Goal: Information Seeking & Learning: Learn about a topic

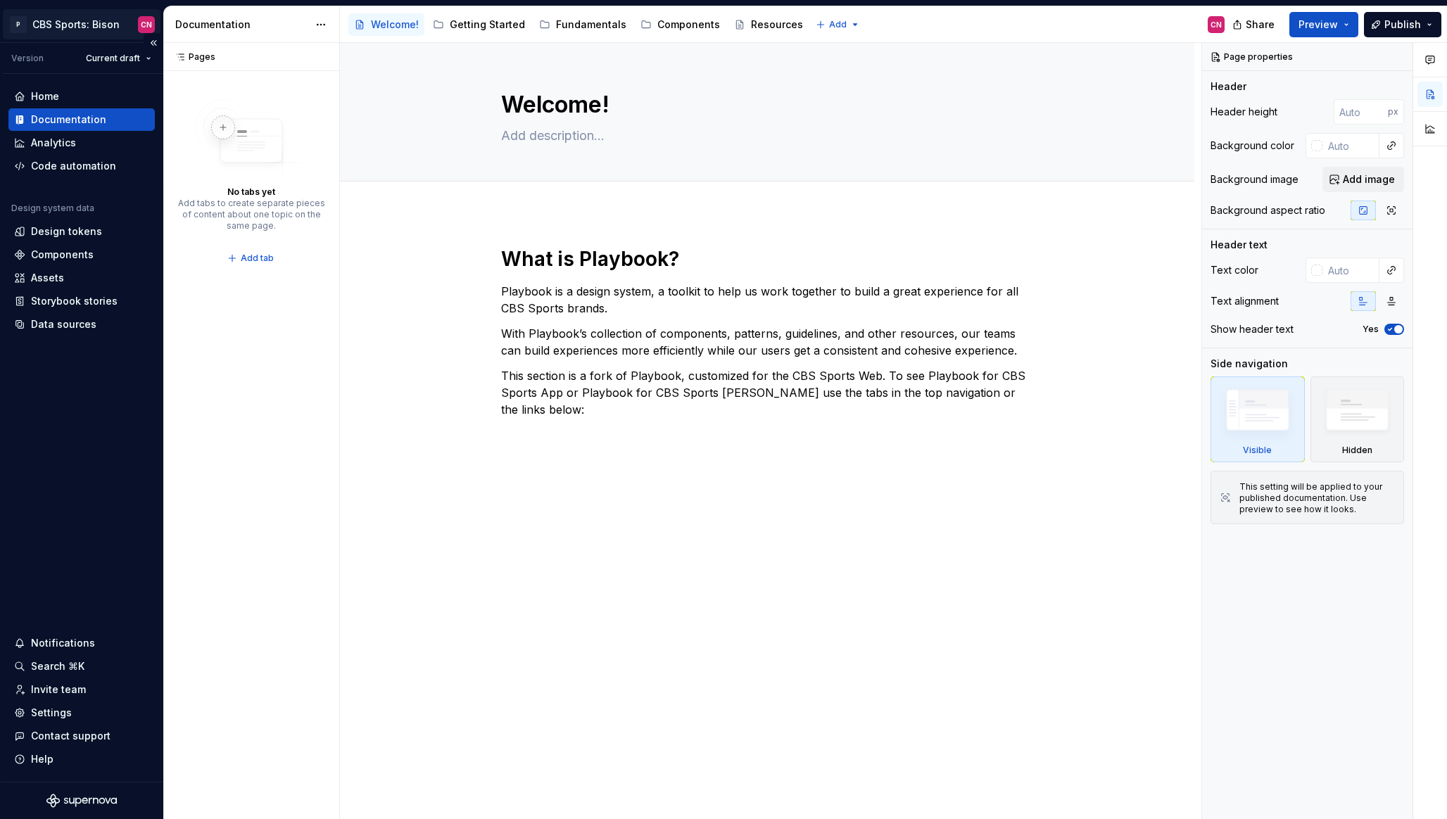
click at [51, 11] on html "P CBS Sports: Bison CN Version Current draft Home Documentation Analytics Code …" at bounding box center [723, 409] width 1447 height 819
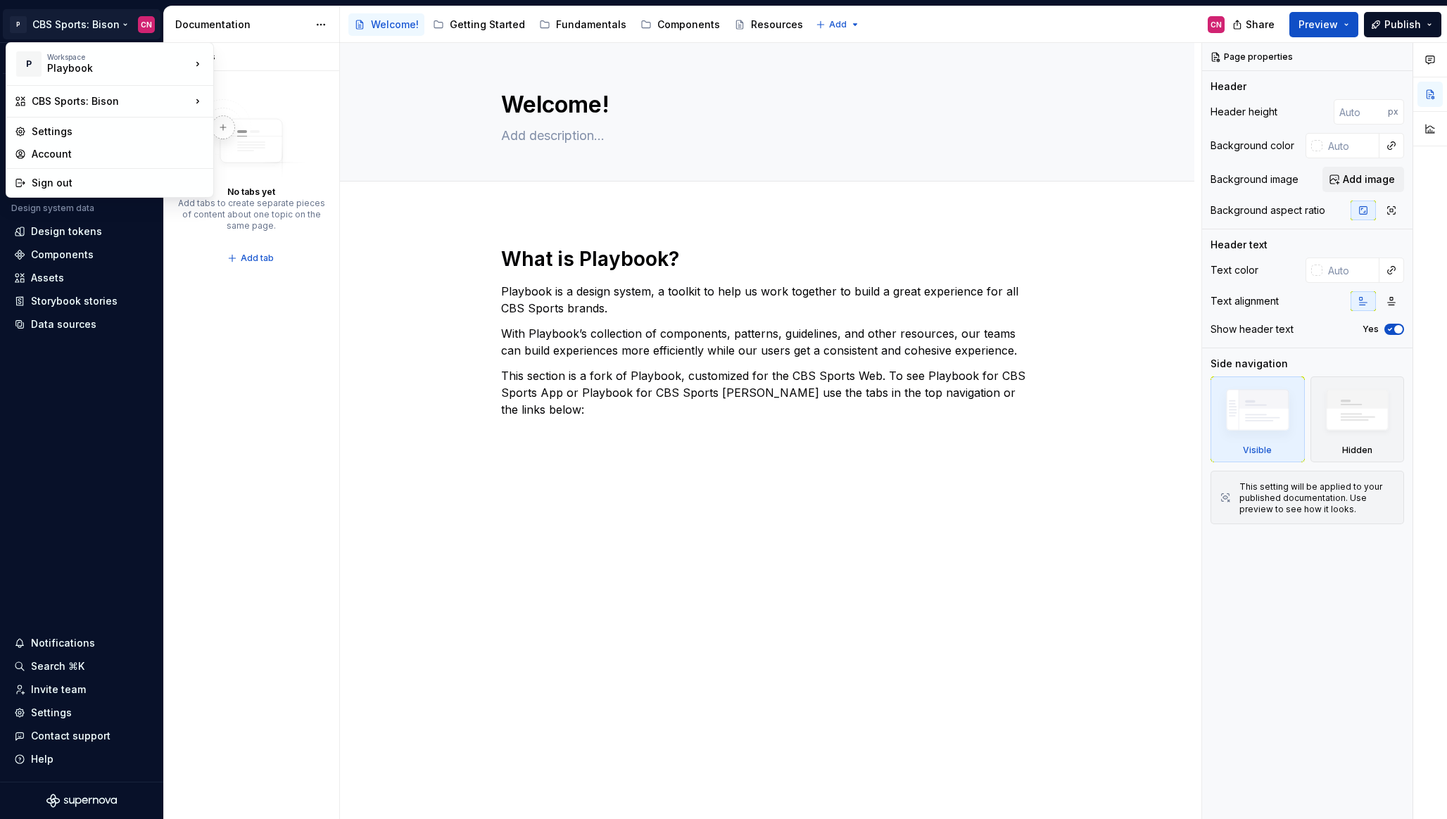
type textarea "*"
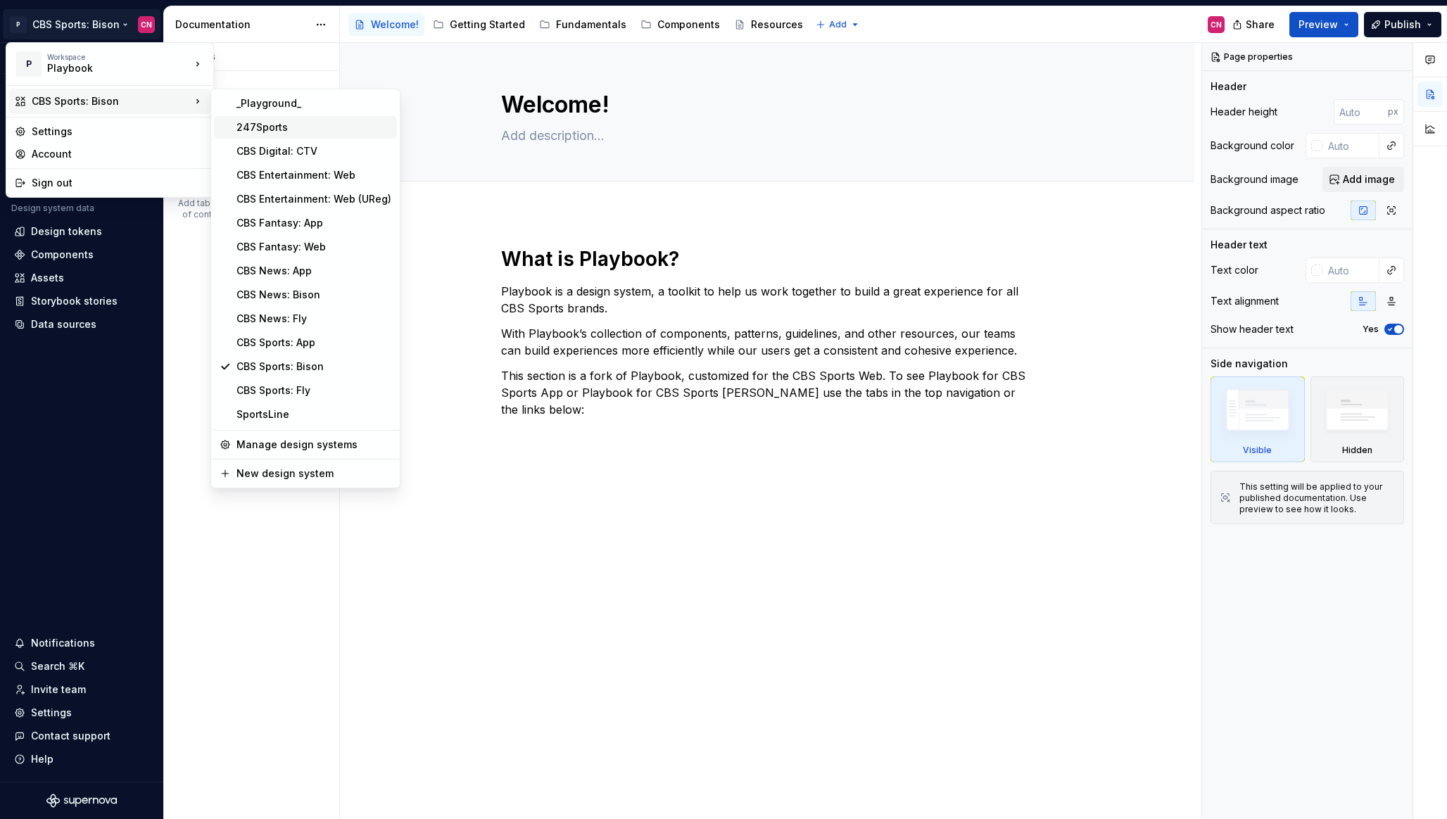
click at [270, 130] on div "247Sports" at bounding box center [313, 127] width 155 height 14
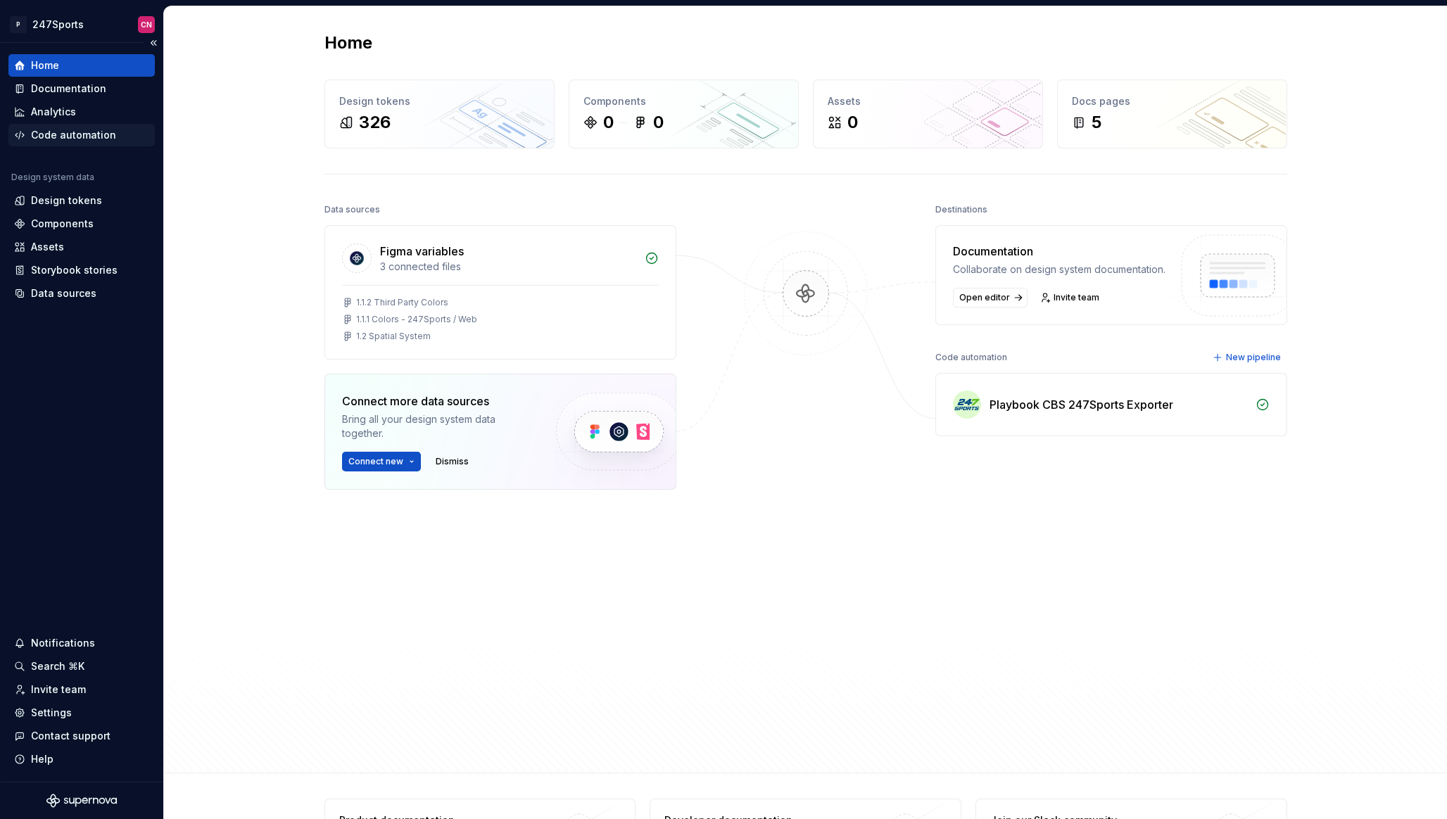
click at [91, 127] on div "Code automation" at bounding box center [81, 135] width 146 height 23
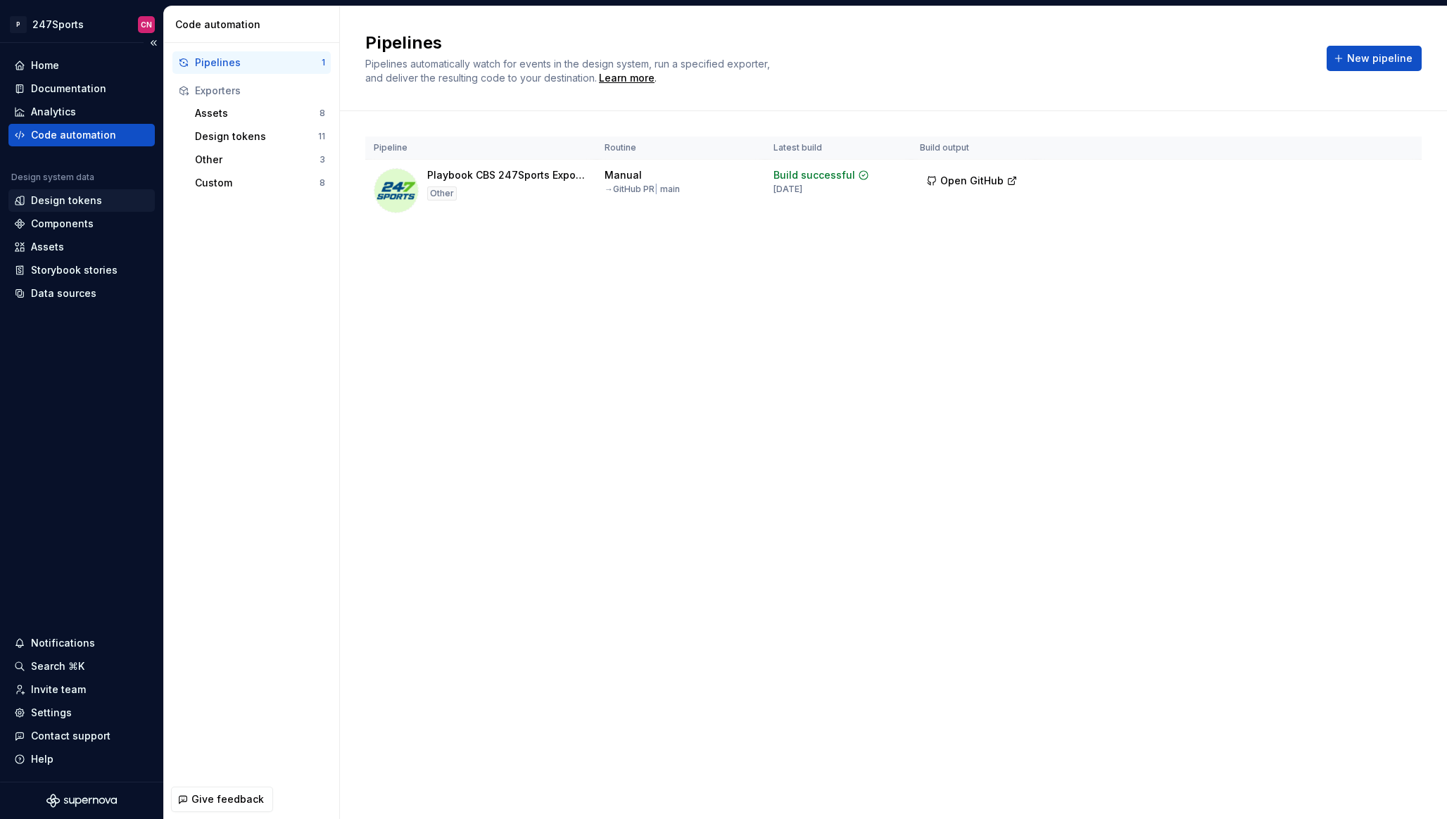
click at [76, 201] on div "Design tokens" at bounding box center [66, 201] width 71 height 14
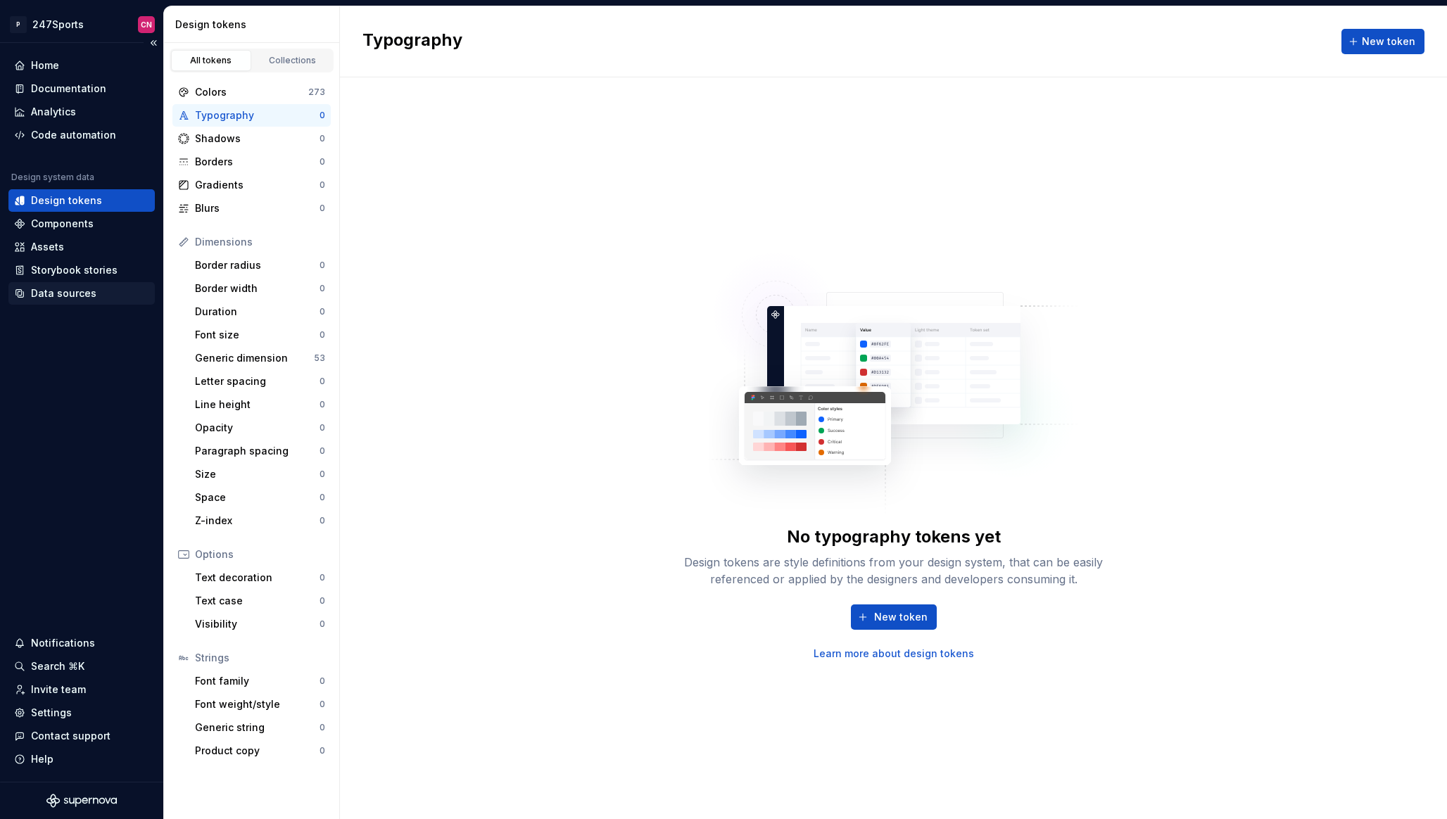
click at [68, 298] on div "Data sources" at bounding box center [63, 293] width 65 height 14
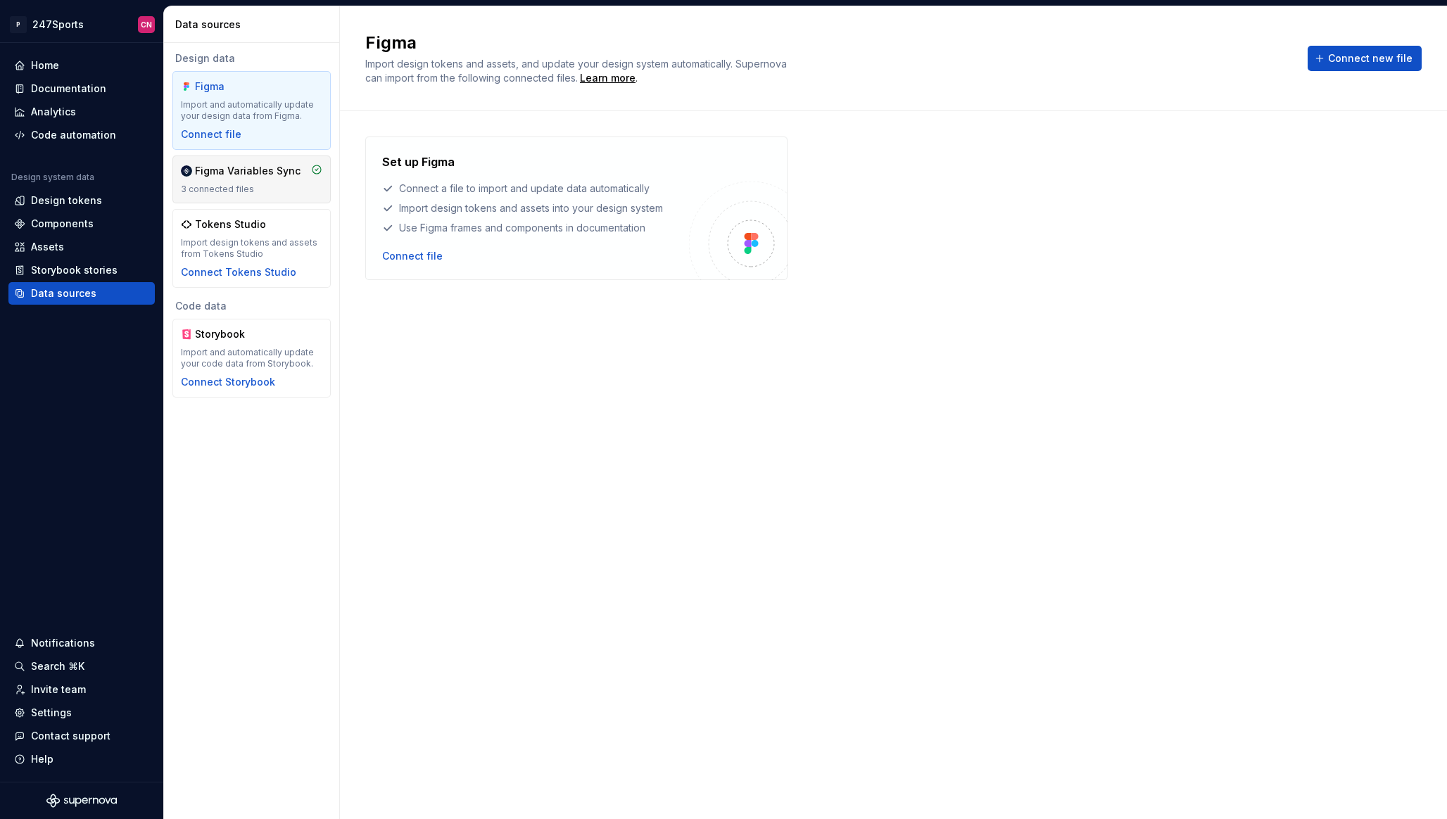
click at [268, 197] on div "Figma Variables Sync 3 connected files" at bounding box center [251, 180] width 158 height 48
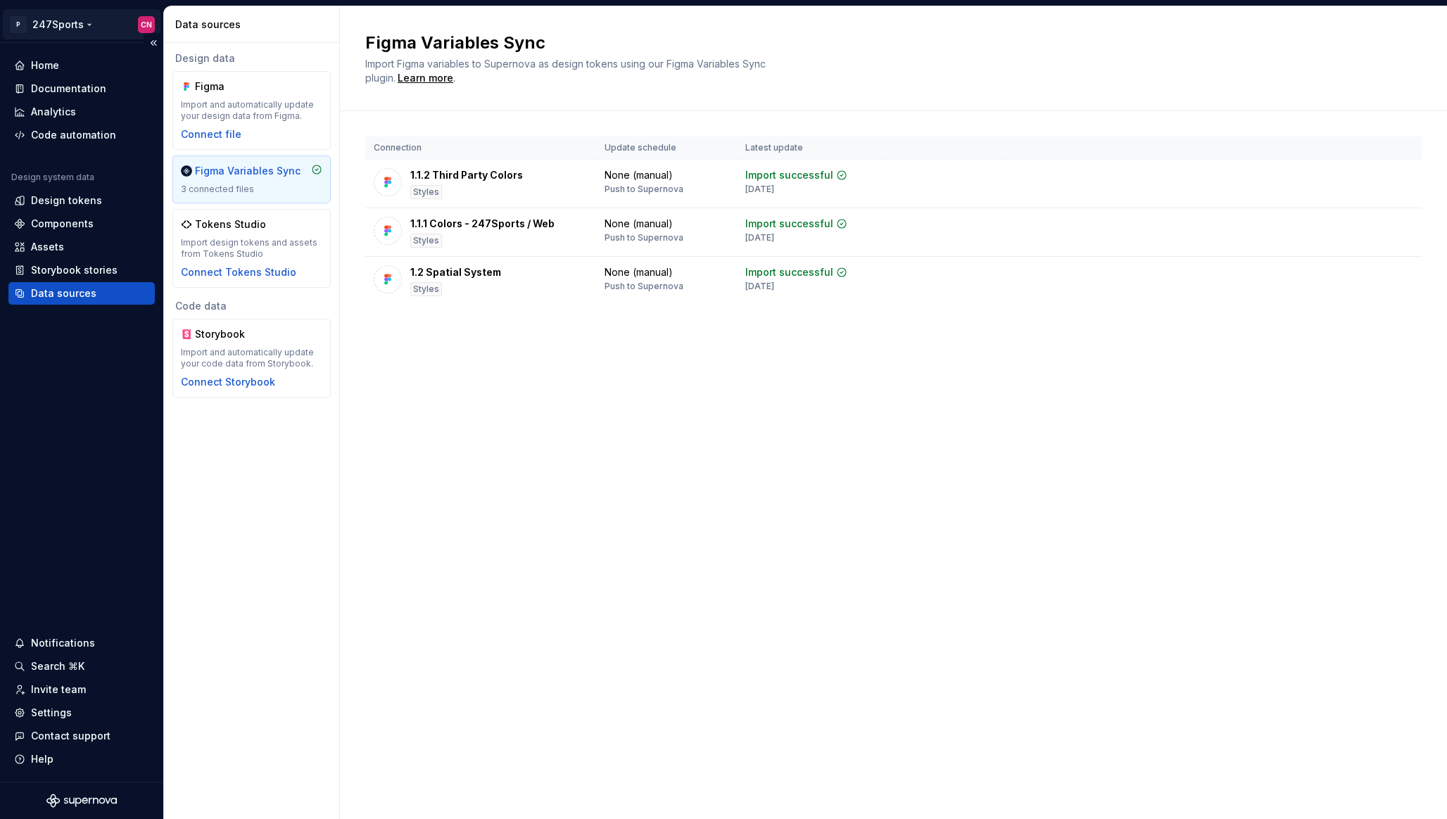
click at [84, 19] on html "P 247Sports CN Home Documentation Analytics Code automation Design system data …" at bounding box center [723, 409] width 1447 height 819
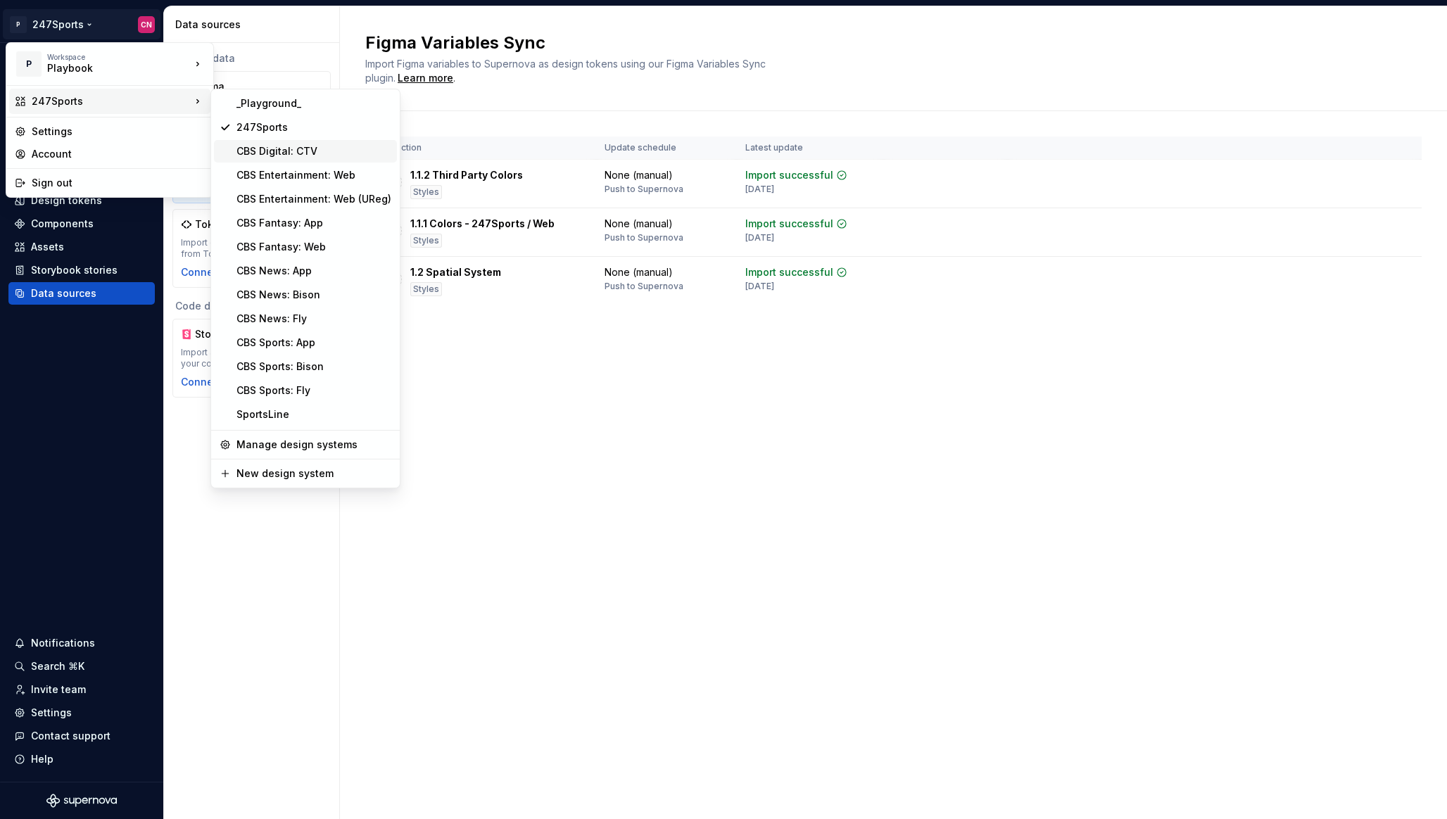
click at [259, 158] on div "CBS Digital: CTV" at bounding box center [313, 151] width 155 height 14
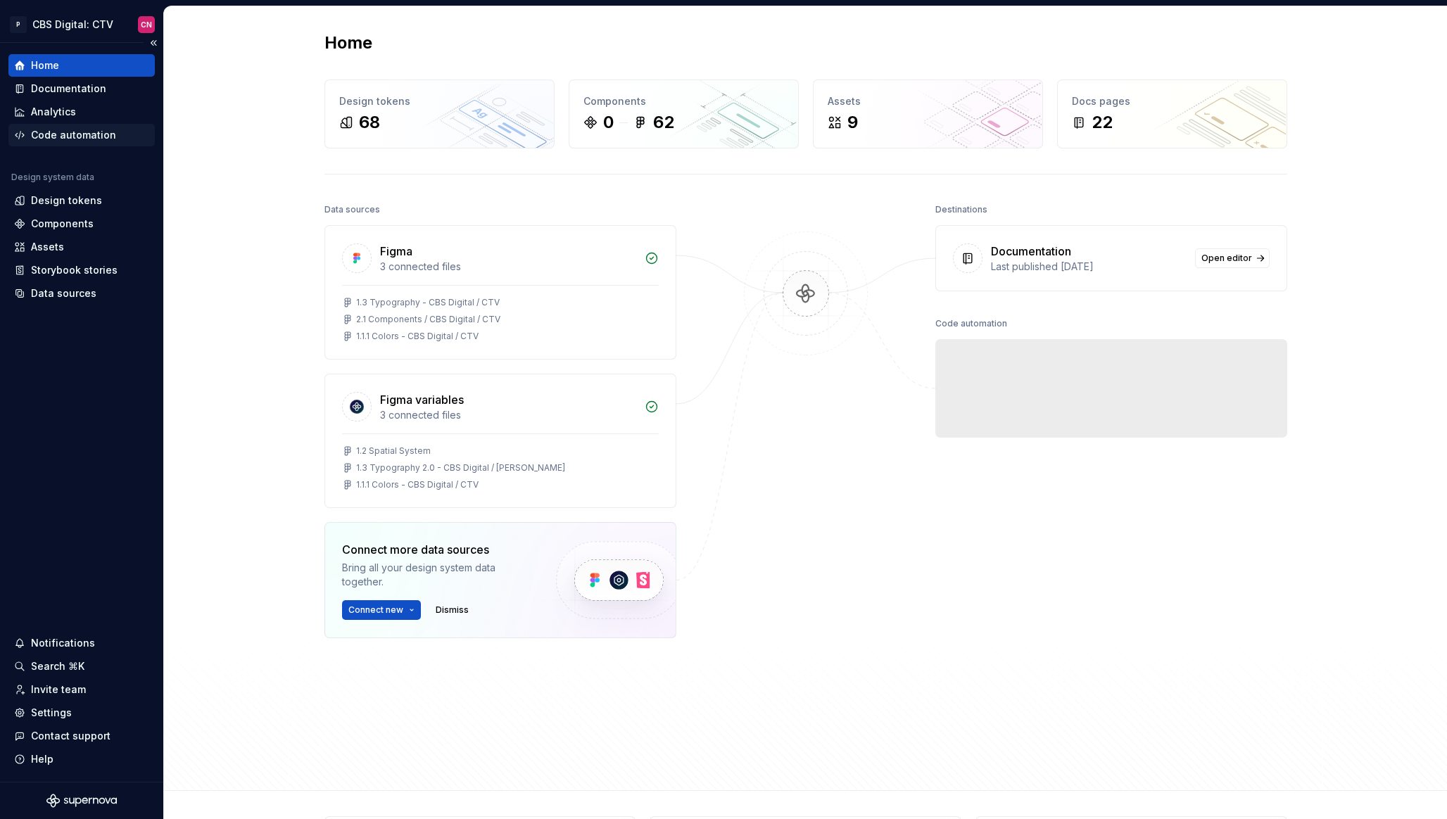
click at [92, 132] on div "Code automation" at bounding box center [73, 135] width 85 height 14
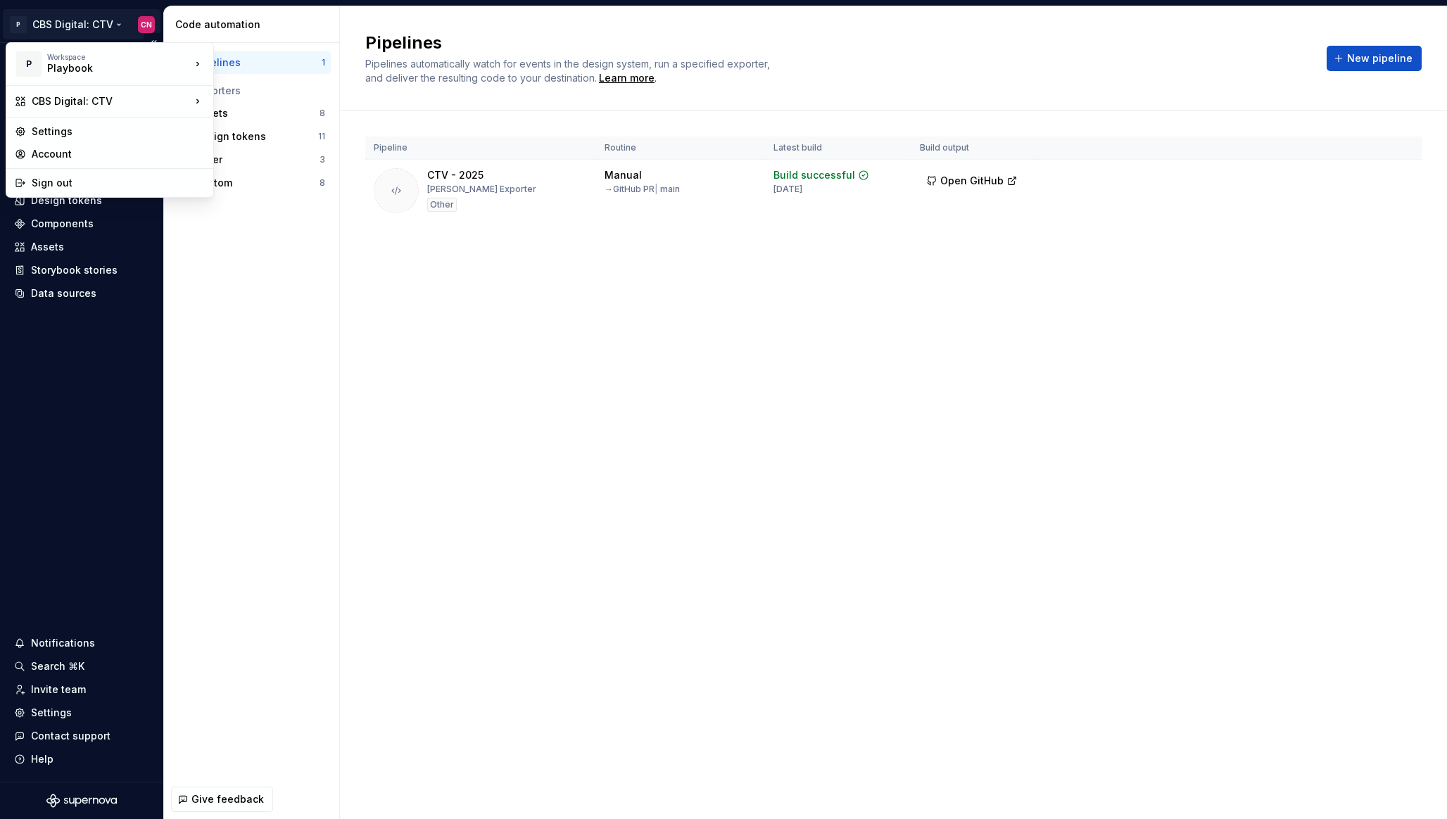
click at [61, 19] on html "P CBS Digital: CTV CN Home Documentation Analytics Code automation Design syste…" at bounding box center [723, 409] width 1447 height 819
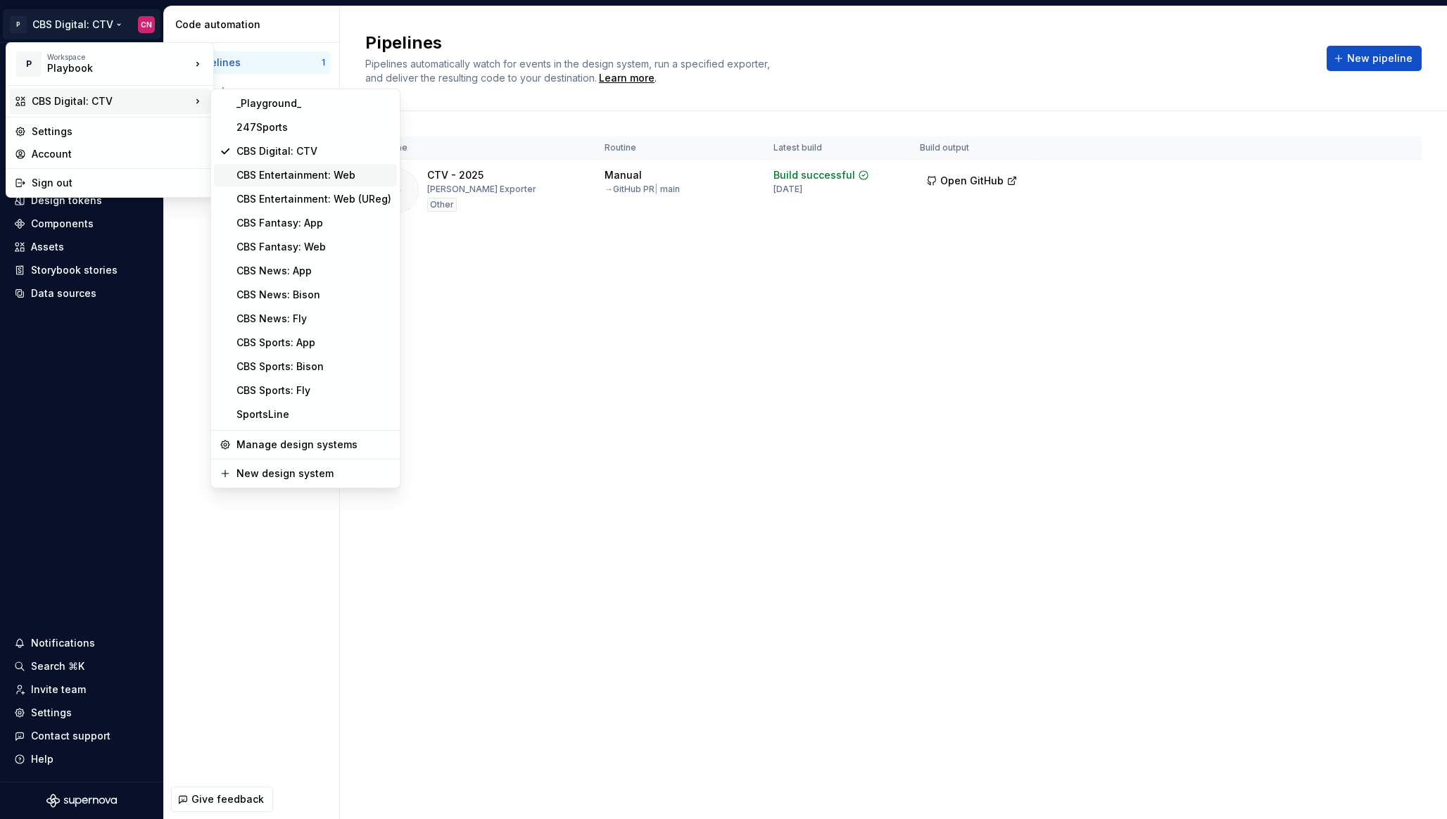
click at [259, 172] on div "CBS Entertainment: Web" at bounding box center [313, 175] width 155 height 14
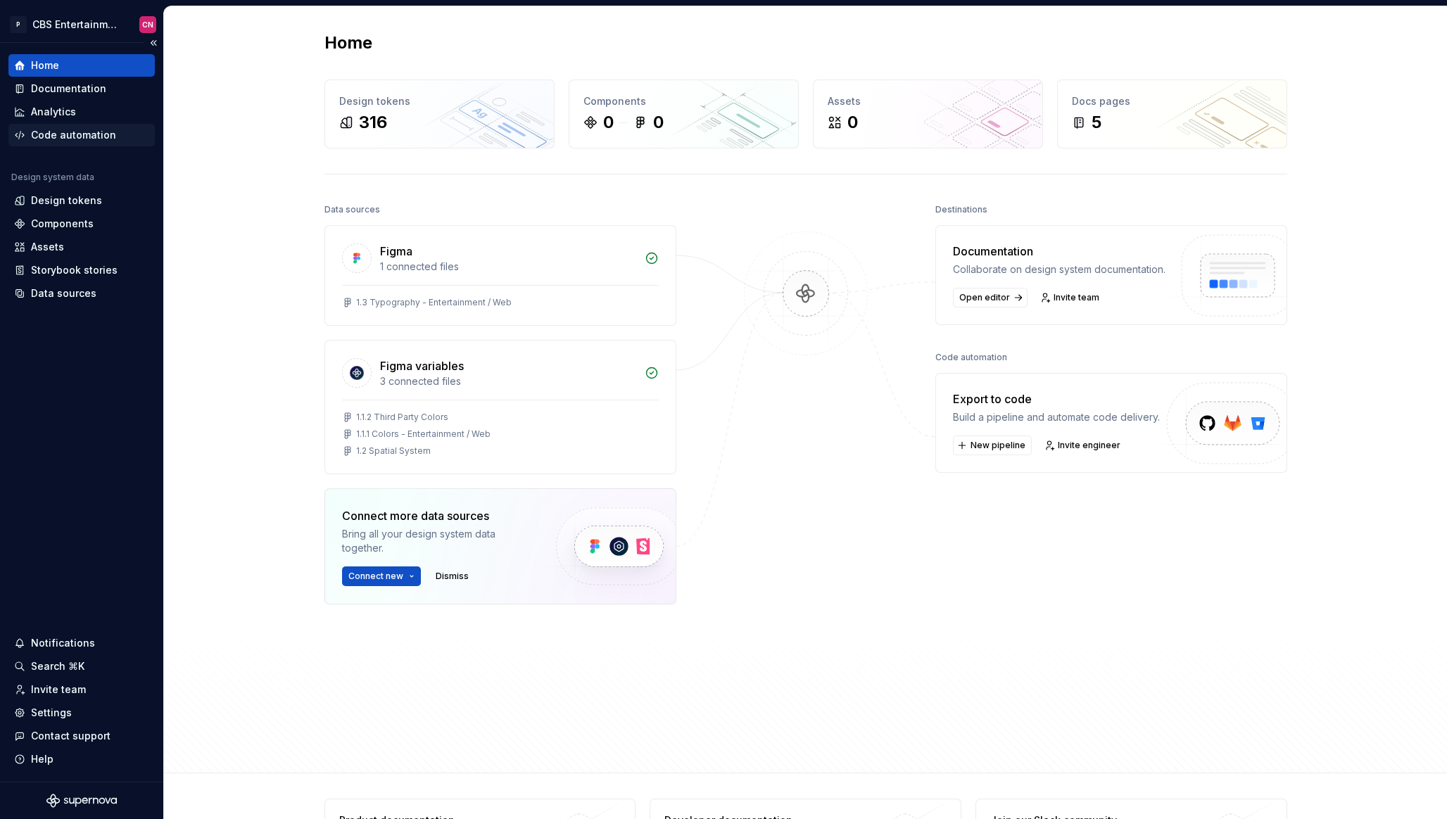
click at [80, 140] on div "Code automation" at bounding box center [73, 135] width 85 height 14
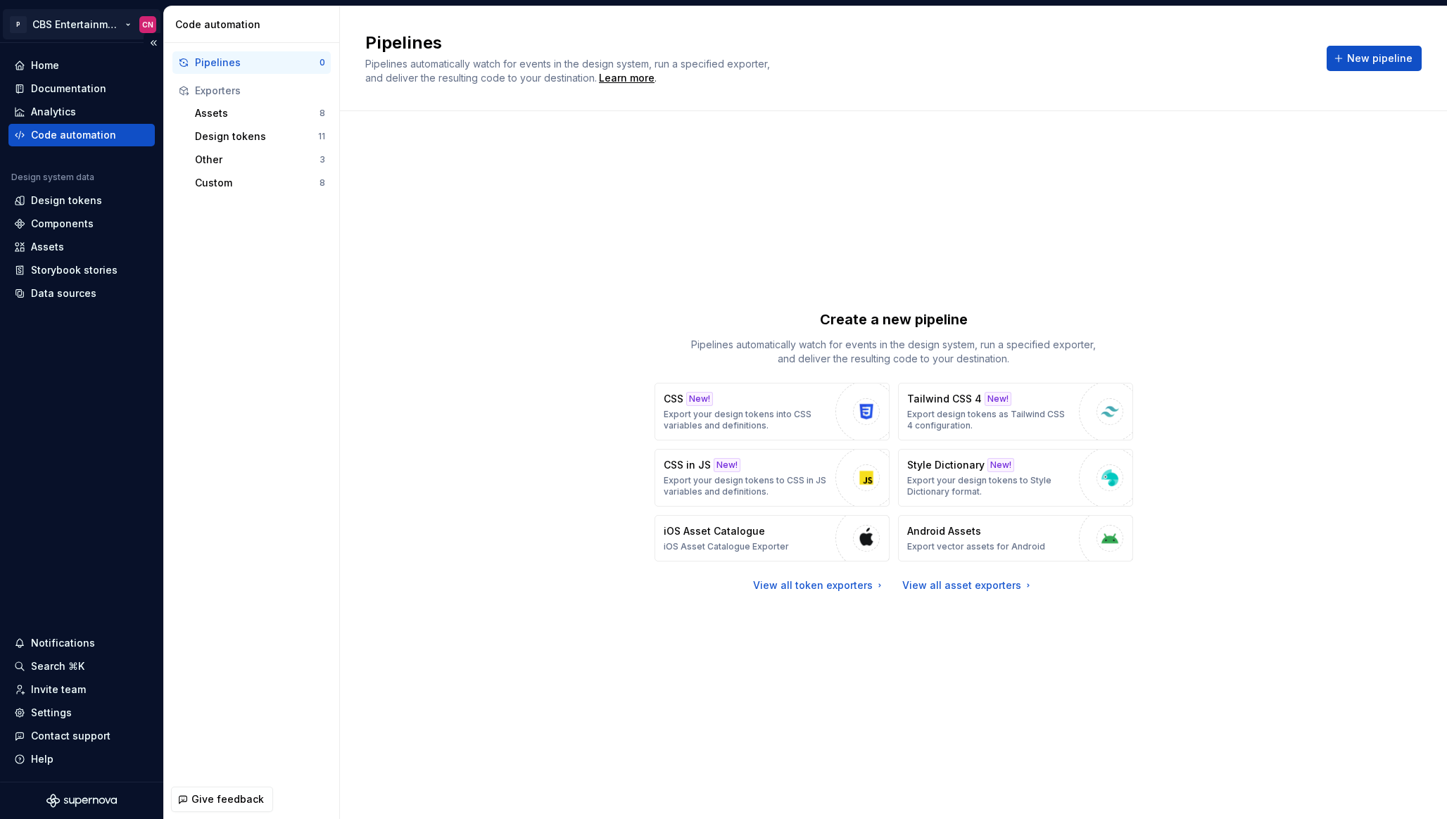
click at [83, 18] on html "P CBS Entertainment: Web CN Home Documentation Analytics Code automation Design…" at bounding box center [723, 409] width 1447 height 819
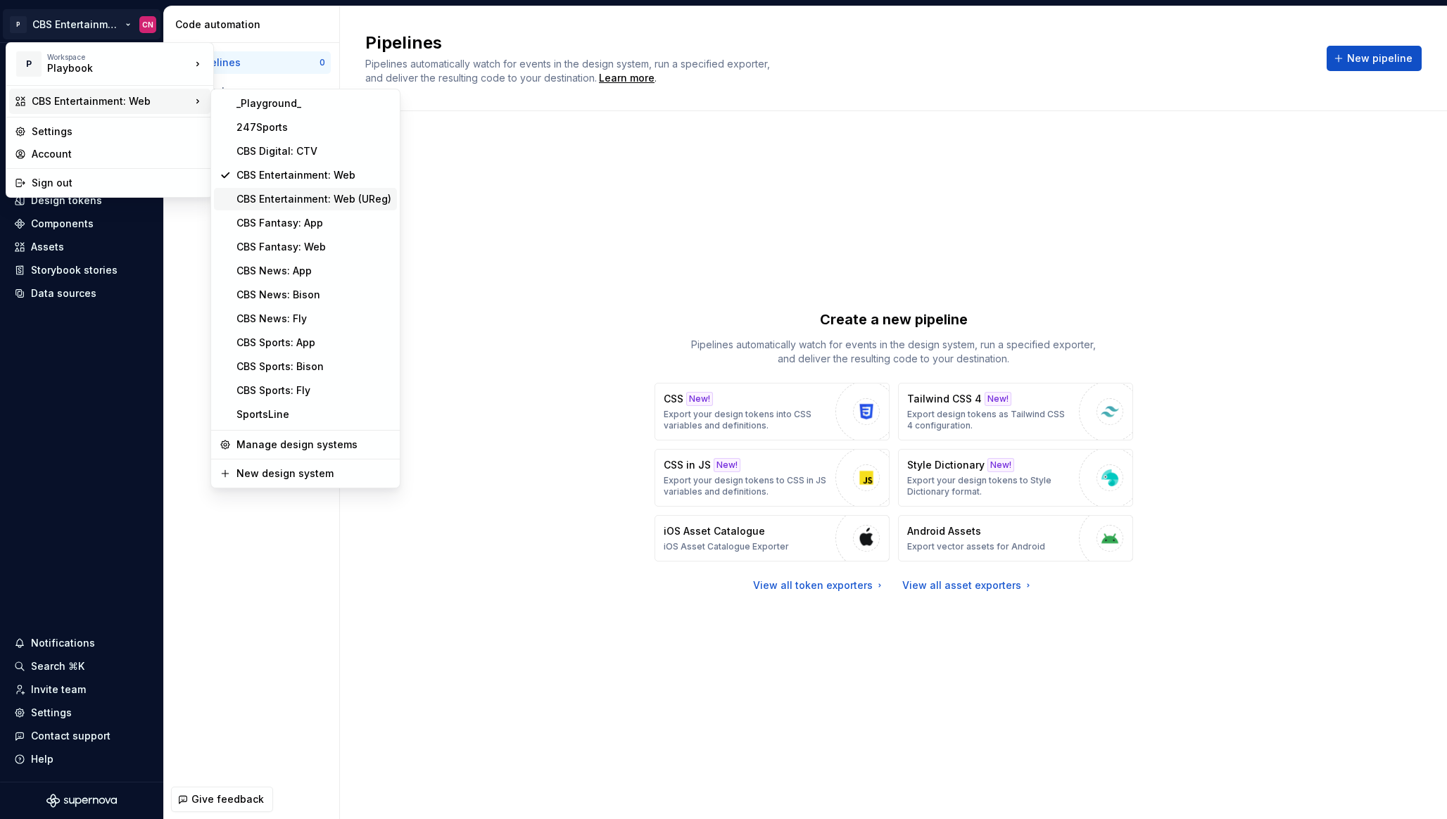
click at [295, 199] on div "CBS Entertainment: Web (UReg)" at bounding box center [313, 199] width 155 height 14
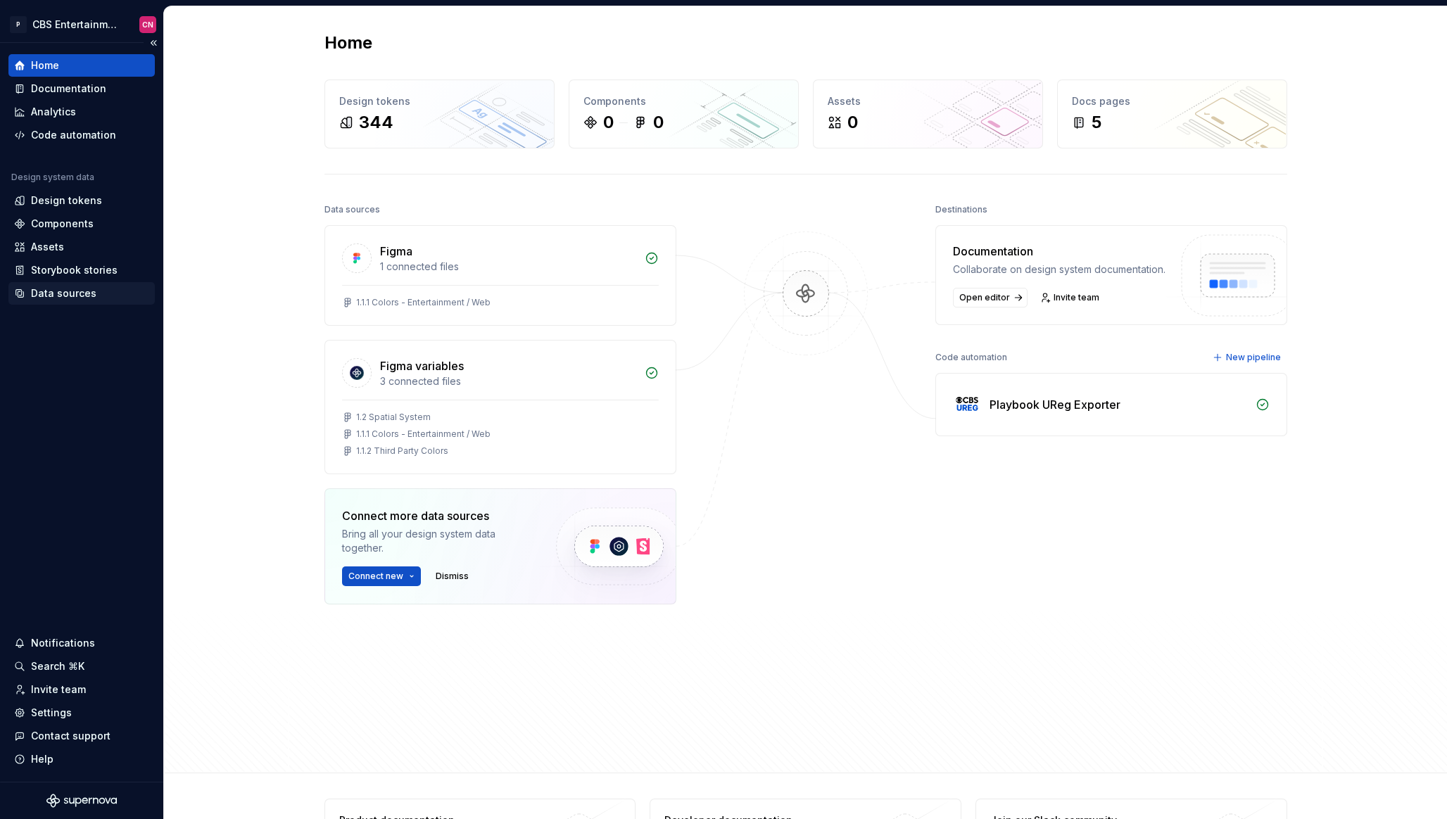
click at [74, 300] on div "Data sources" at bounding box center [63, 293] width 65 height 14
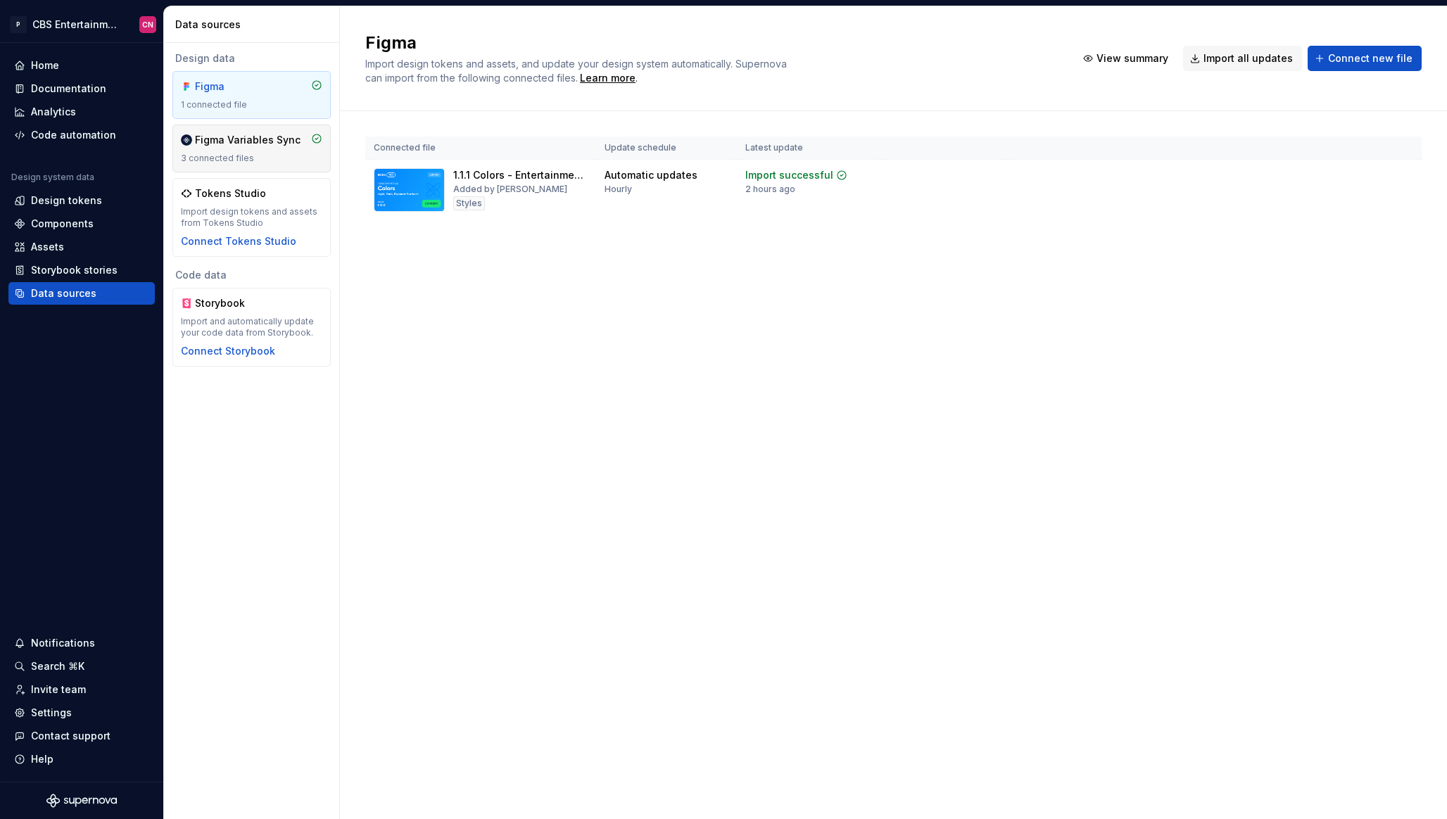
click at [246, 153] on div "3 connected files" at bounding box center [251, 158] width 141 height 11
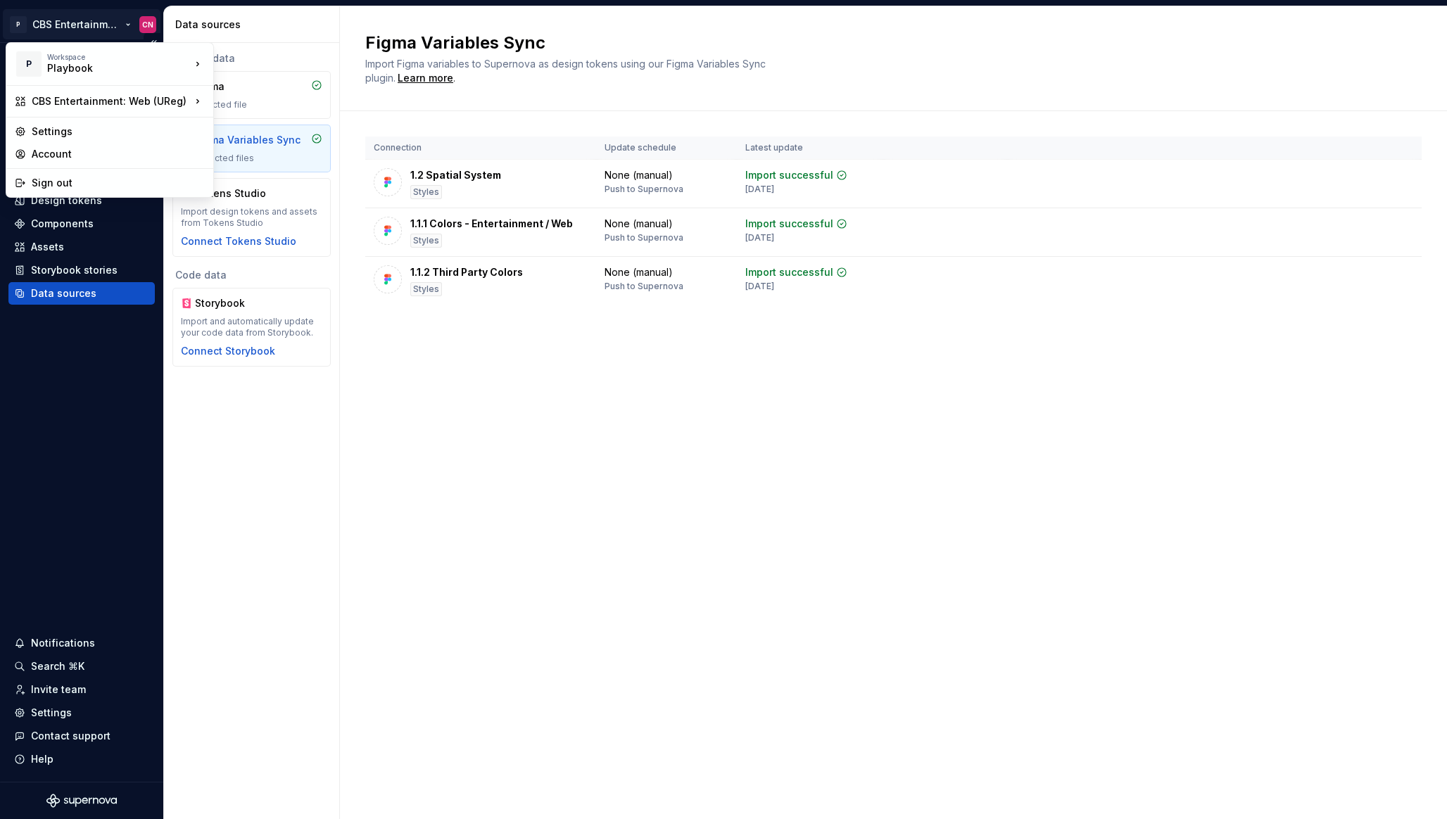
click at [83, 32] on html "P CBS Entertainment: Web (UReg) CN Home Documentation Analytics Code automation…" at bounding box center [723, 409] width 1447 height 819
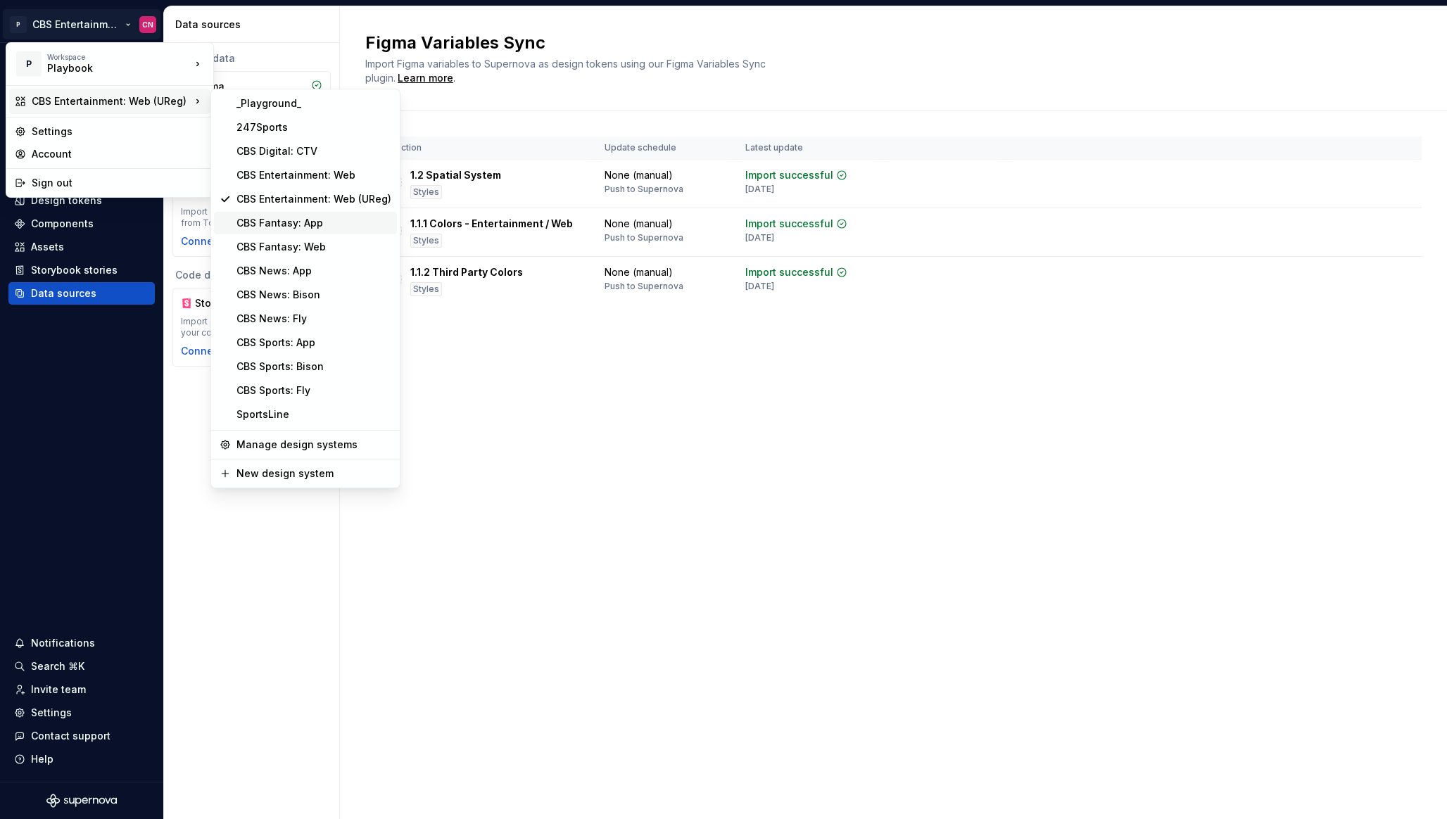
click at [283, 229] on div "CBS Fantasy: App" at bounding box center [313, 223] width 155 height 14
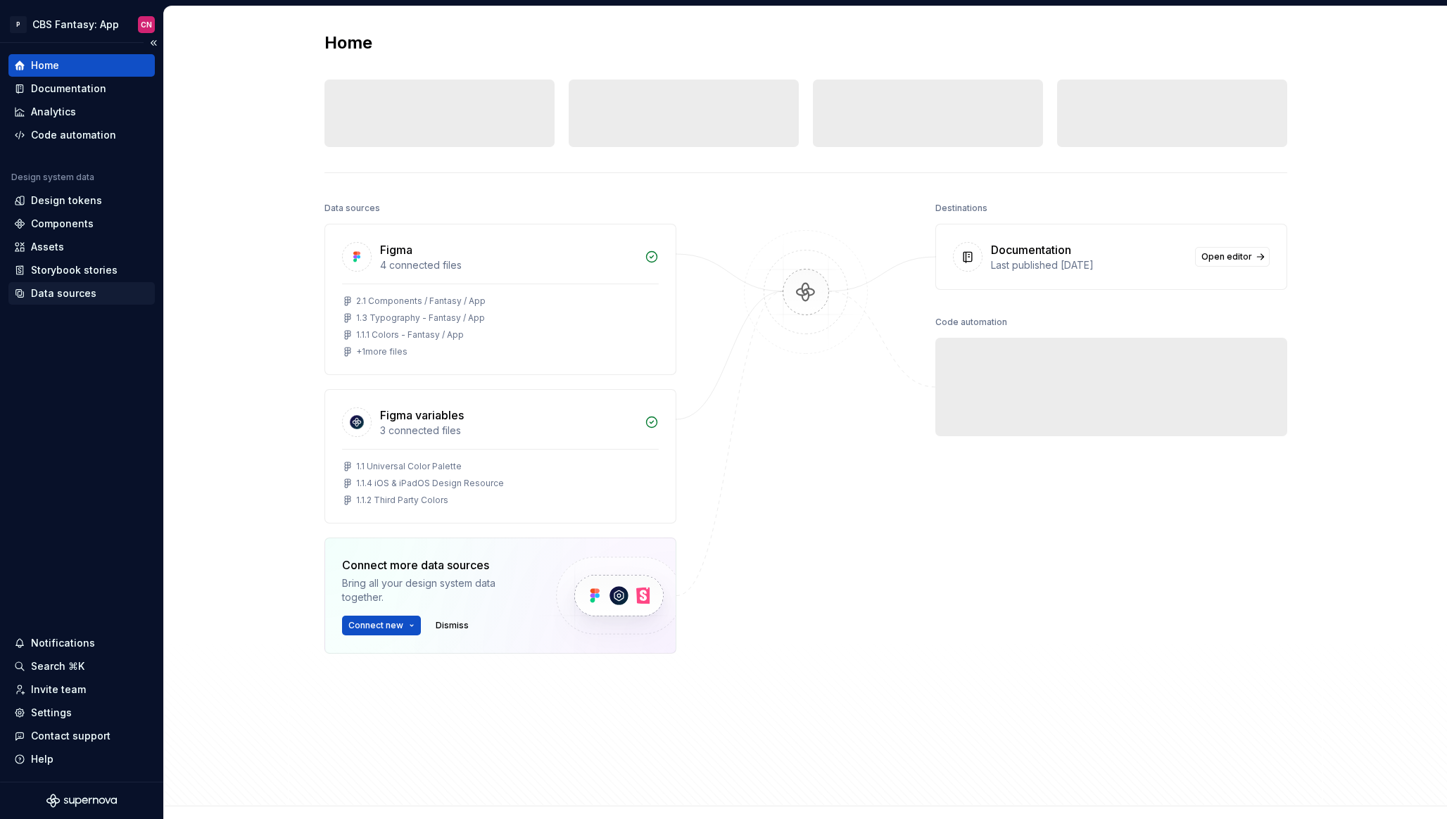
click at [94, 287] on div "Data sources" at bounding box center [81, 293] width 135 height 14
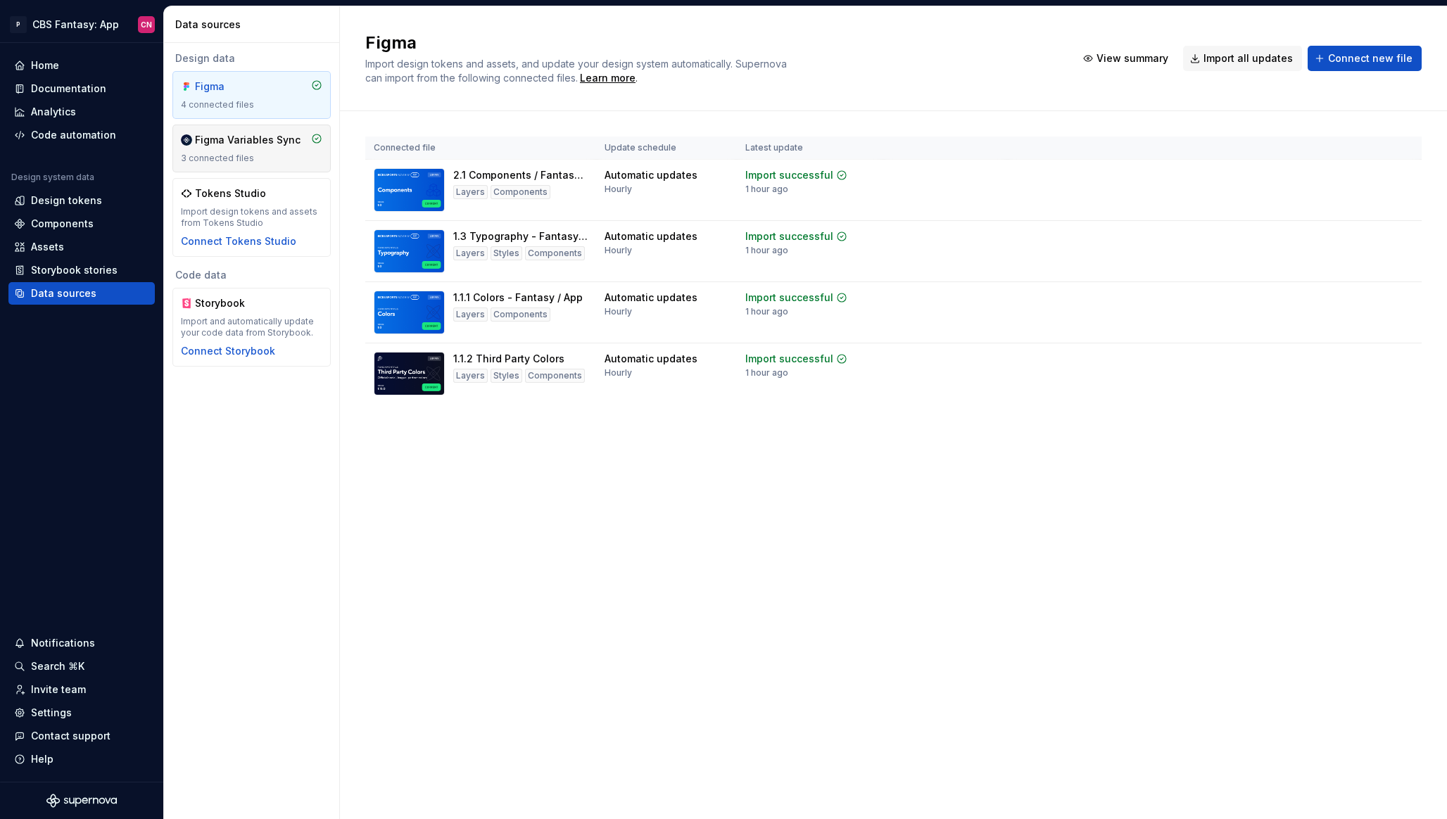
click at [263, 144] on div "Figma Variables Sync" at bounding box center [248, 140] width 106 height 14
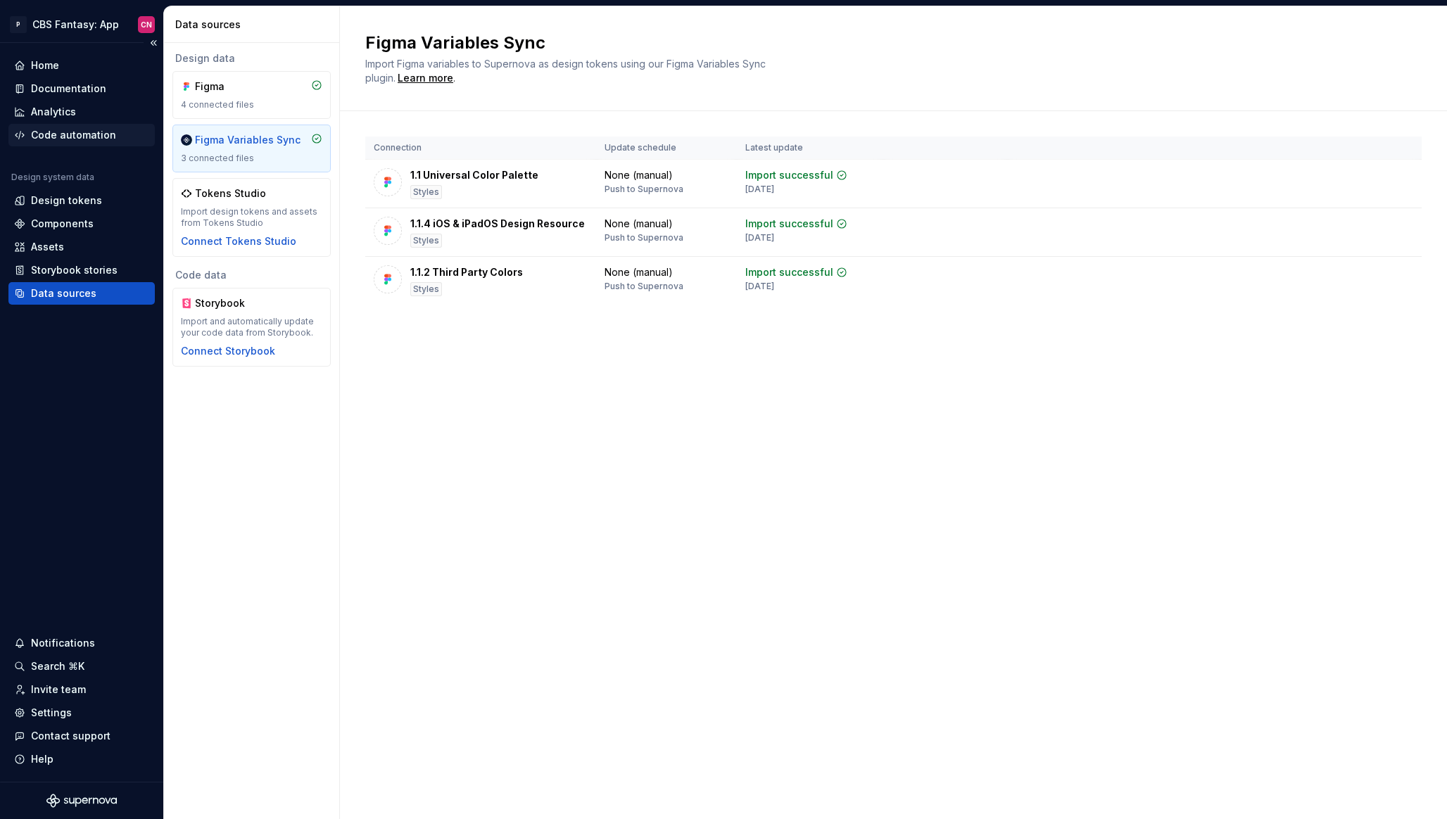
click at [63, 129] on div "Code automation" at bounding box center [73, 135] width 85 height 14
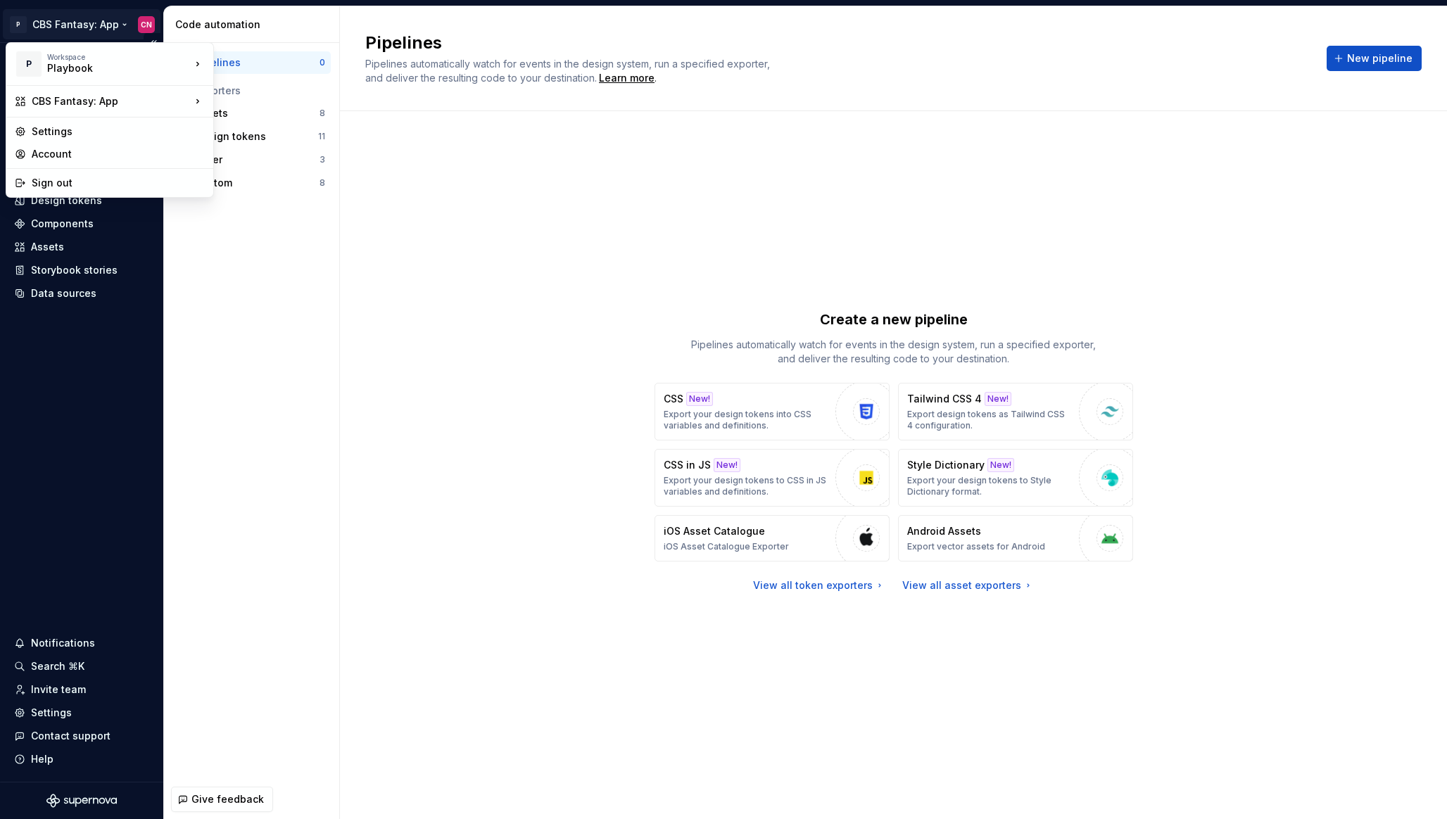
click at [95, 18] on html "P CBS Fantasy: App CN Home Documentation Analytics Code automation Design syste…" at bounding box center [723, 409] width 1447 height 819
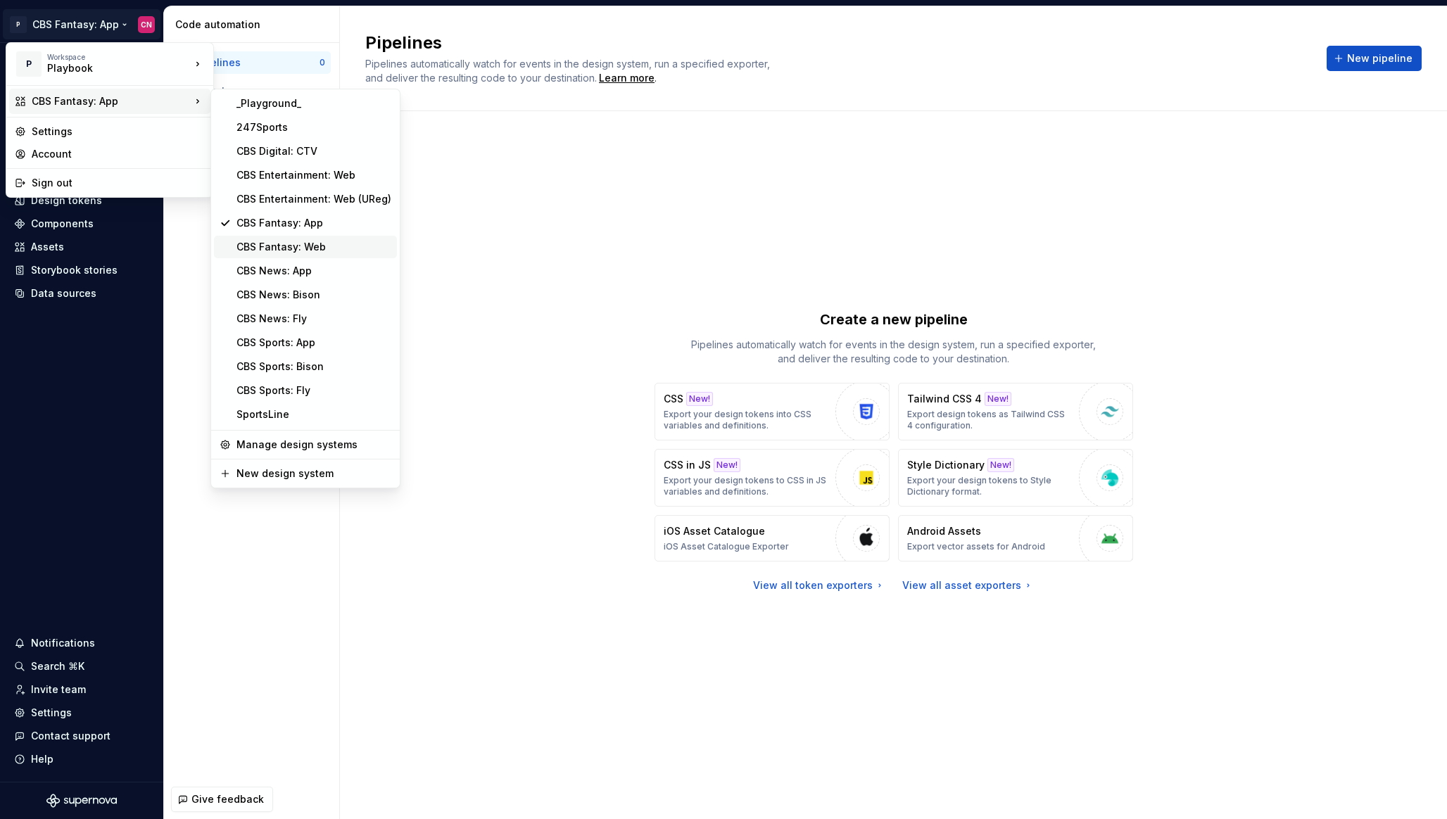
click at [292, 244] on div "CBS Fantasy: Web" at bounding box center [313, 247] width 155 height 14
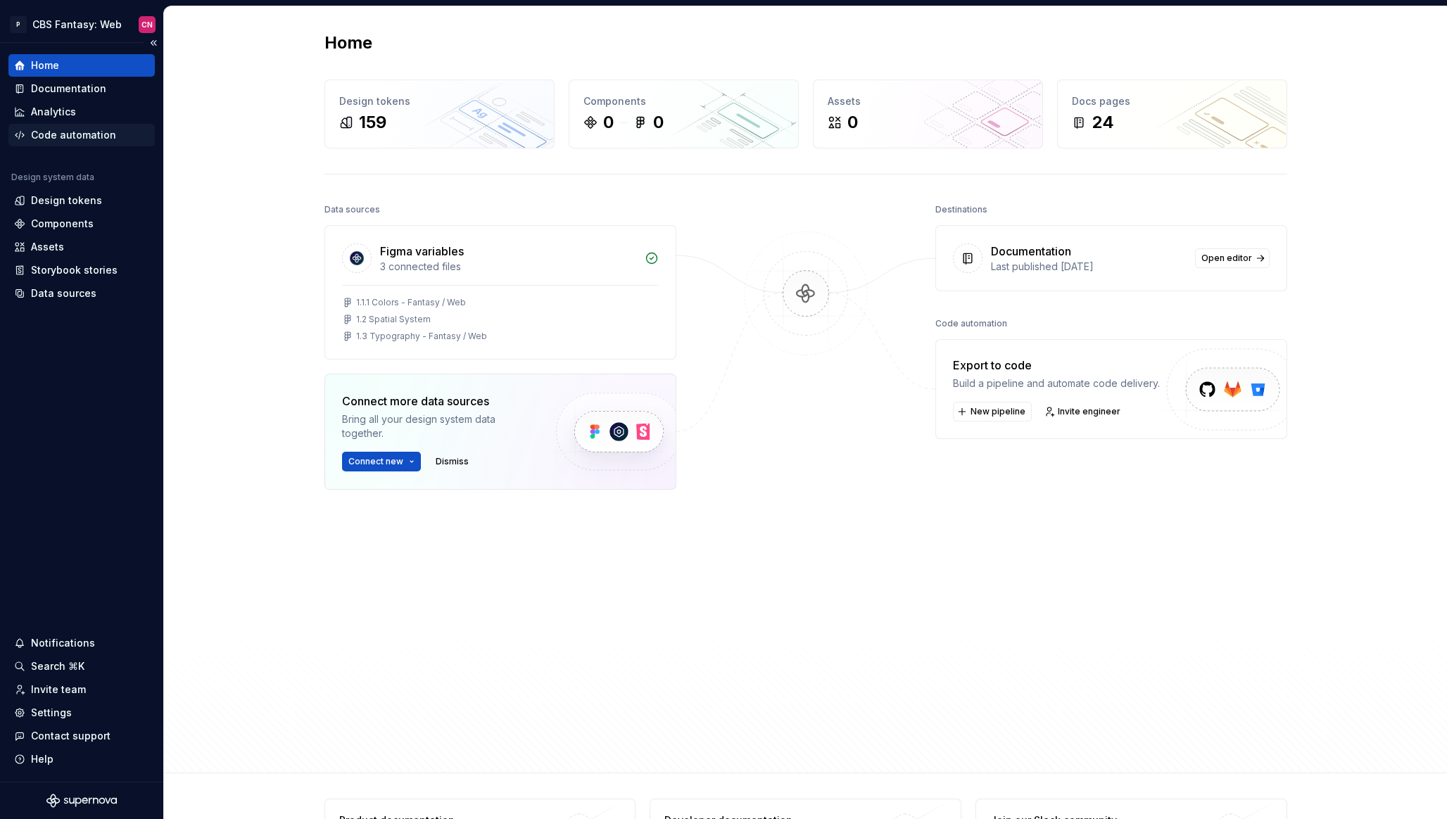
click at [91, 129] on div "Code automation" at bounding box center [73, 135] width 85 height 14
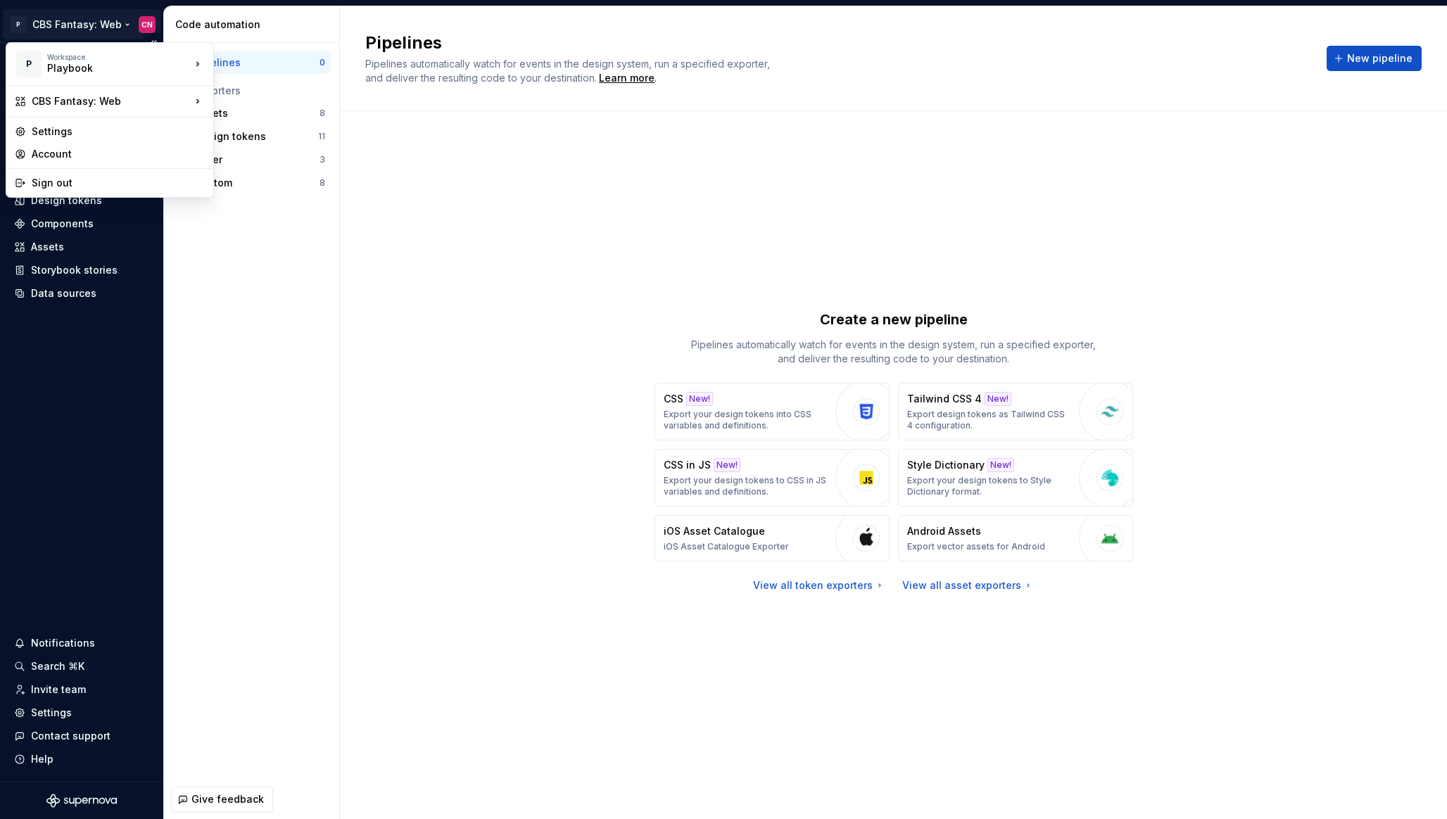
click at [79, 20] on html "P CBS Fantasy: Web CN Home Documentation Analytics Code automation Design syste…" at bounding box center [723, 409] width 1447 height 819
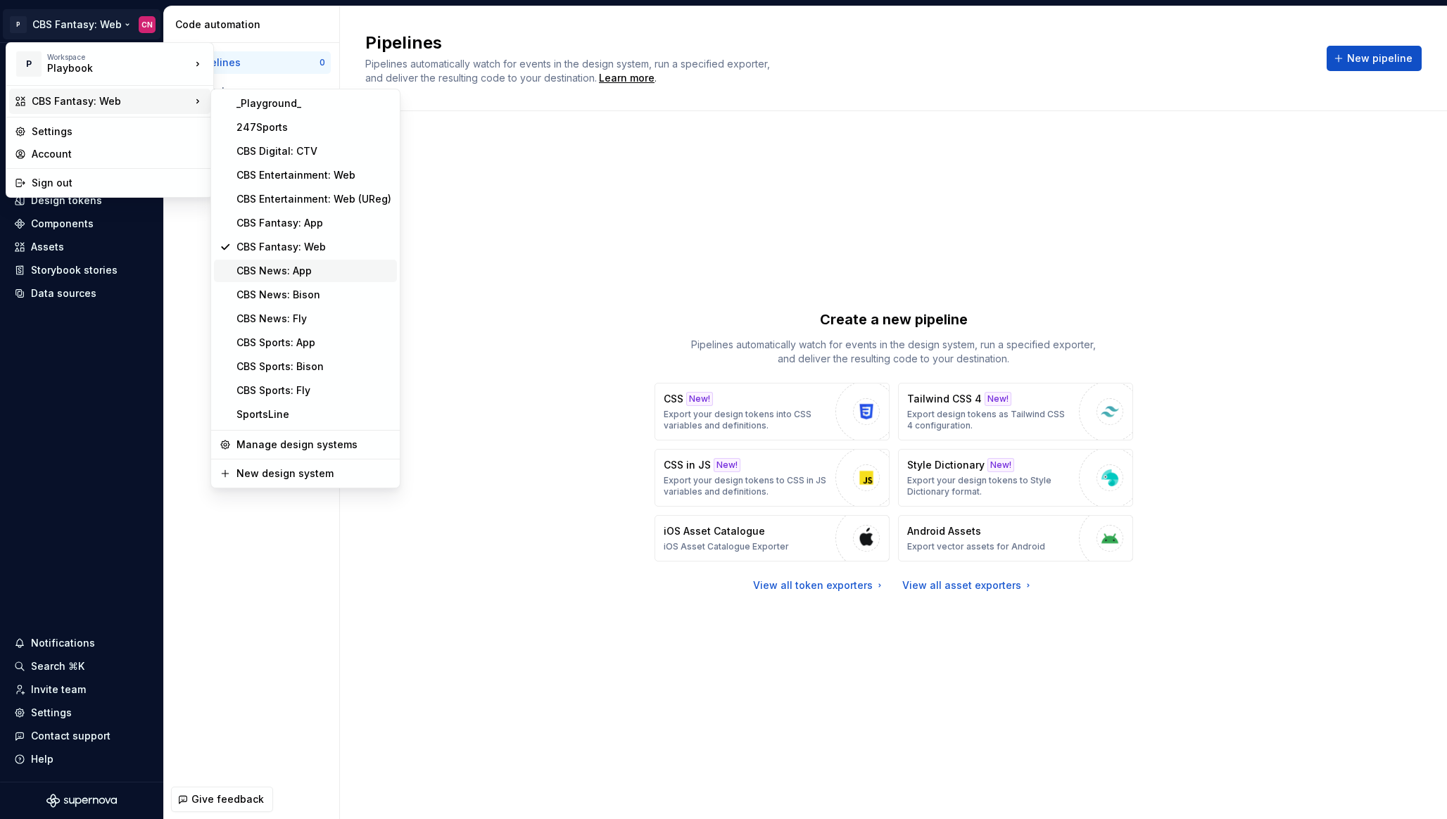
click at [285, 272] on div "CBS News: App" at bounding box center [313, 271] width 155 height 14
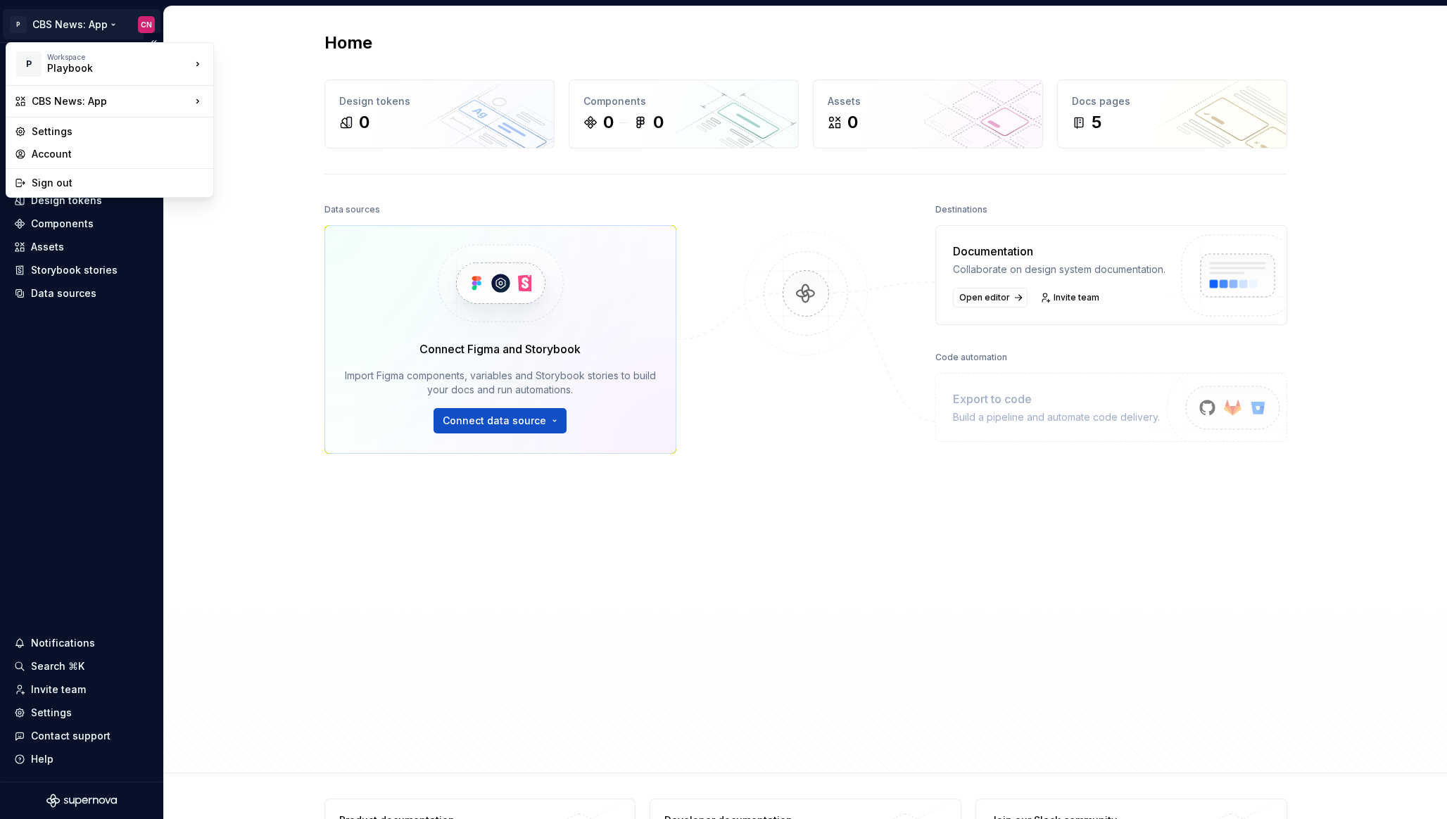
click at [94, 26] on html "P CBS News: App CN Home Documentation Analytics Code automation Design system d…" at bounding box center [723, 409] width 1447 height 819
click at [215, 284] on html "P CBS News: App CN Home Documentation Analytics Code automation Design system d…" at bounding box center [723, 409] width 1447 height 819
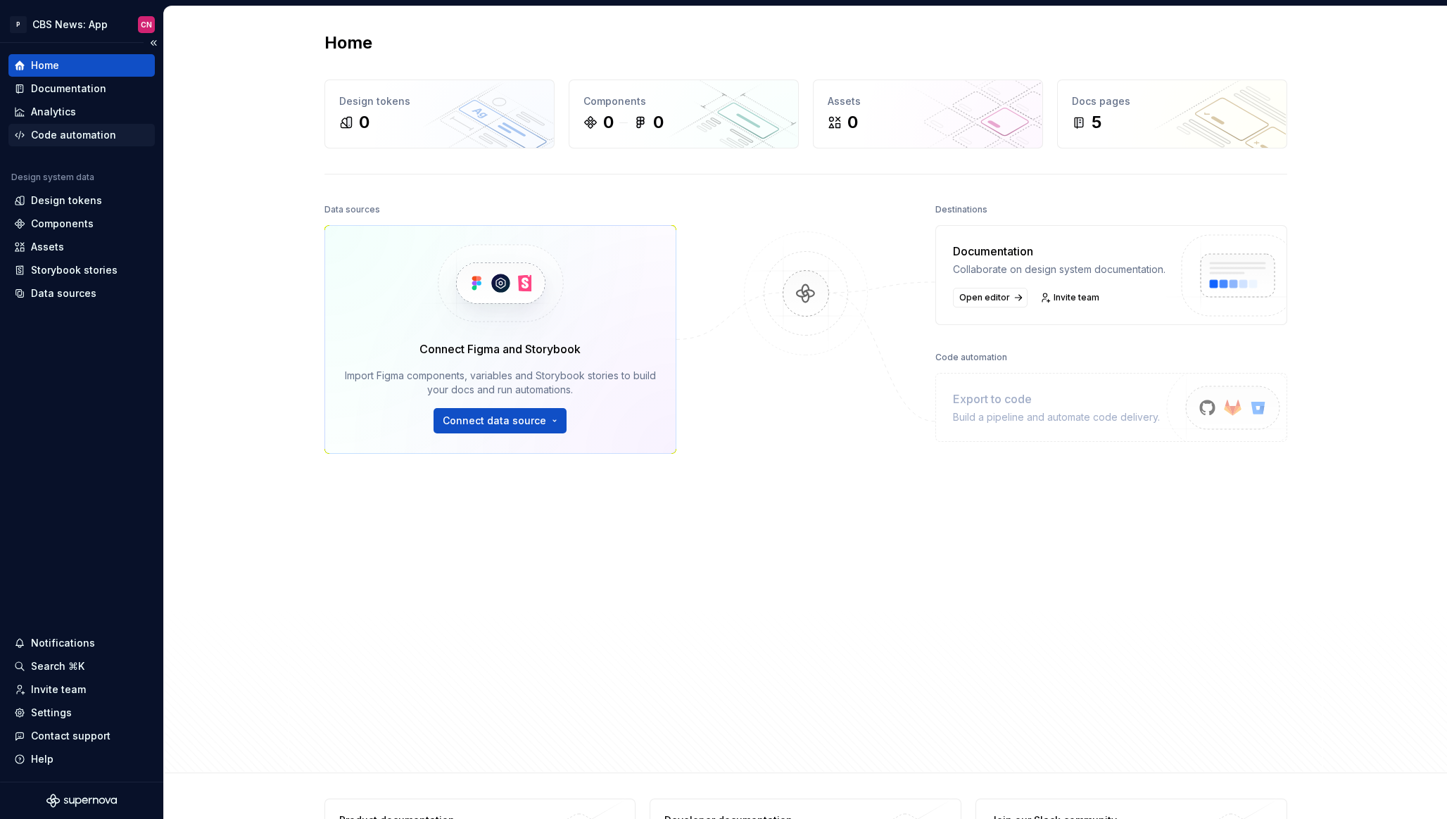
click at [95, 125] on div "Code automation" at bounding box center [81, 135] width 146 height 23
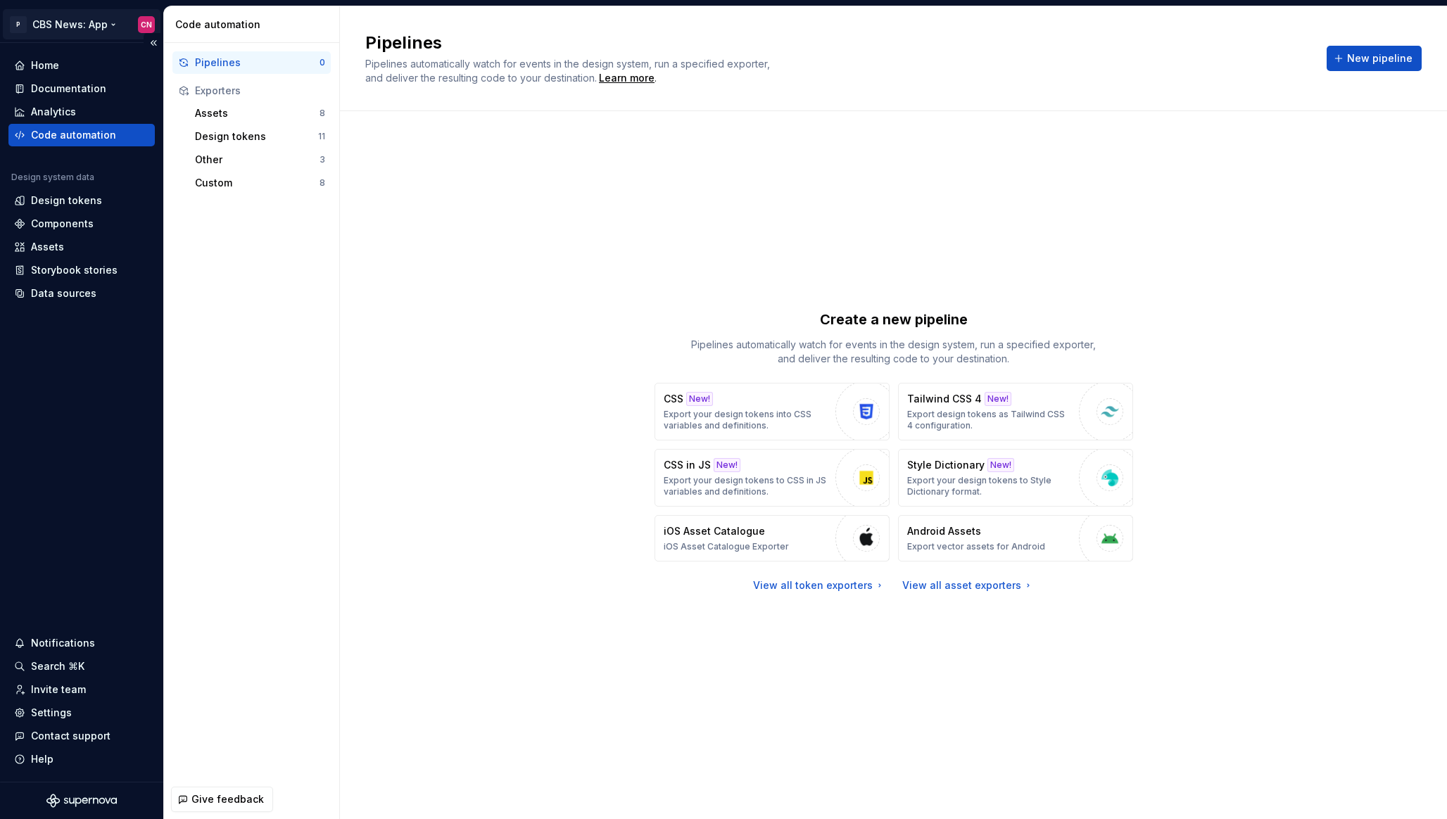
click at [102, 34] on html "P CBS News: App CN Home Documentation Analytics Code automation Design system d…" at bounding box center [723, 409] width 1447 height 819
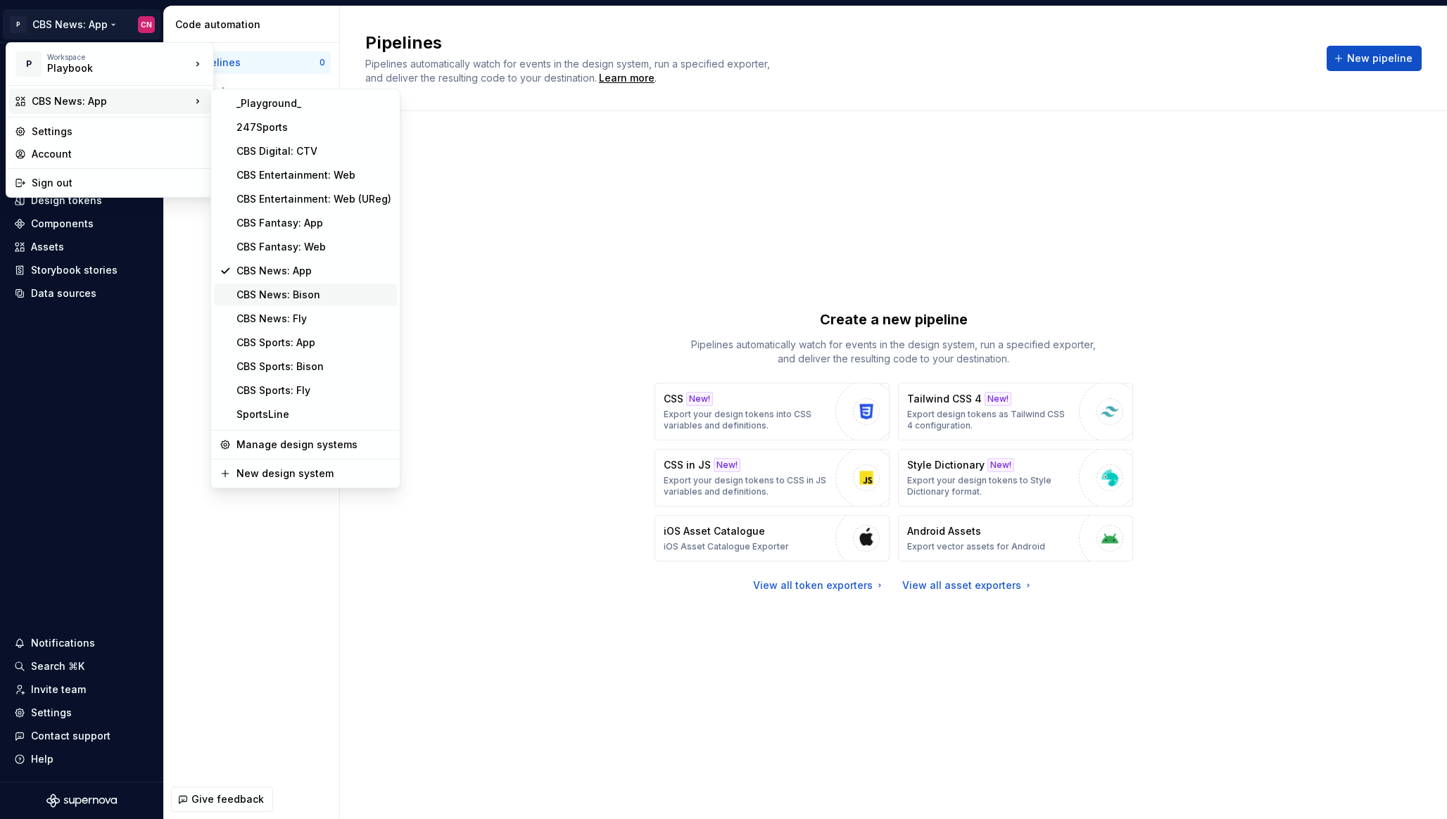
click at [293, 289] on div "CBS News: Bison" at bounding box center [313, 295] width 155 height 14
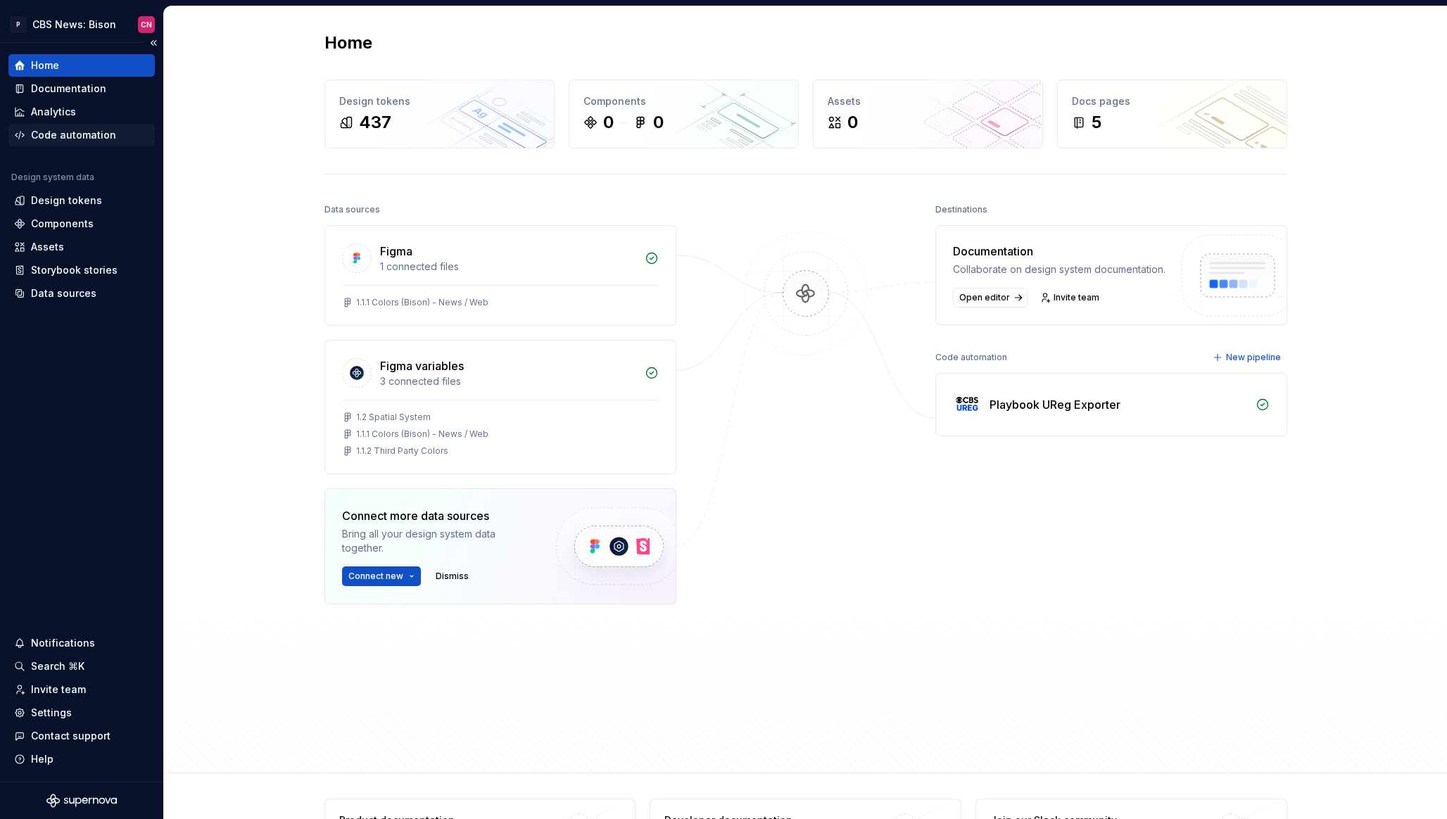
click at [91, 134] on div "Code automation" at bounding box center [73, 135] width 85 height 14
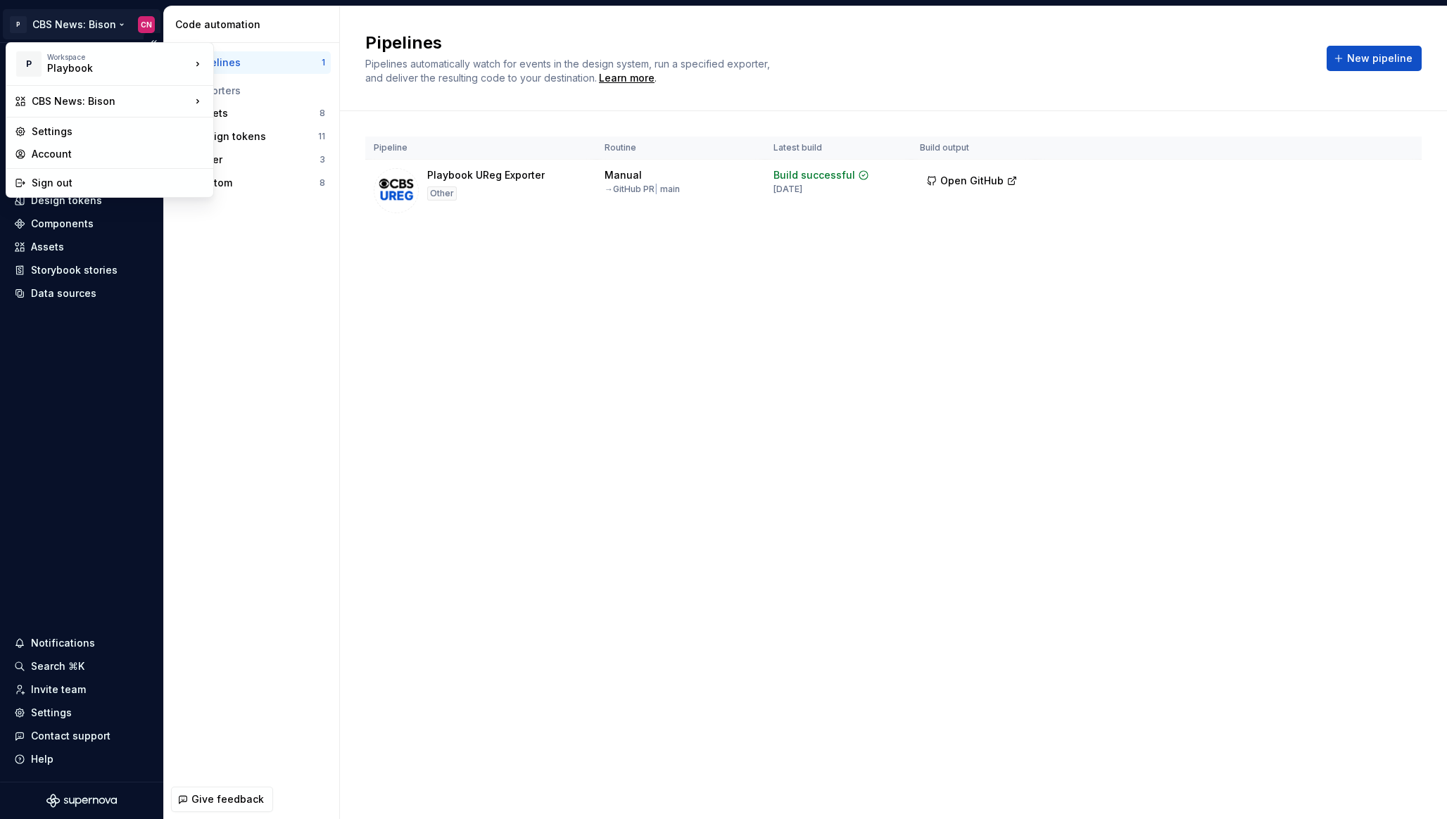
click at [73, 27] on html "P CBS News: Bison CN Home Documentation Analytics Code automation Design system…" at bounding box center [723, 409] width 1447 height 819
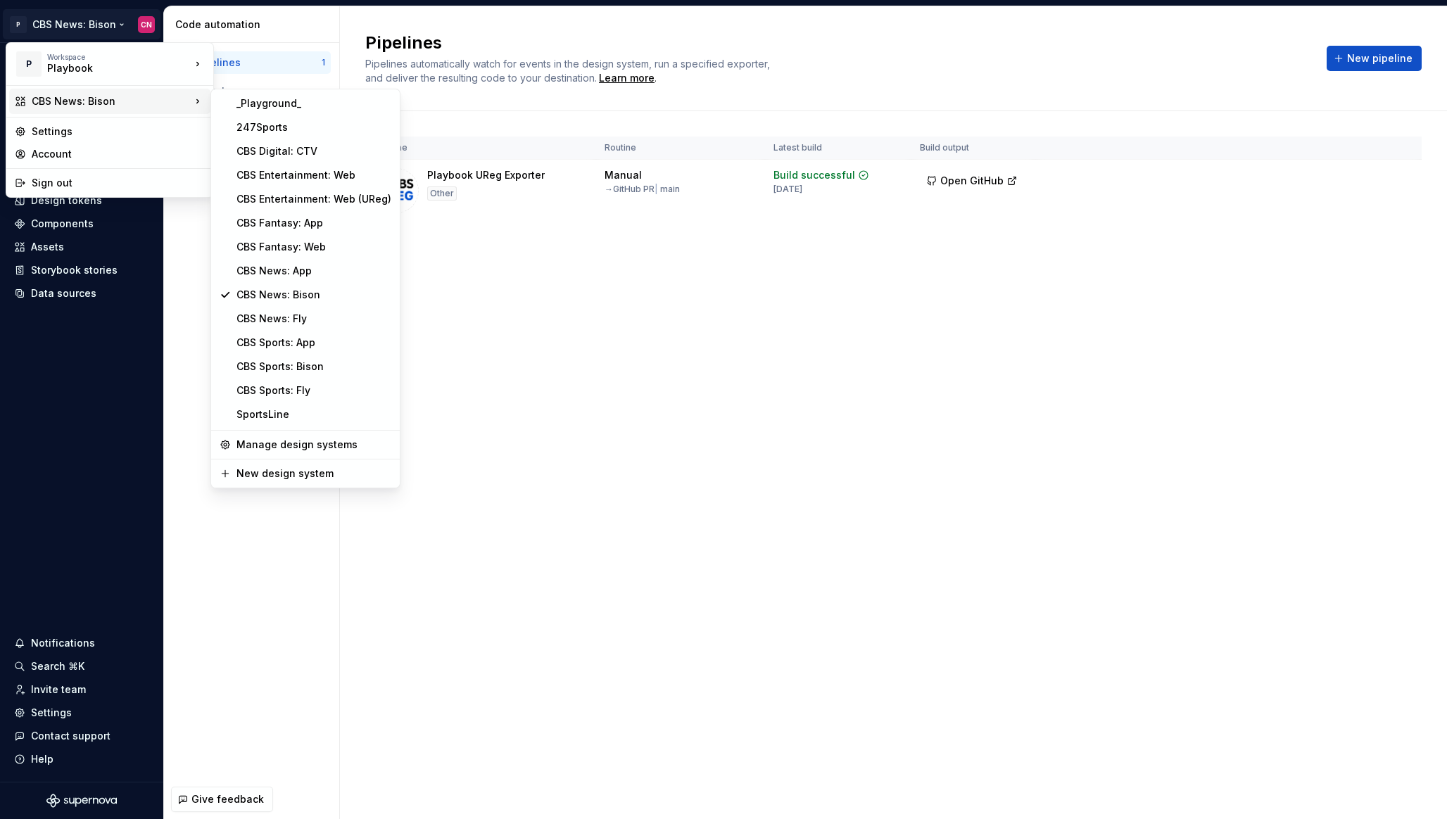
click at [656, 436] on html "P CBS News: Bison CN Home Documentation Analytics Code automation Design system…" at bounding box center [723, 409] width 1447 height 819
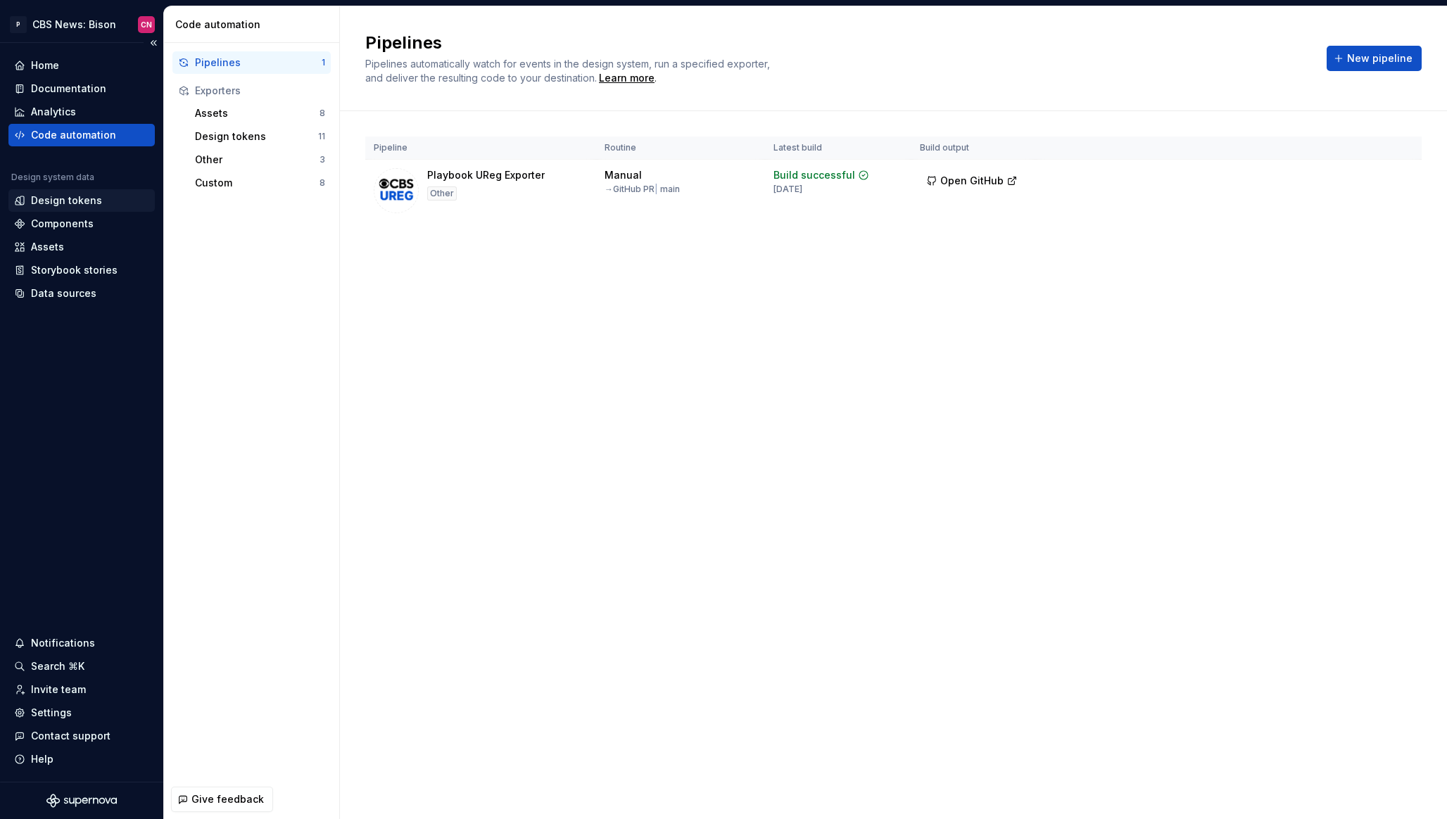
click at [79, 204] on div "Design tokens" at bounding box center [66, 201] width 71 height 14
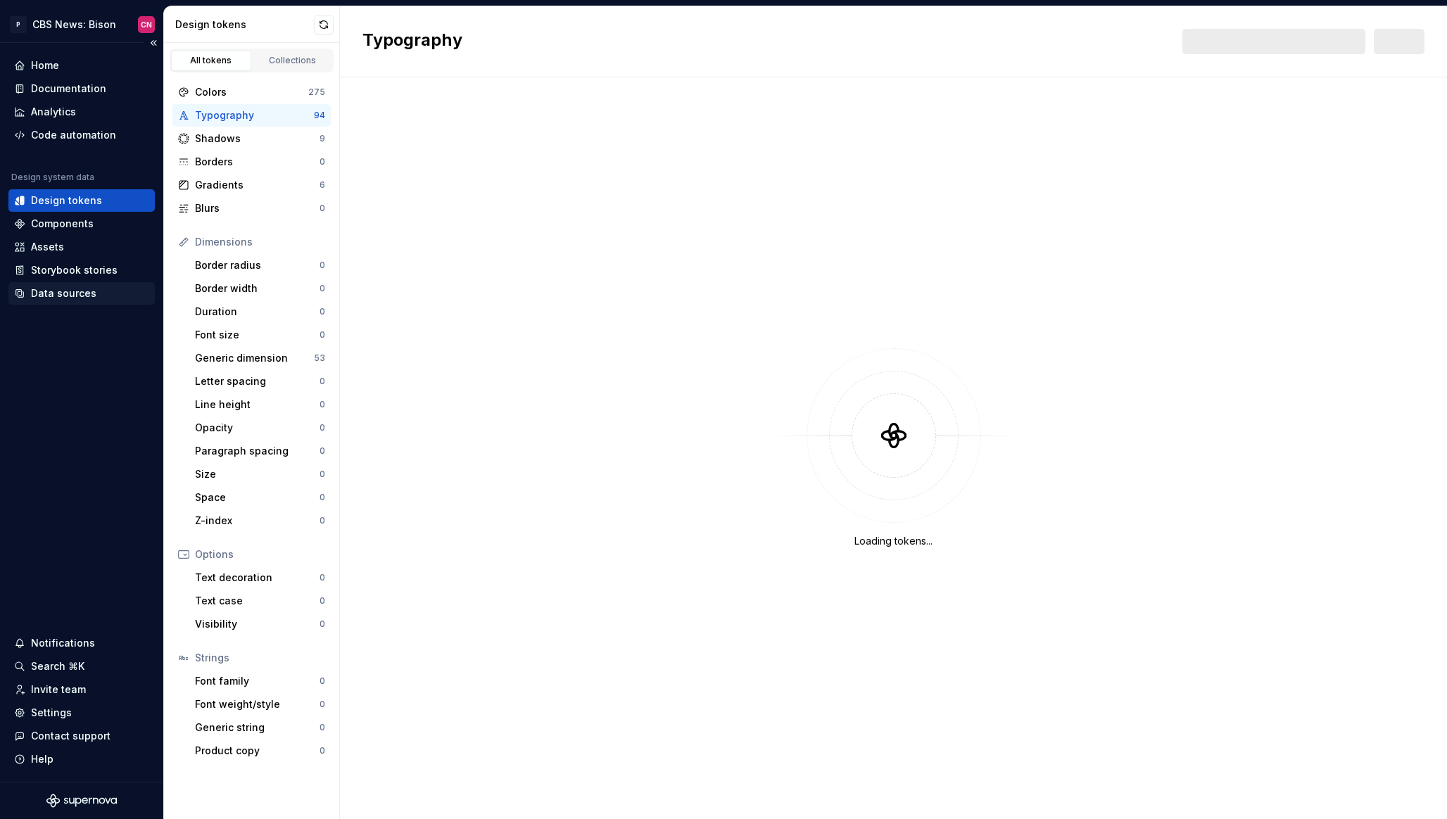
click at [91, 290] on div "Data sources" at bounding box center [63, 293] width 65 height 14
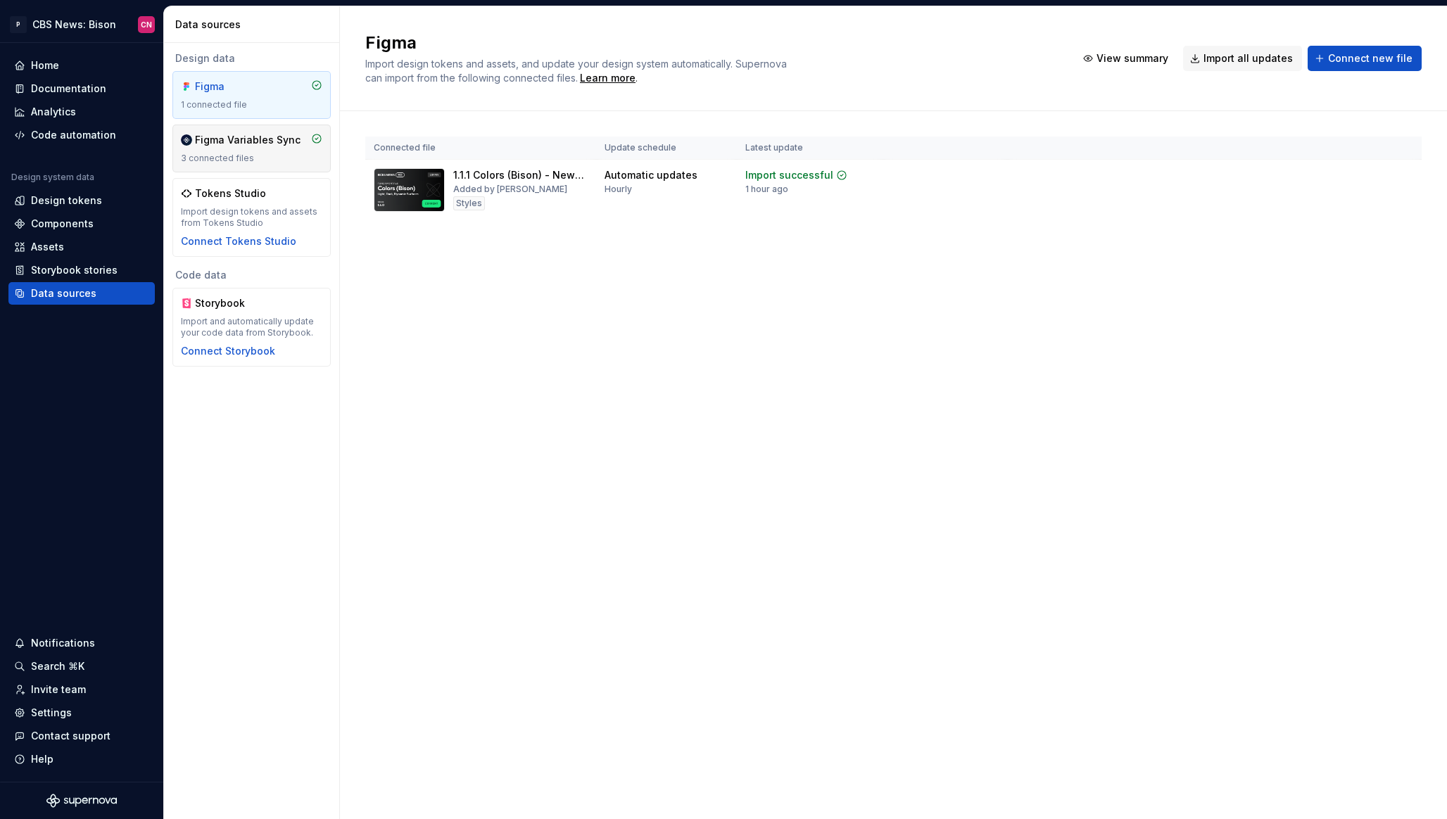
click at [291, 157] on div "3 connected files" at bounding box center [251, 158] width 141 height 11
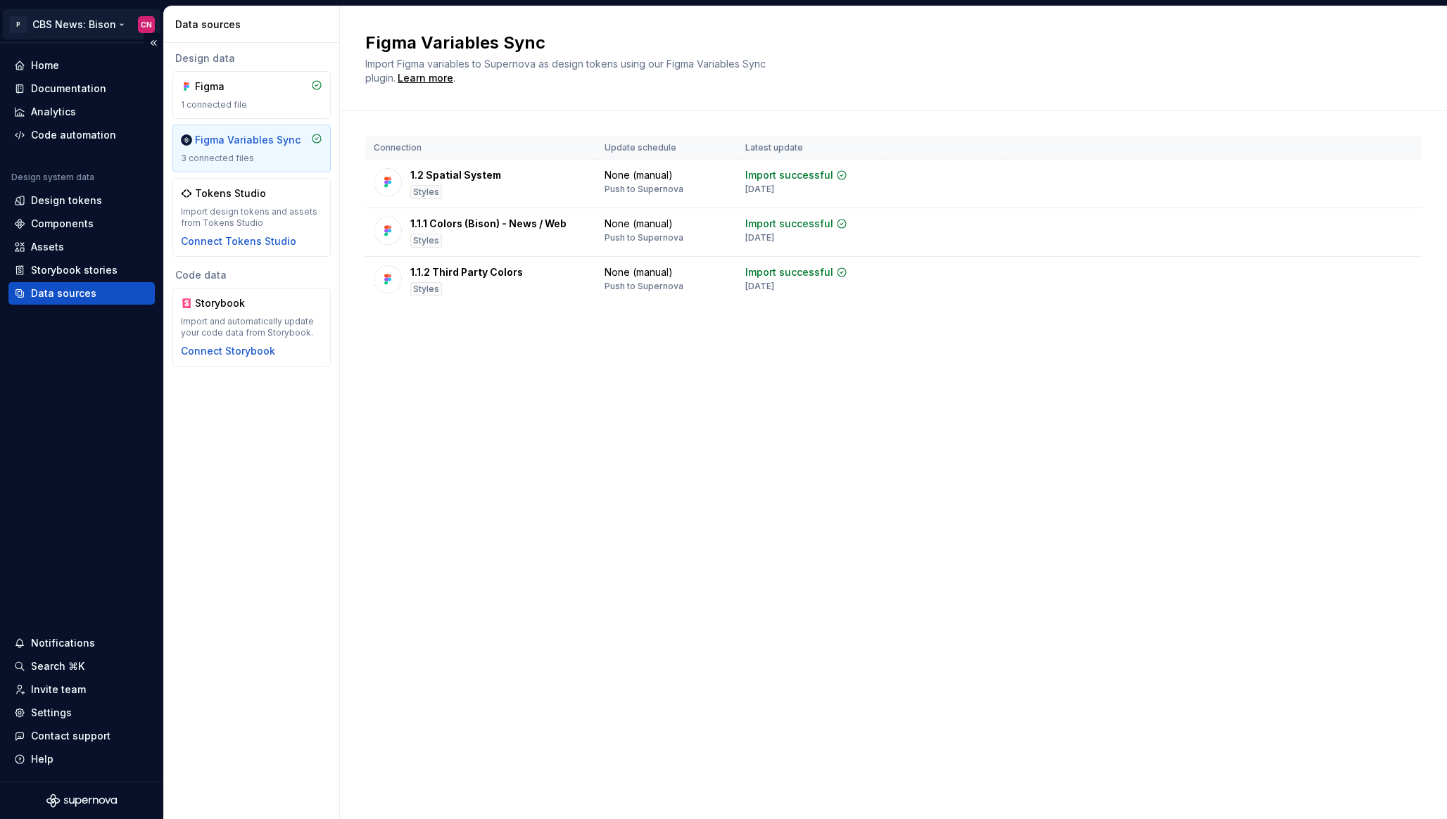
click at [108, 25] on html "P CBS News: Bison CN Home Documentation Analytics Code automation Design system…" at bounding box center [723, 409] width 1447 height 819
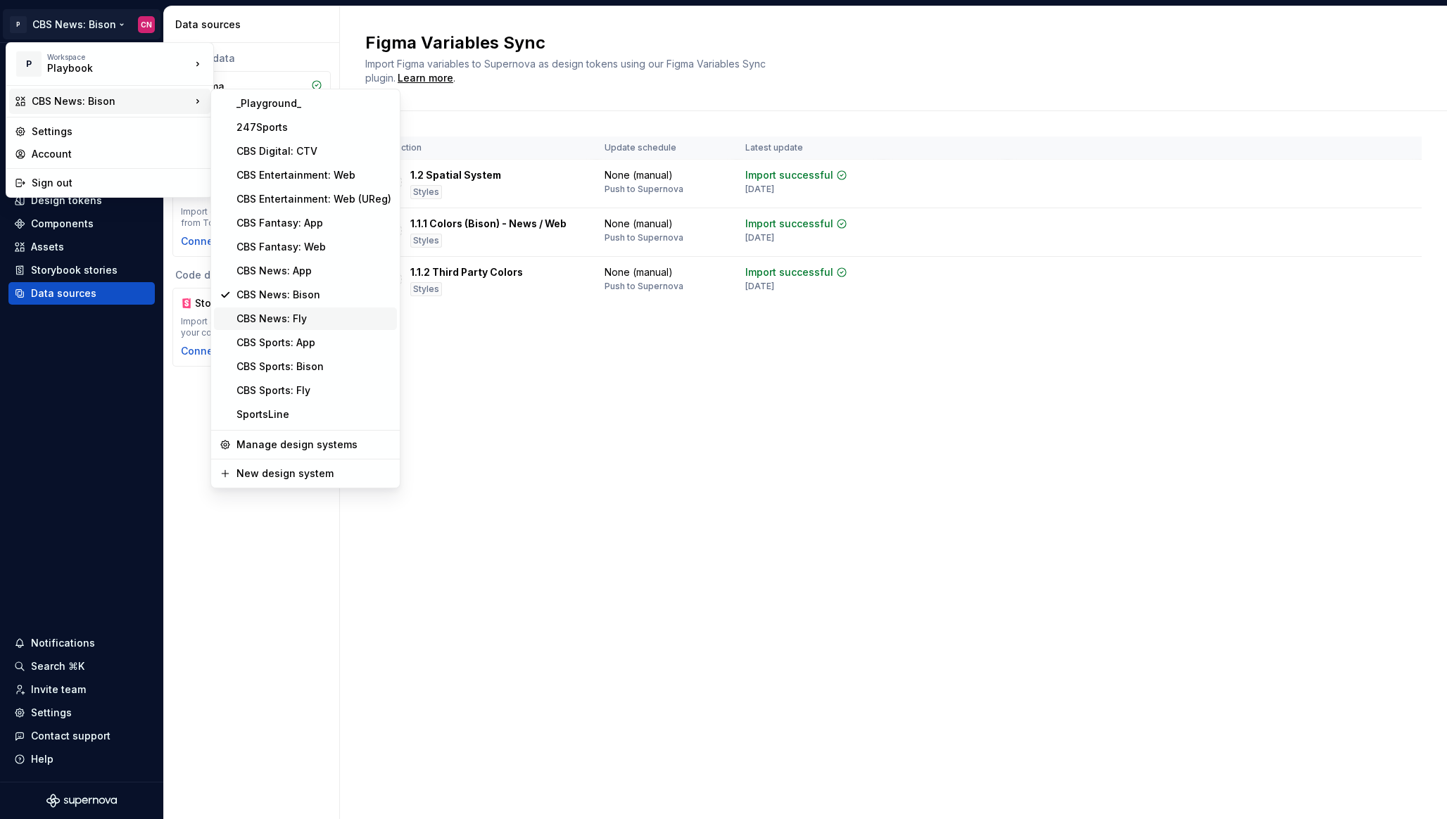
click at [259, 318] on div "CBS News: Fly" at bounding box center [313, 319] width 155 height 14
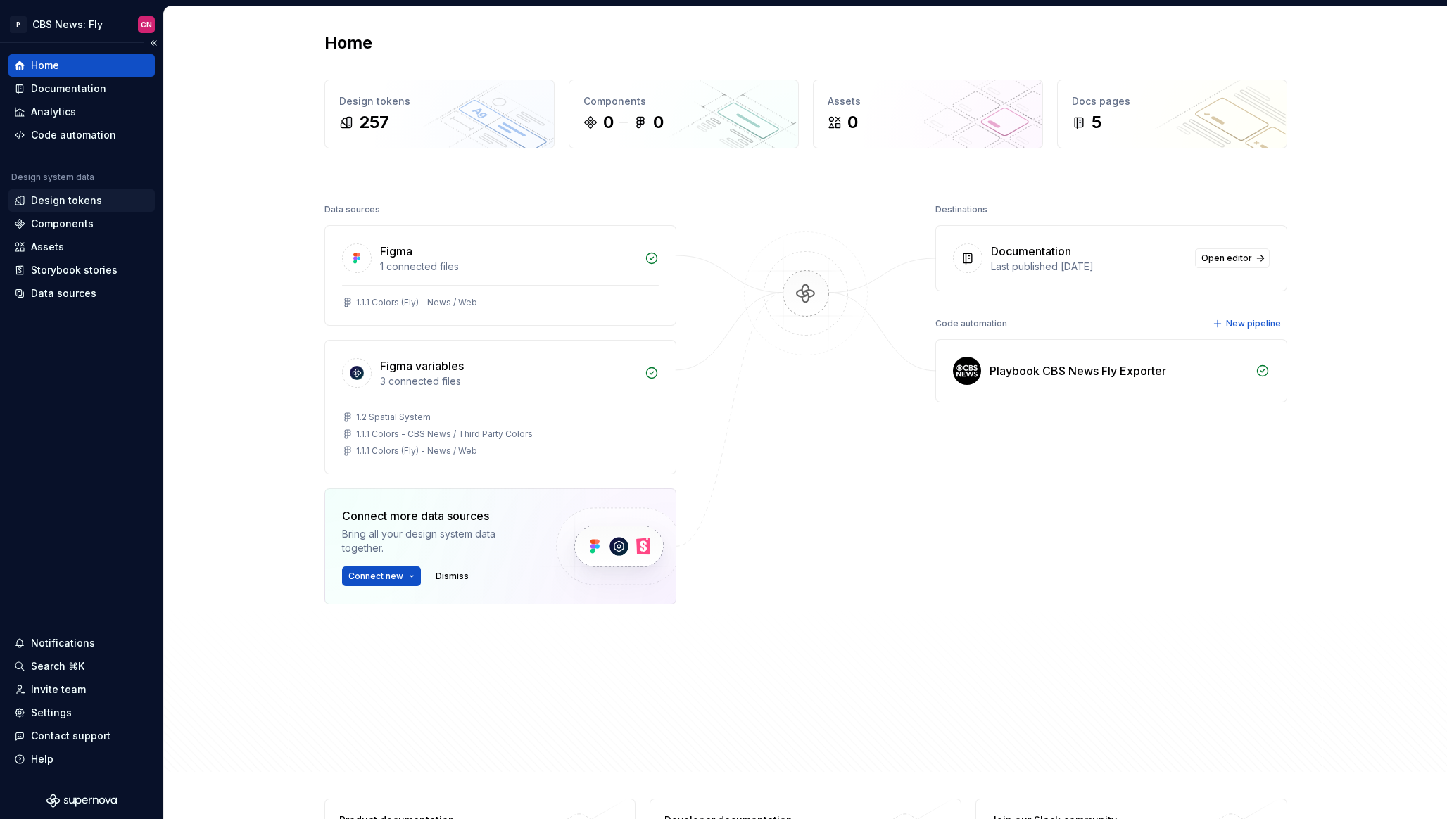
click at [77, 201] on div "Design tokens" at bounding box center [66, 201] width 71 height 14
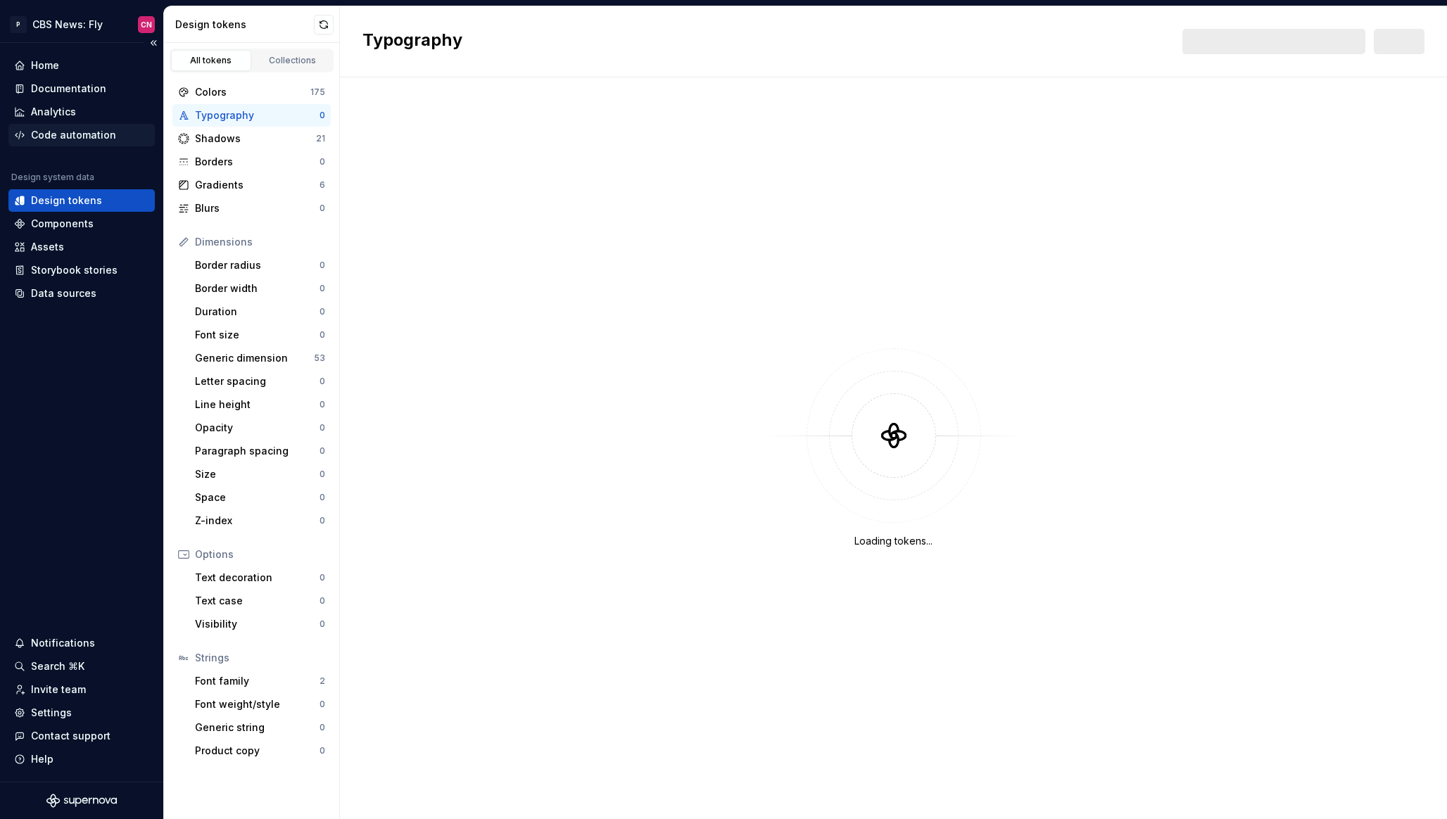
click at [68, 139] on div "Code automation" at bounding box center [73, 135] width 85 height 14
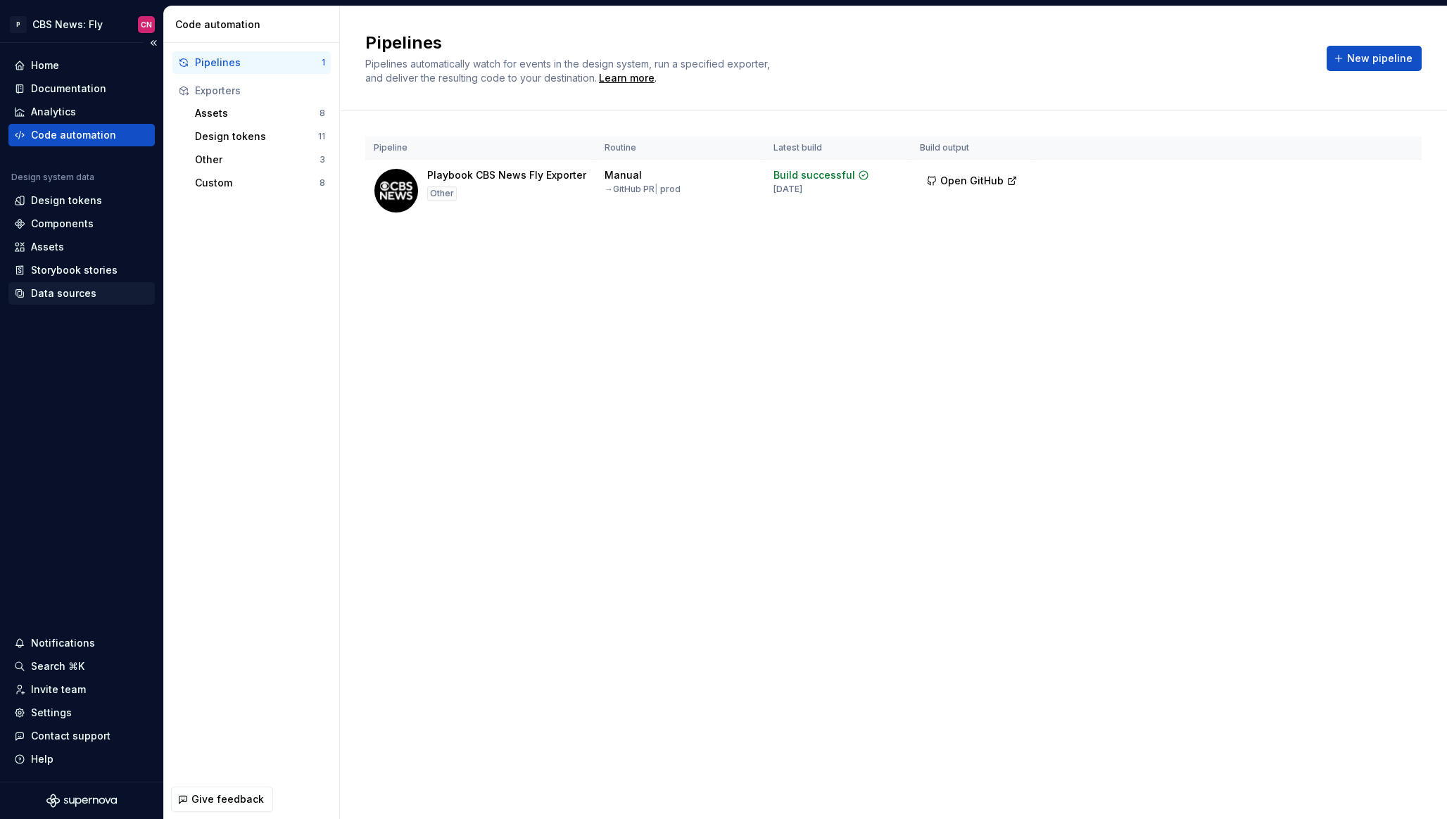
click at [77, 289] on div "Data sources" at bounding box center [63, 293] width 65 height 14
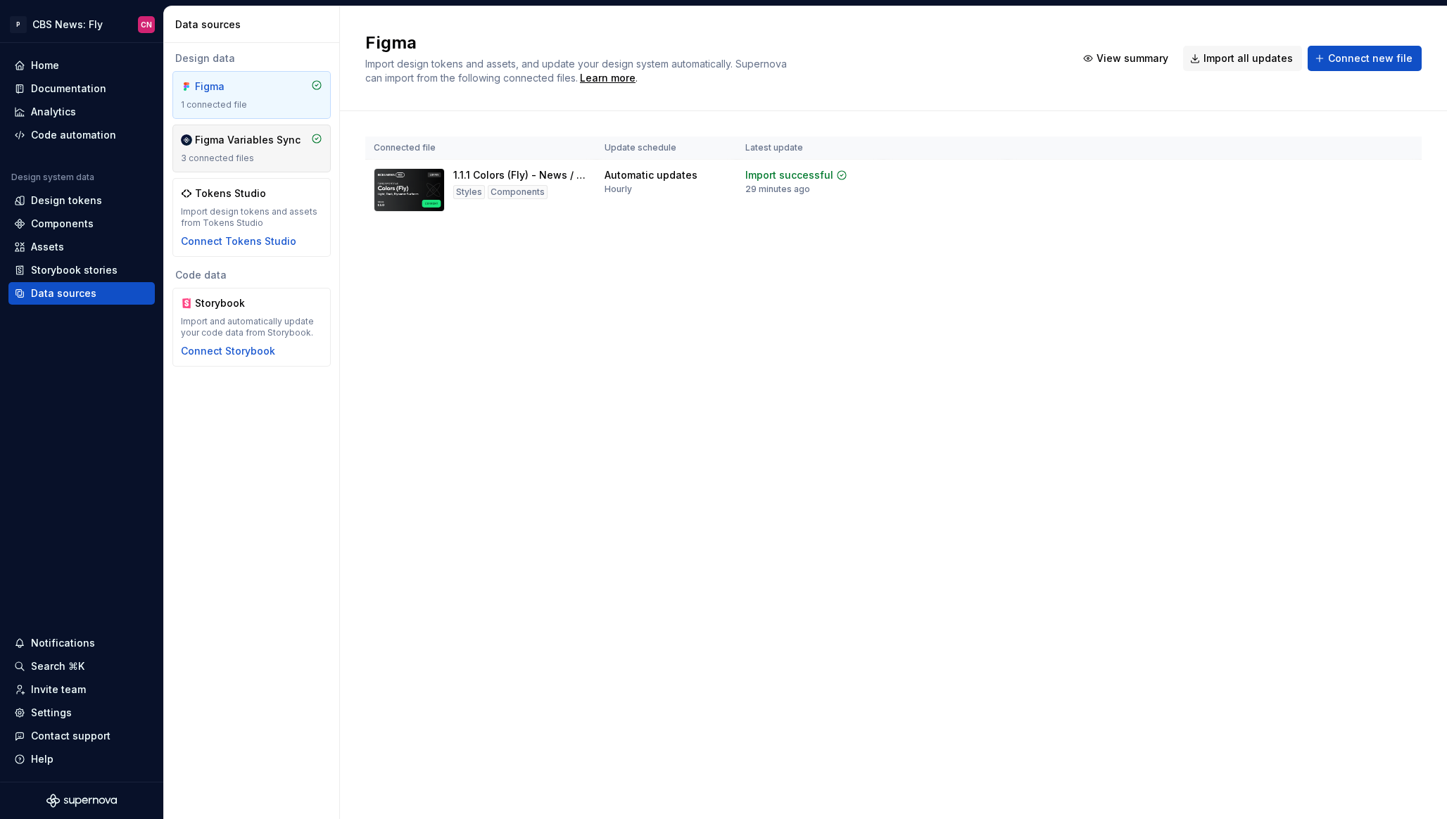
click at [275, 137] on div "Figma Variables Sync" at bounding box center [248, 140] width 106 height 14
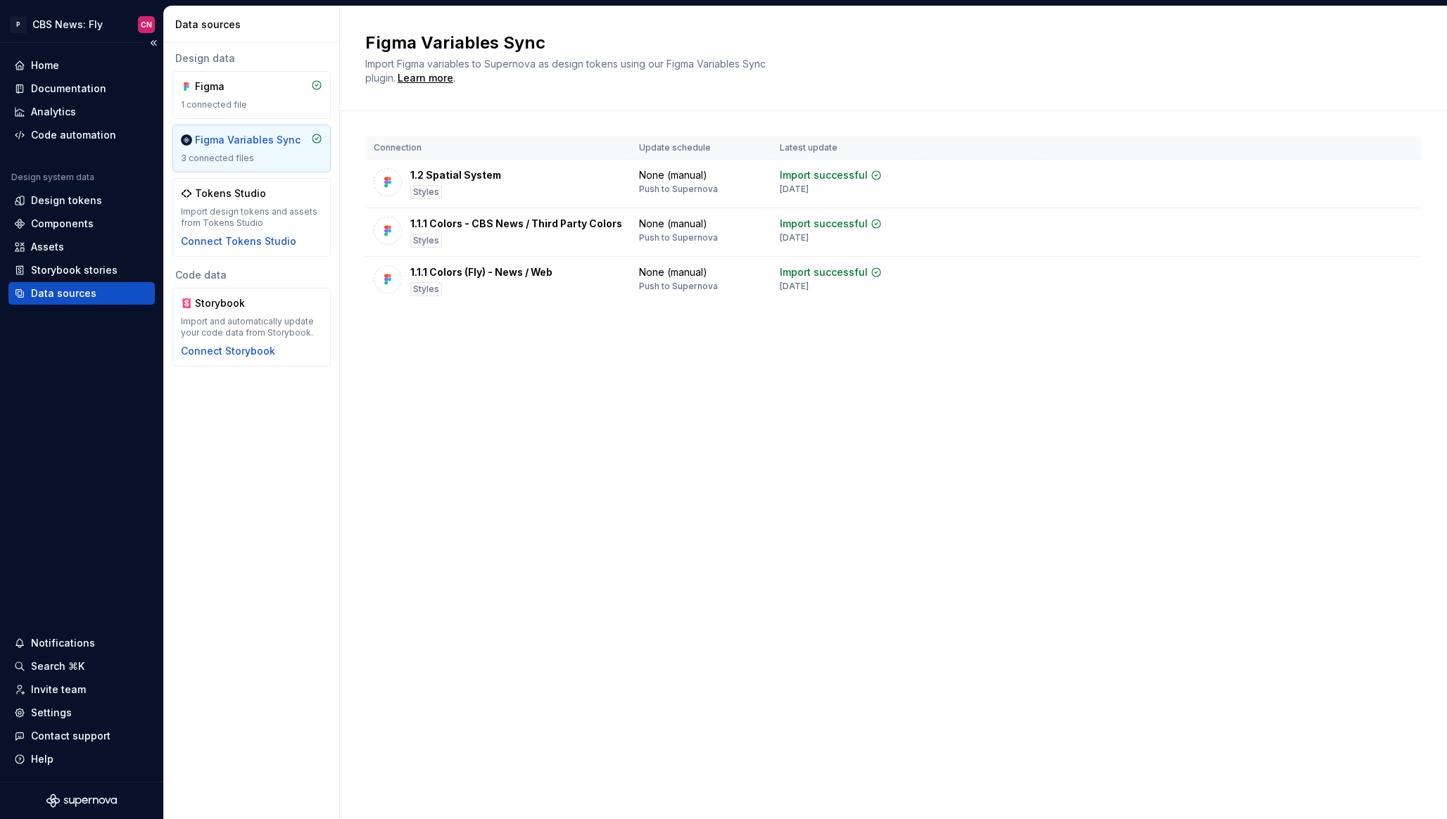
click at [91, 39] on div "P CBS News: Fly CN" at bounding box center [81, 24] width 163 height 37
click at [90, 20] on html "P CBS News: Fly CN Home Documentation Analytics Code automation Design system d…" at bounding box center [723, 409] width 1447 height 819
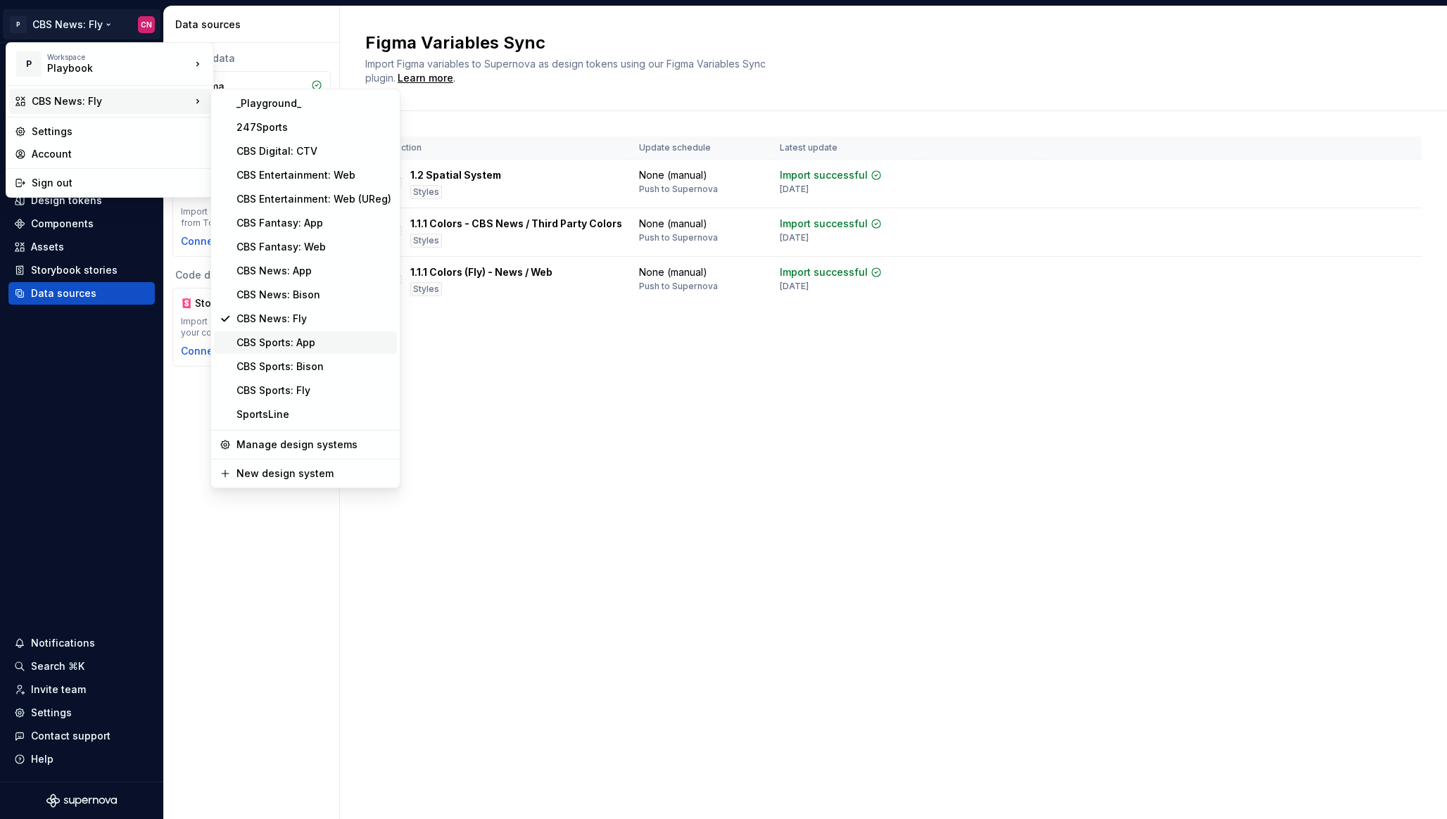
click at [284, 345] on div "CBS Sports: App" at bounding box center [313, 343] width 155 height 14
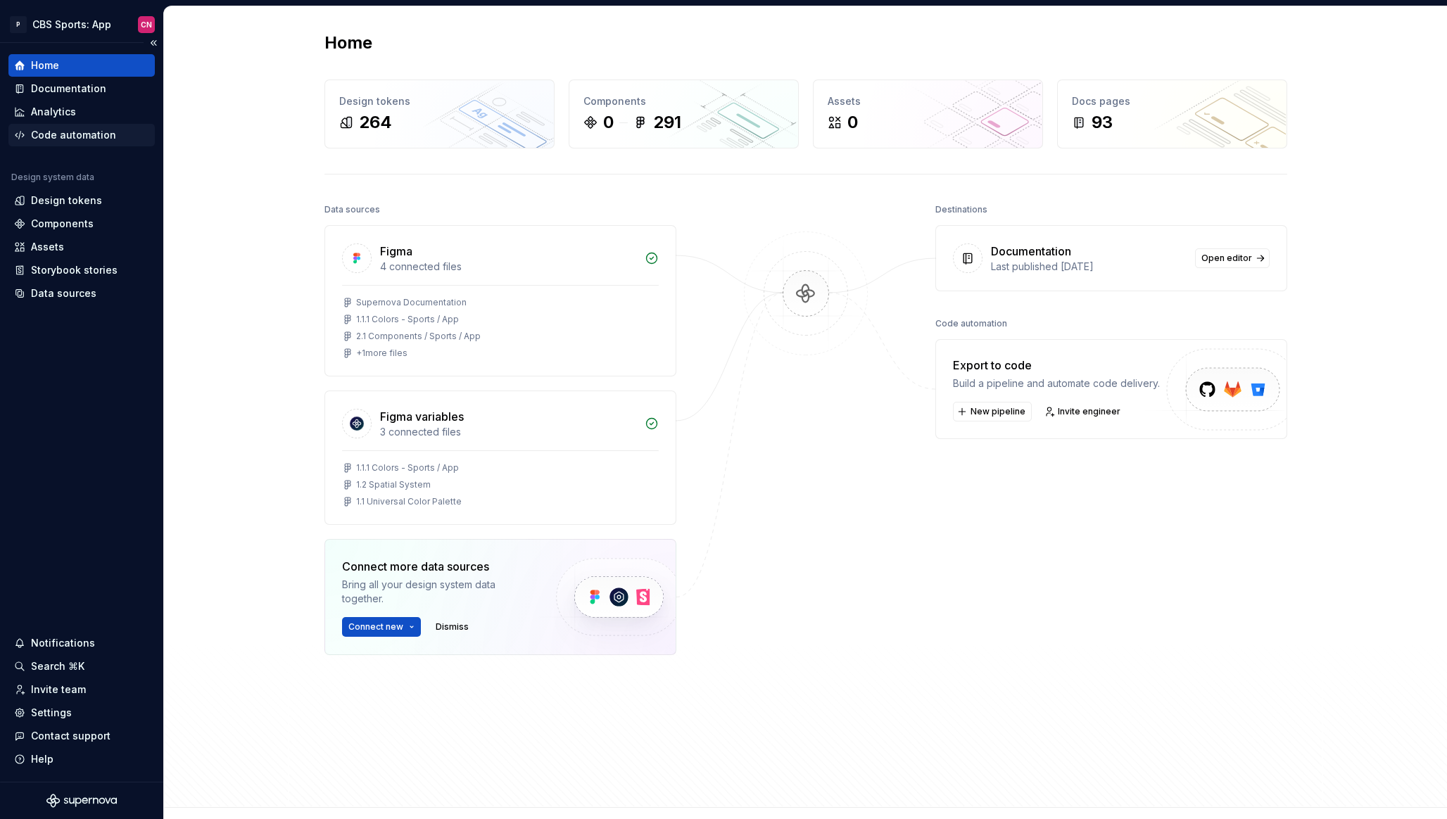
click at [91, 141] on div "Code automation" at bounding box center [73, 135] width 85 height 14
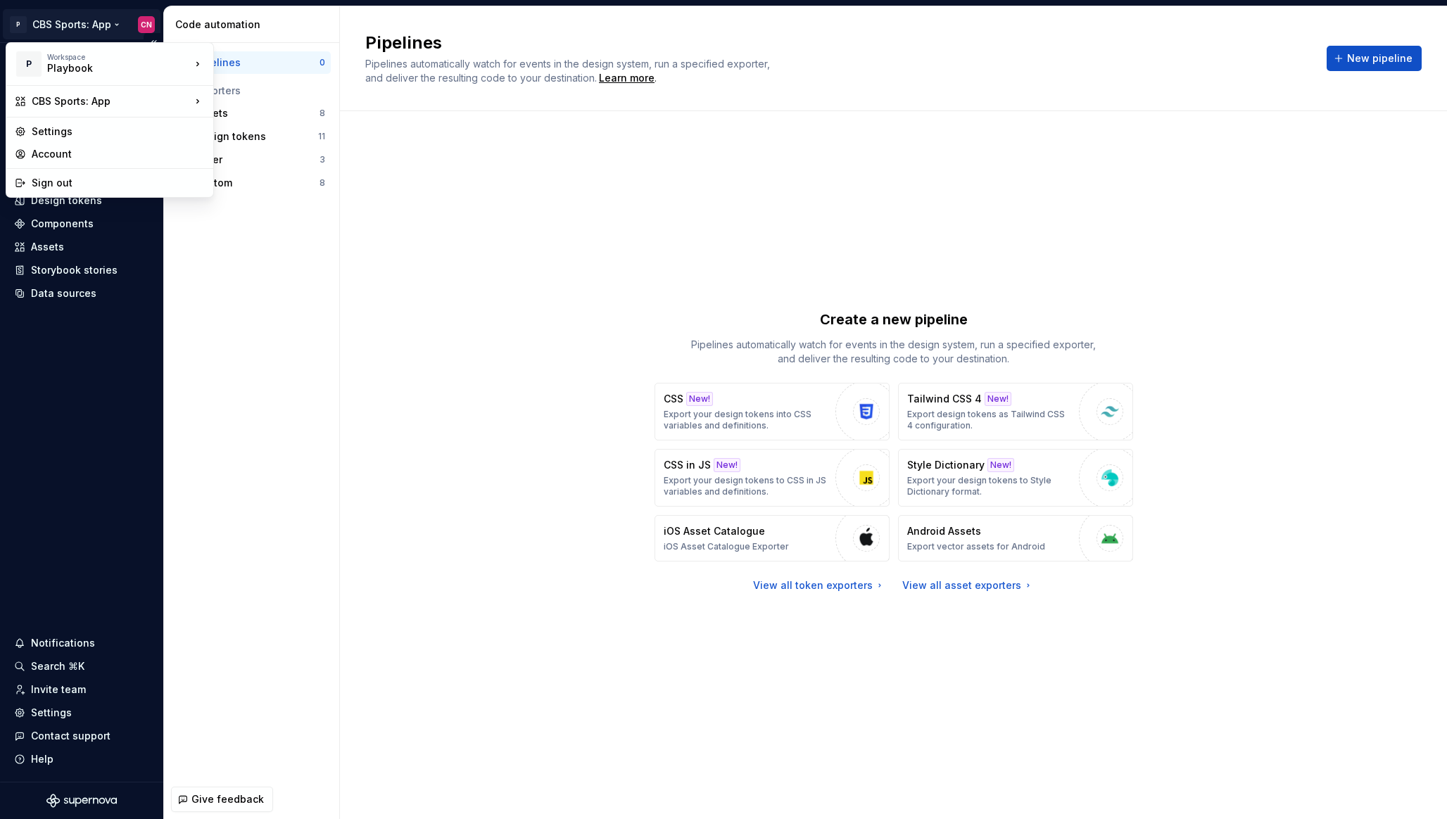
click at [78, 24] on html "P CBS Sports: App CN Home Documentation Analytics Code automation Design system…" at bounding box center [723, 409] width 1447 height 819
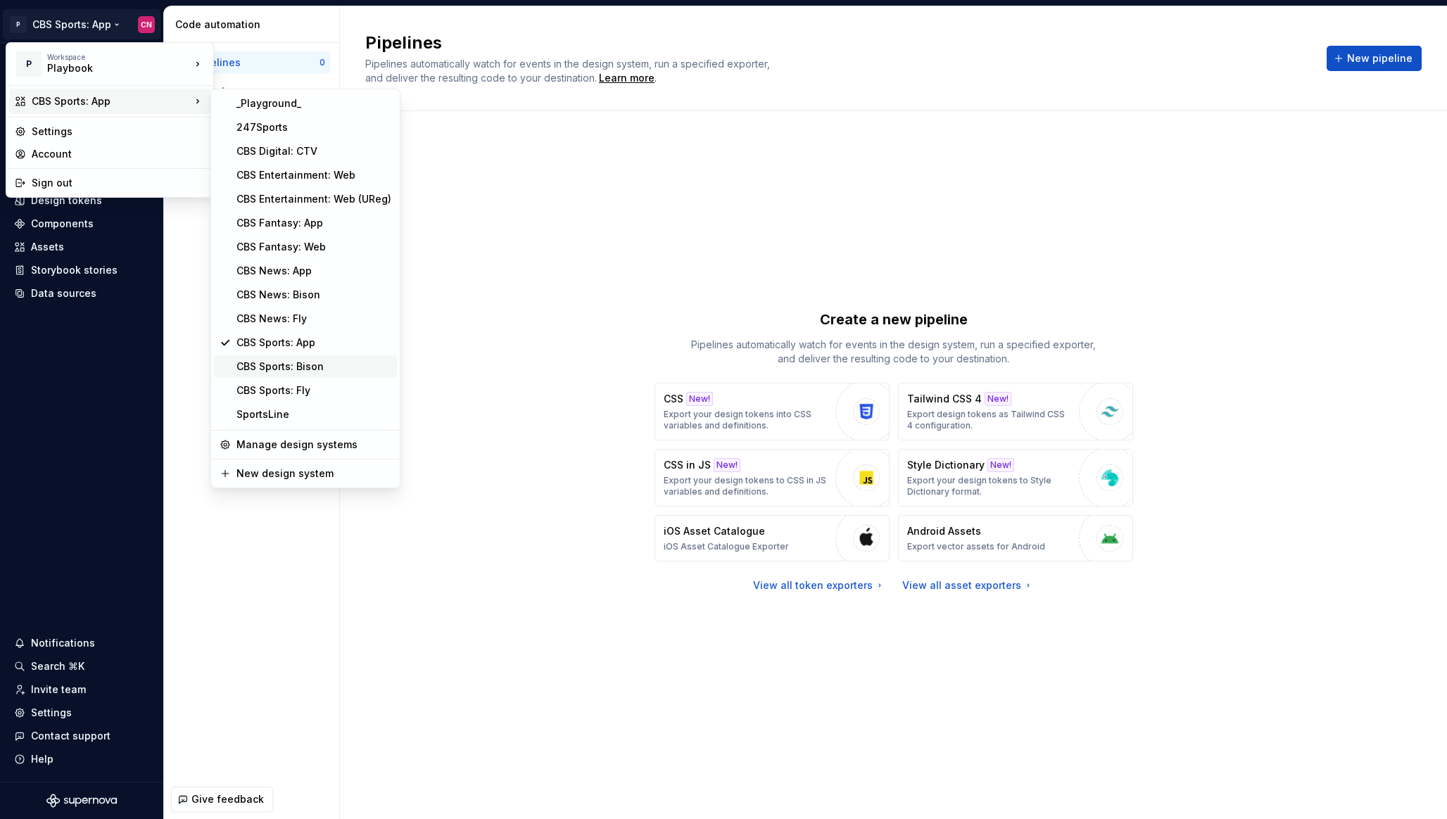
click at [296, 367] on div "CBS Sports: Bison" at bounding box center [313, 367] width 155 height 14
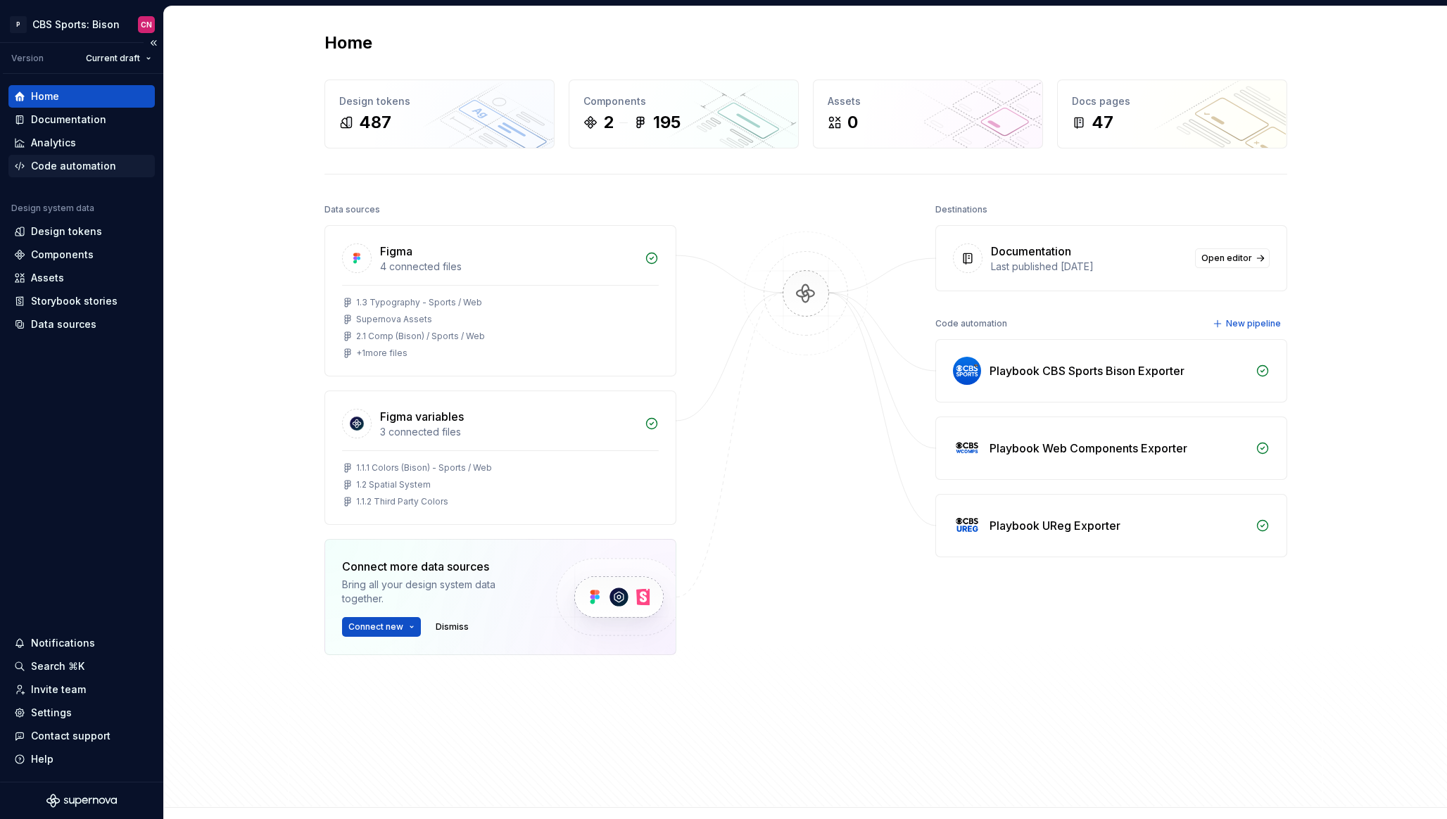
click at [94, 163] on div "Code automation" at bounding box center [73, 166] width 85 height 14
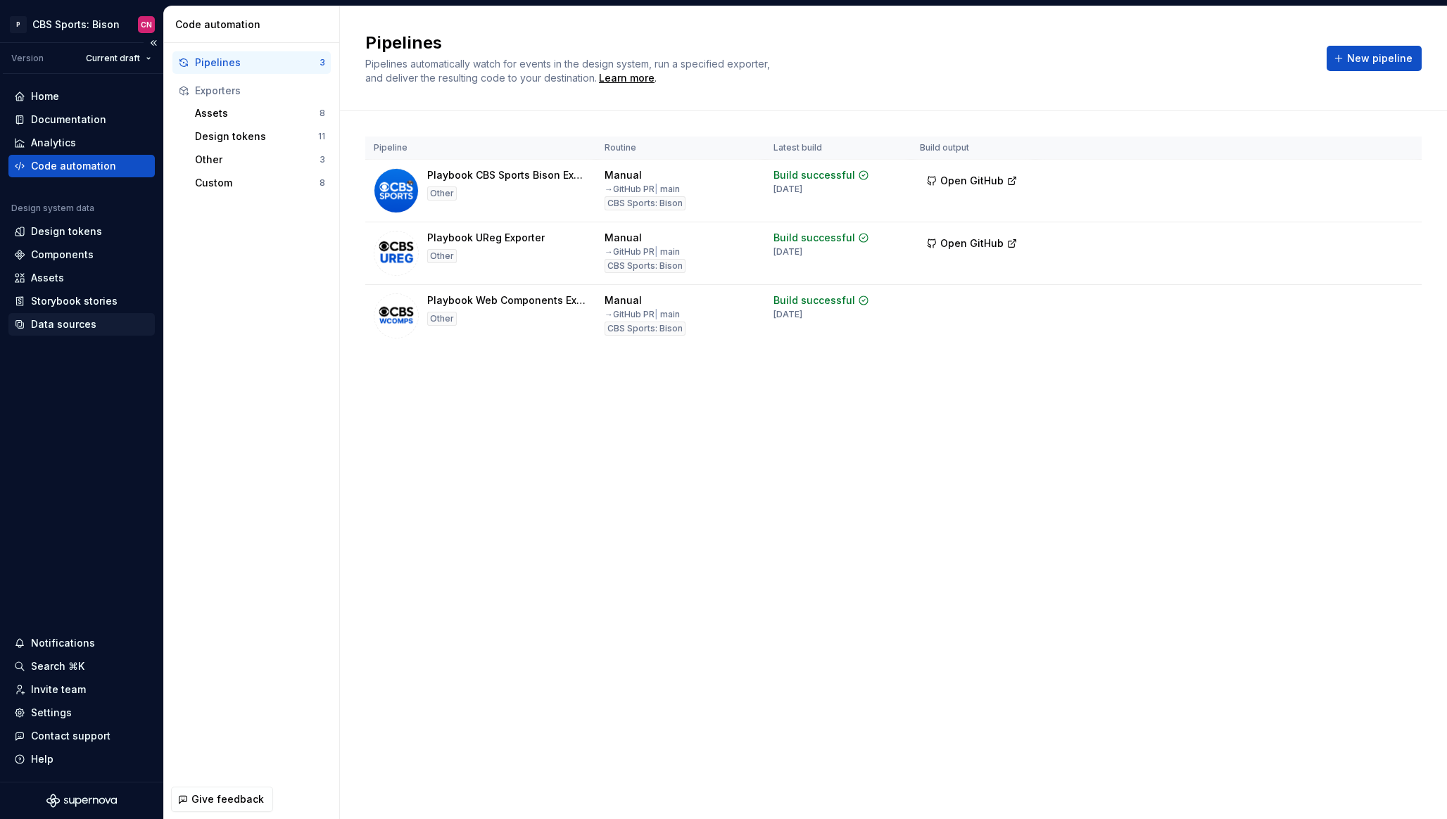
click at [58, 319] on div "Data sources" at bounding box center [63, 324] width 65 height 14
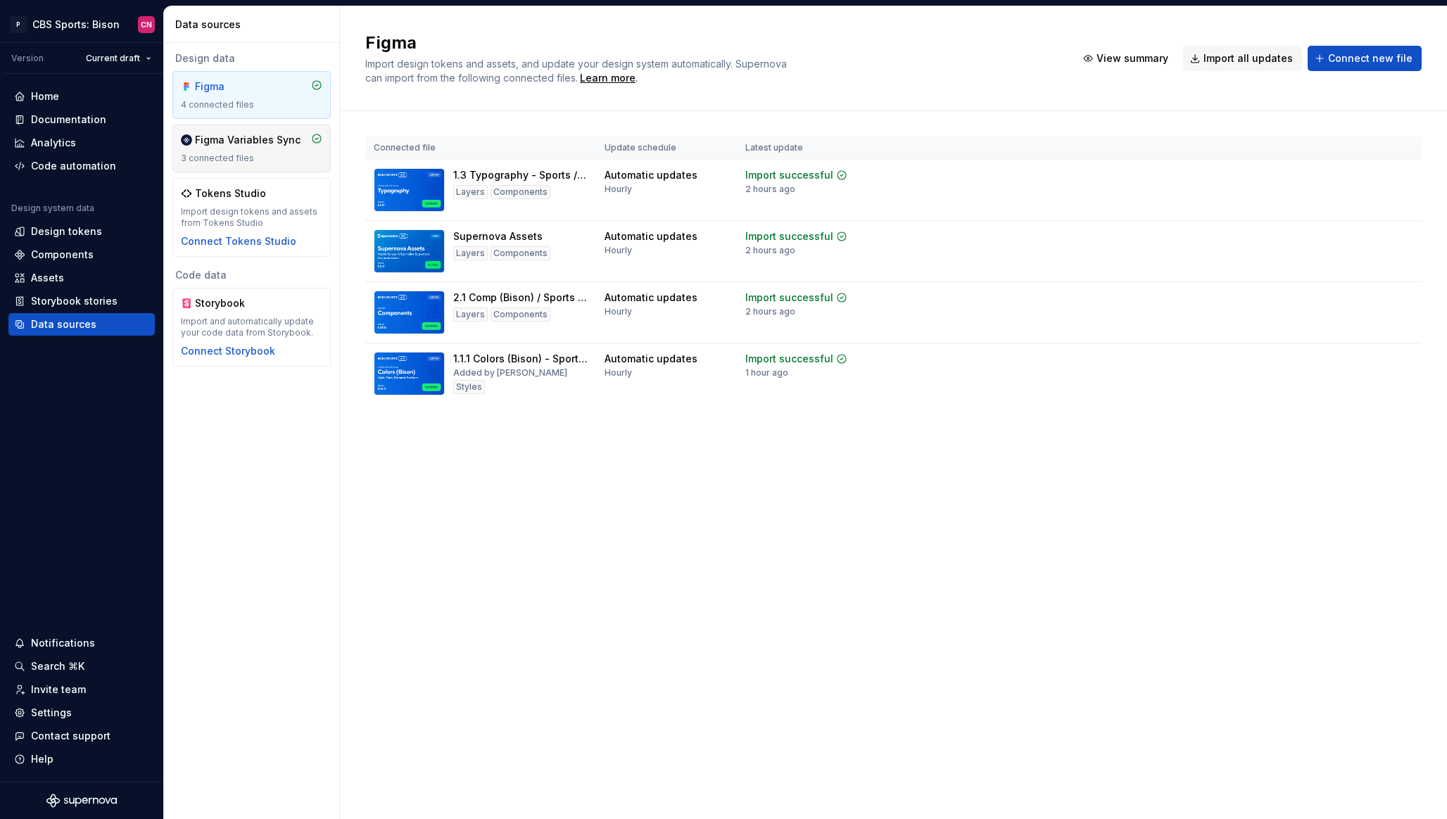
click at [240, 160] on div "3 connected files" at bounding box center [251, 158] width 141 height 11
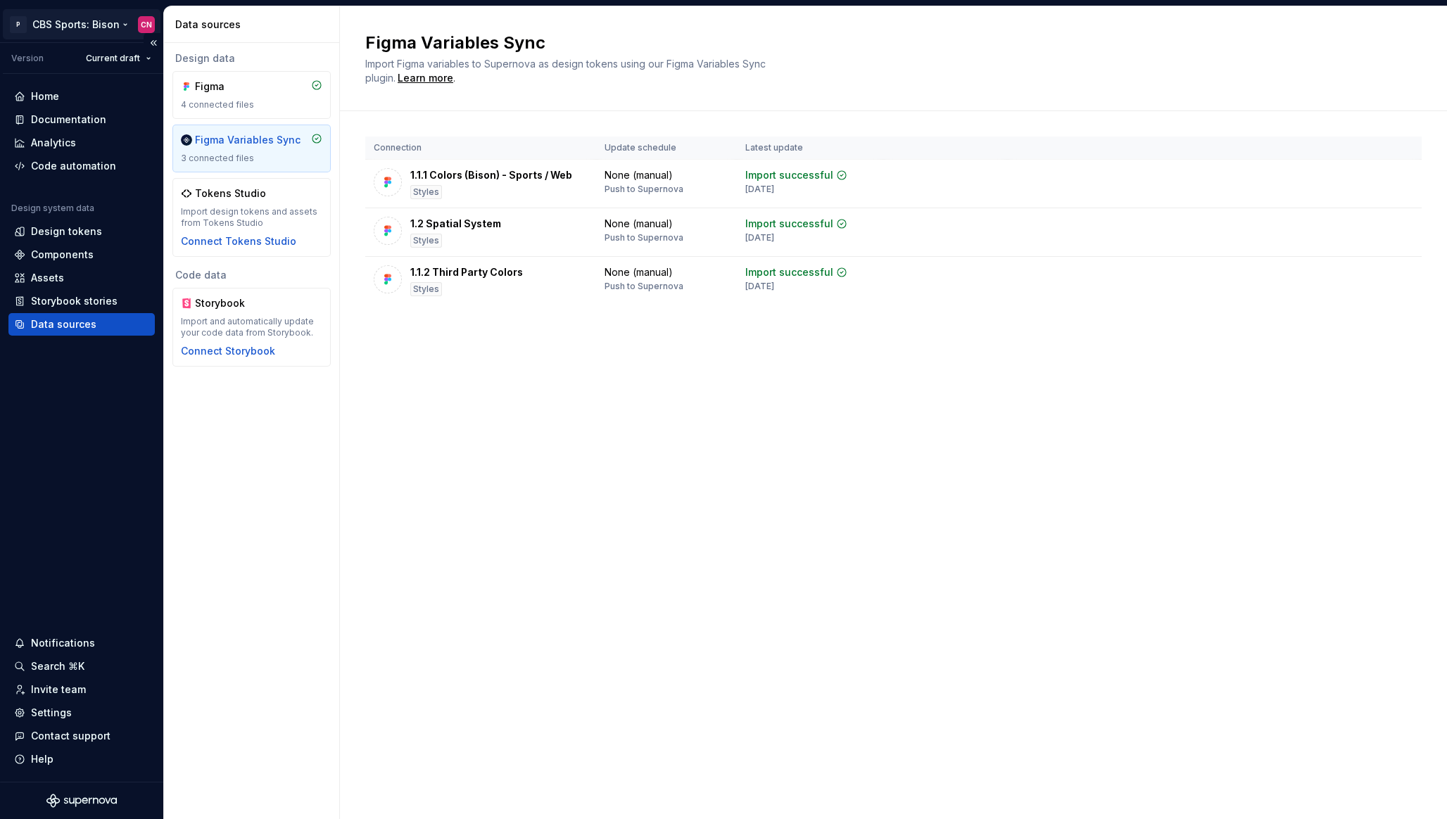
click at [105, 22] on html "P CBS Sports: Bison CN Version Current draft Home Documentation Analytics Code …" at bounding box center [723, 409] width 1447 height 819
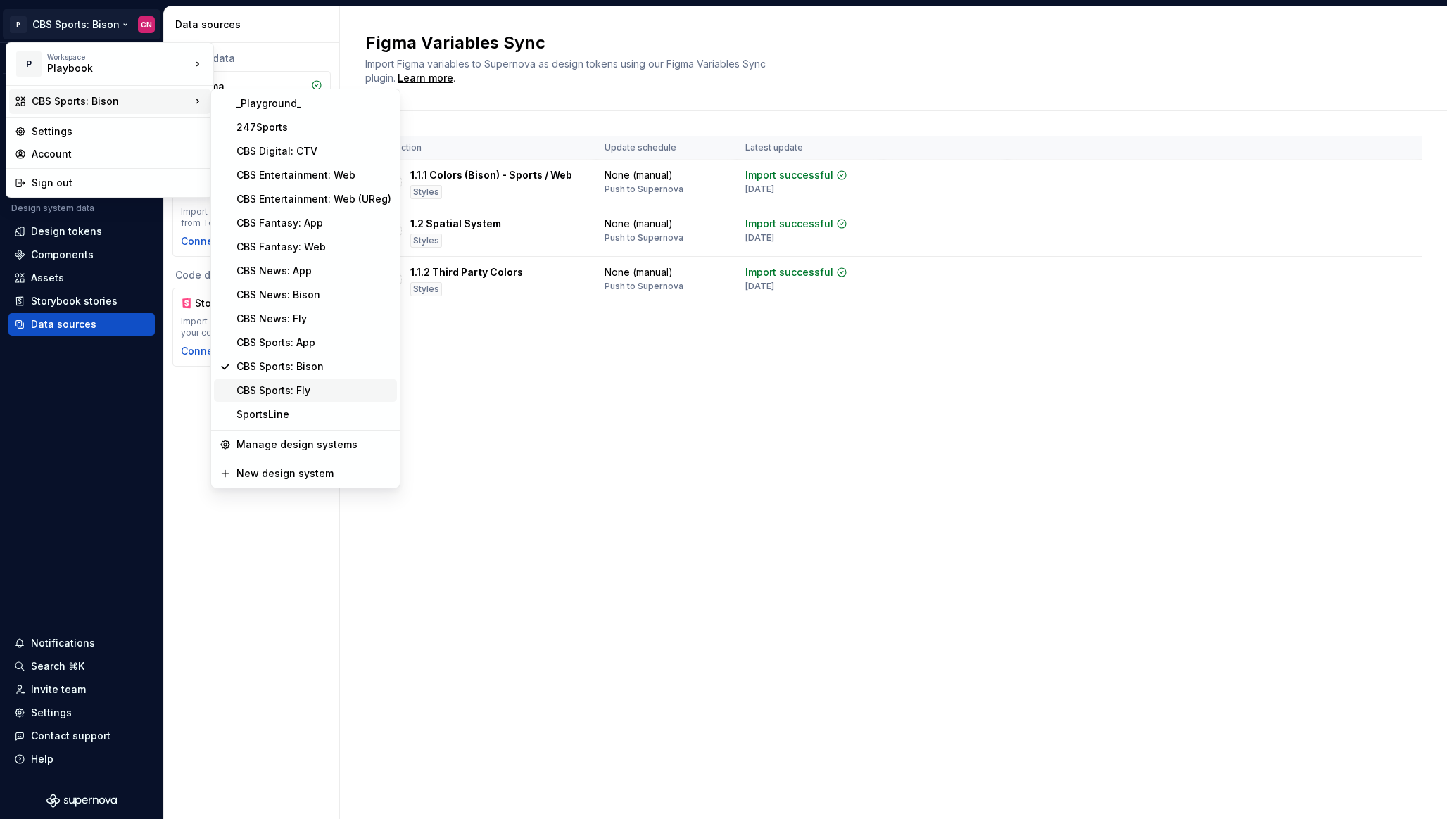
click at [305, 396] on div "CBS Sports: Fly" at bounding box center [313, 391] width 155 height 14
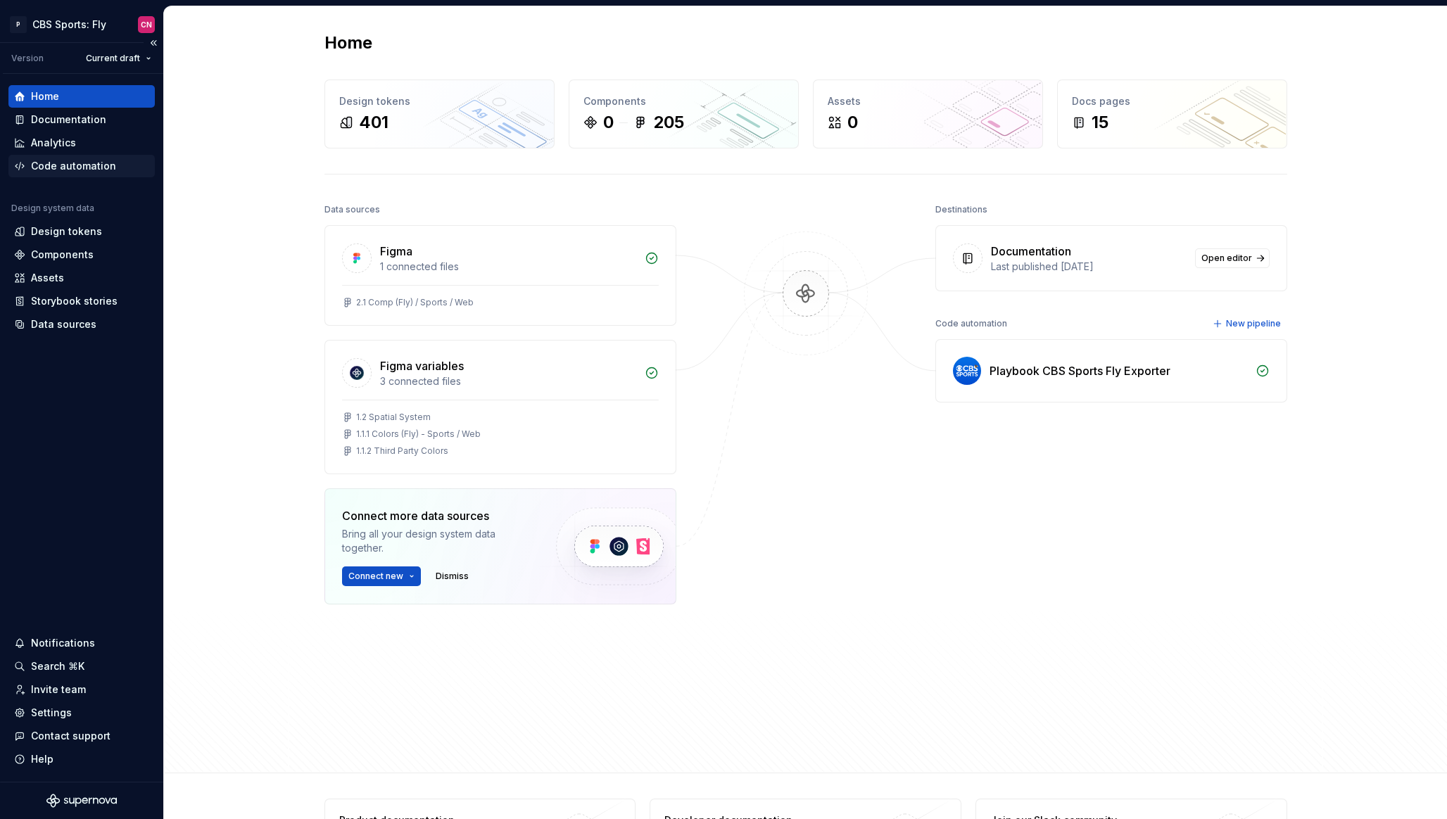
click at [103, 172] on div "Code automation" at bounding box center [73, 166] width 85 height 14
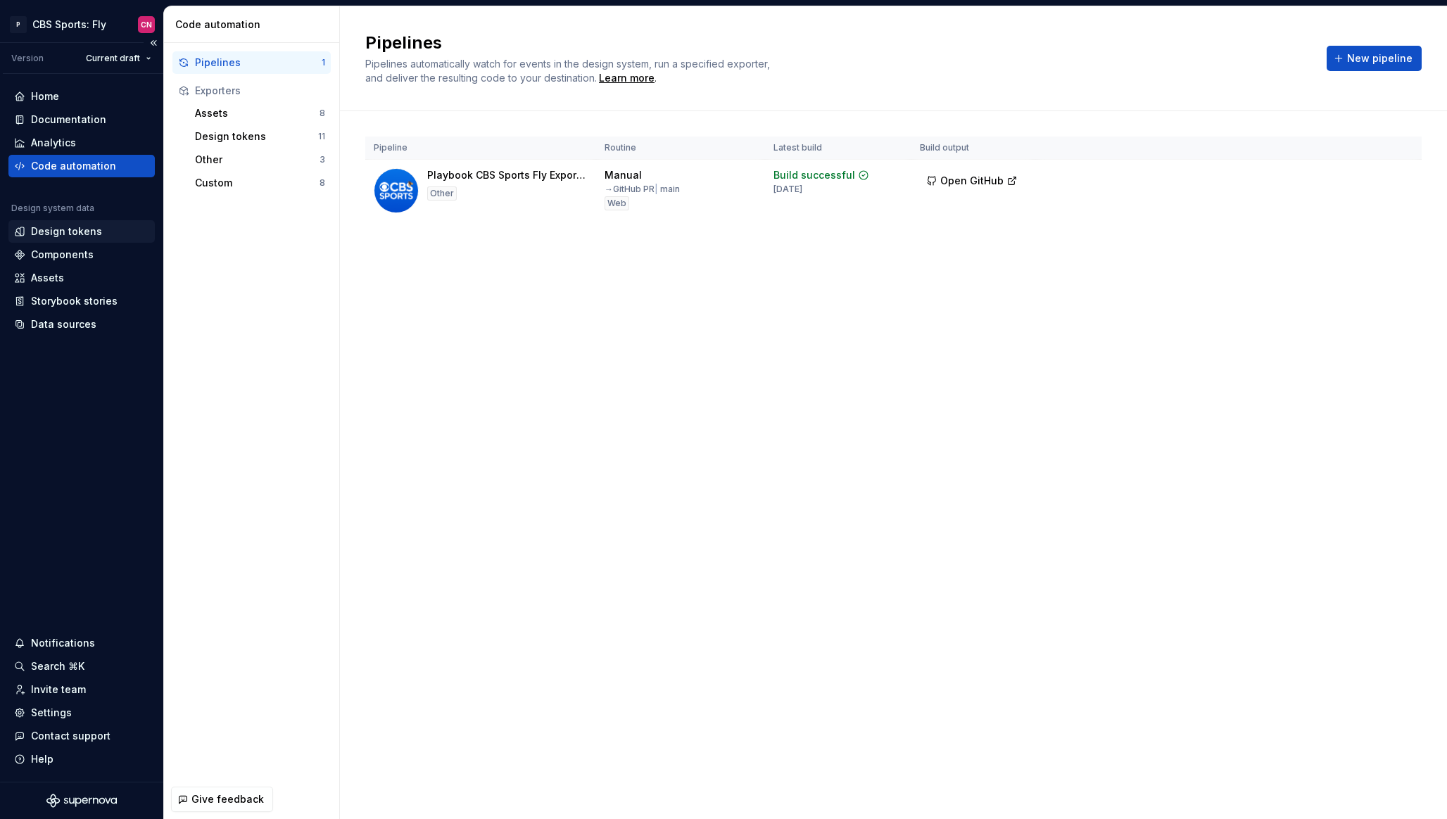
click at [74, 234] on div "Design tokens" at bounding box center [66, 232] width 71 height 14
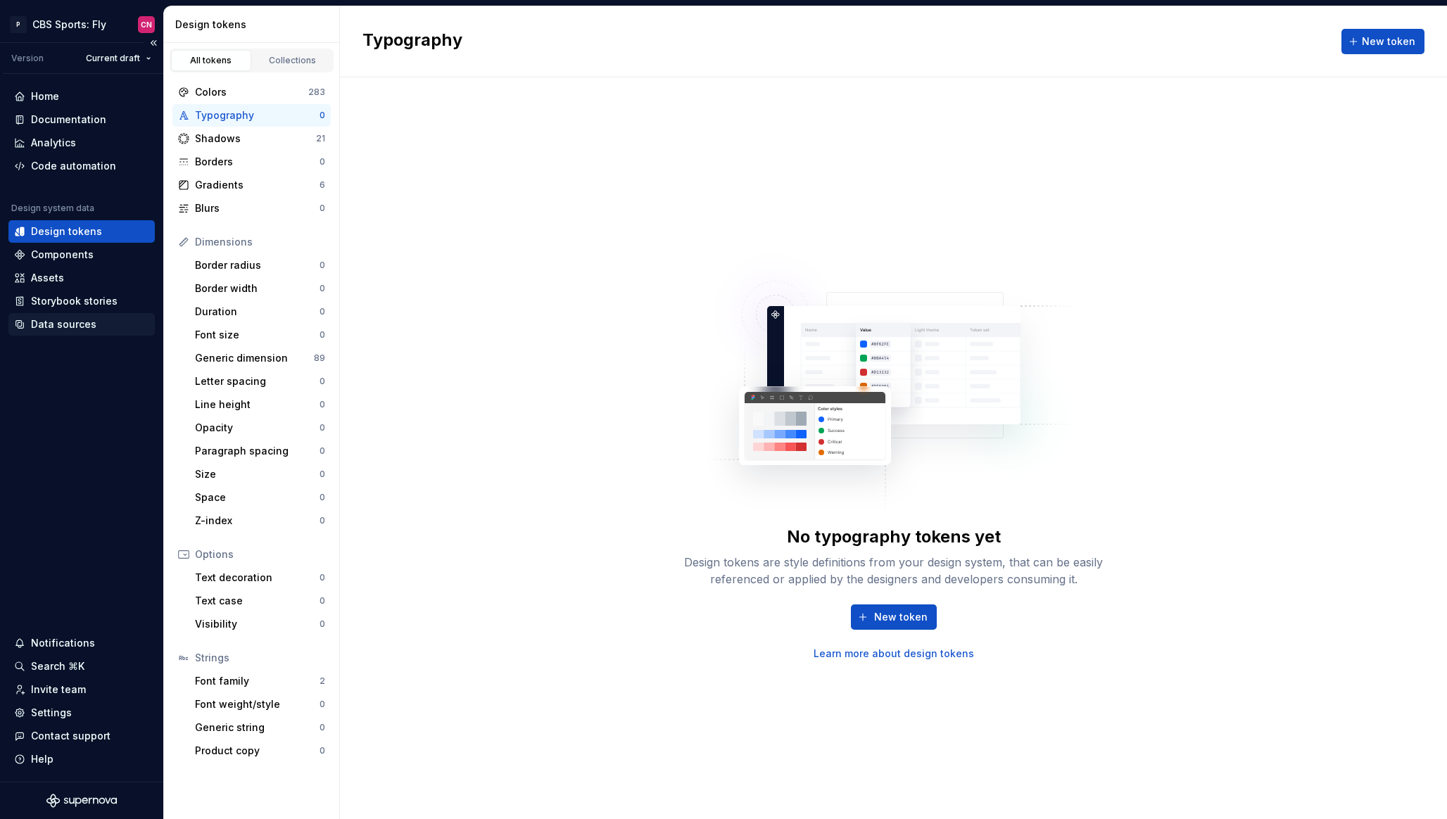
click at [71, 328] on div "Data sources" at bounding box center [63, 324] width 65 height 14
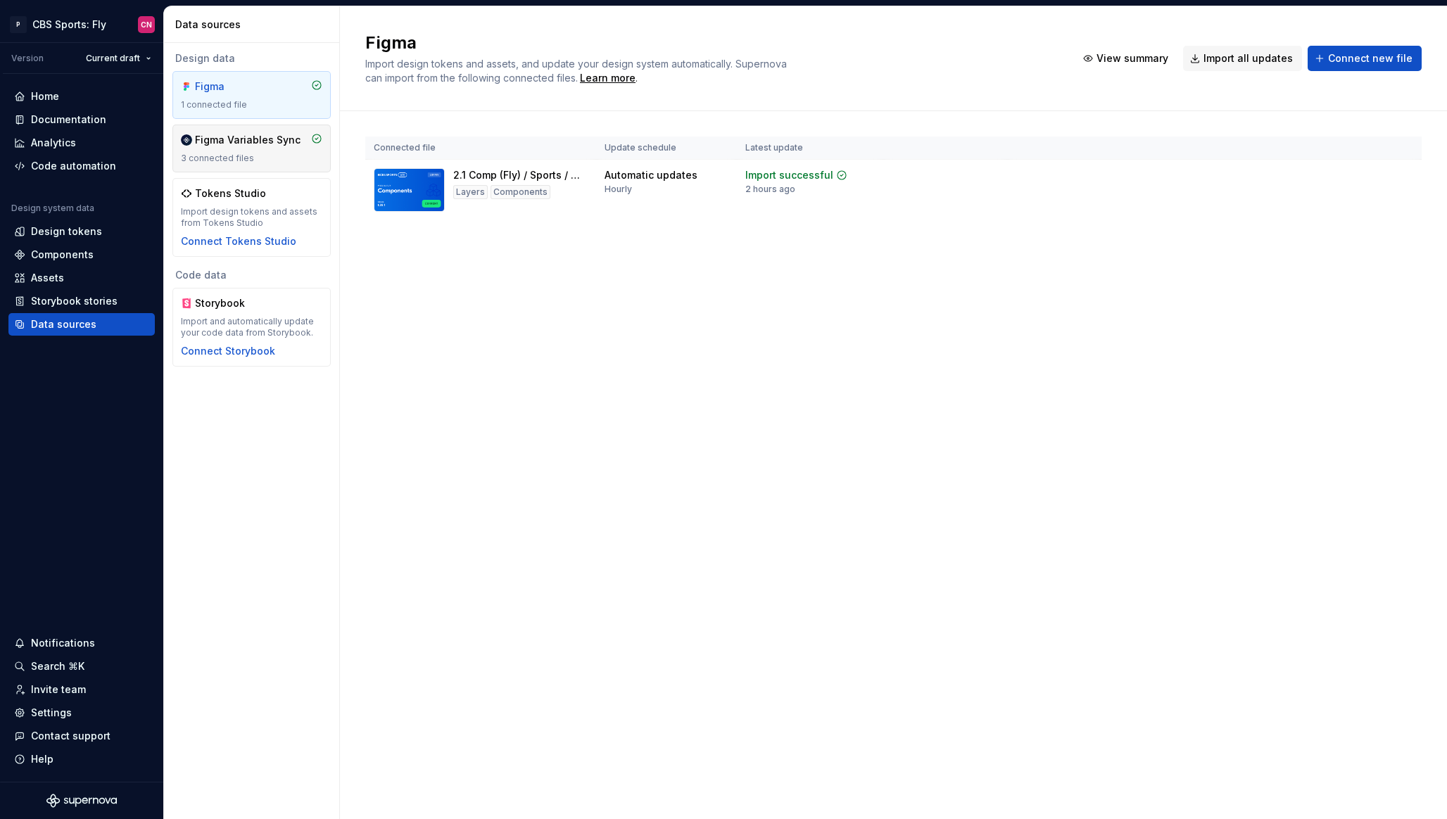
click at [274, 151] on div "Figma Variables Sync 3 connected files" at bounding box center [251, 148] width 141 height 31
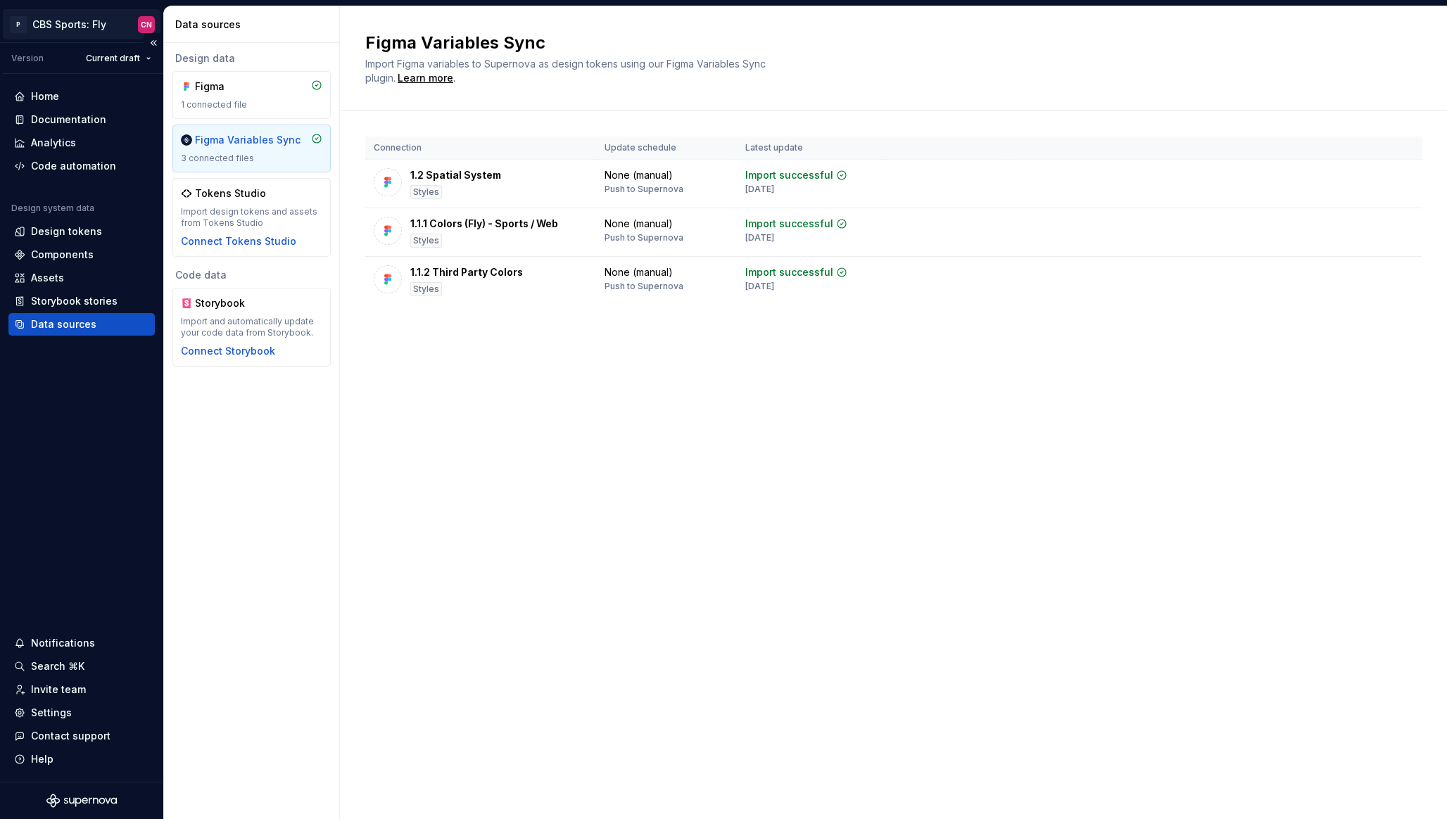
click at [82, 15] on html "P CBS Sports: Fly CN Version Current draft Home Documentation Analytics Code au…" at bounding box center [723, 409] width 1447 height 819
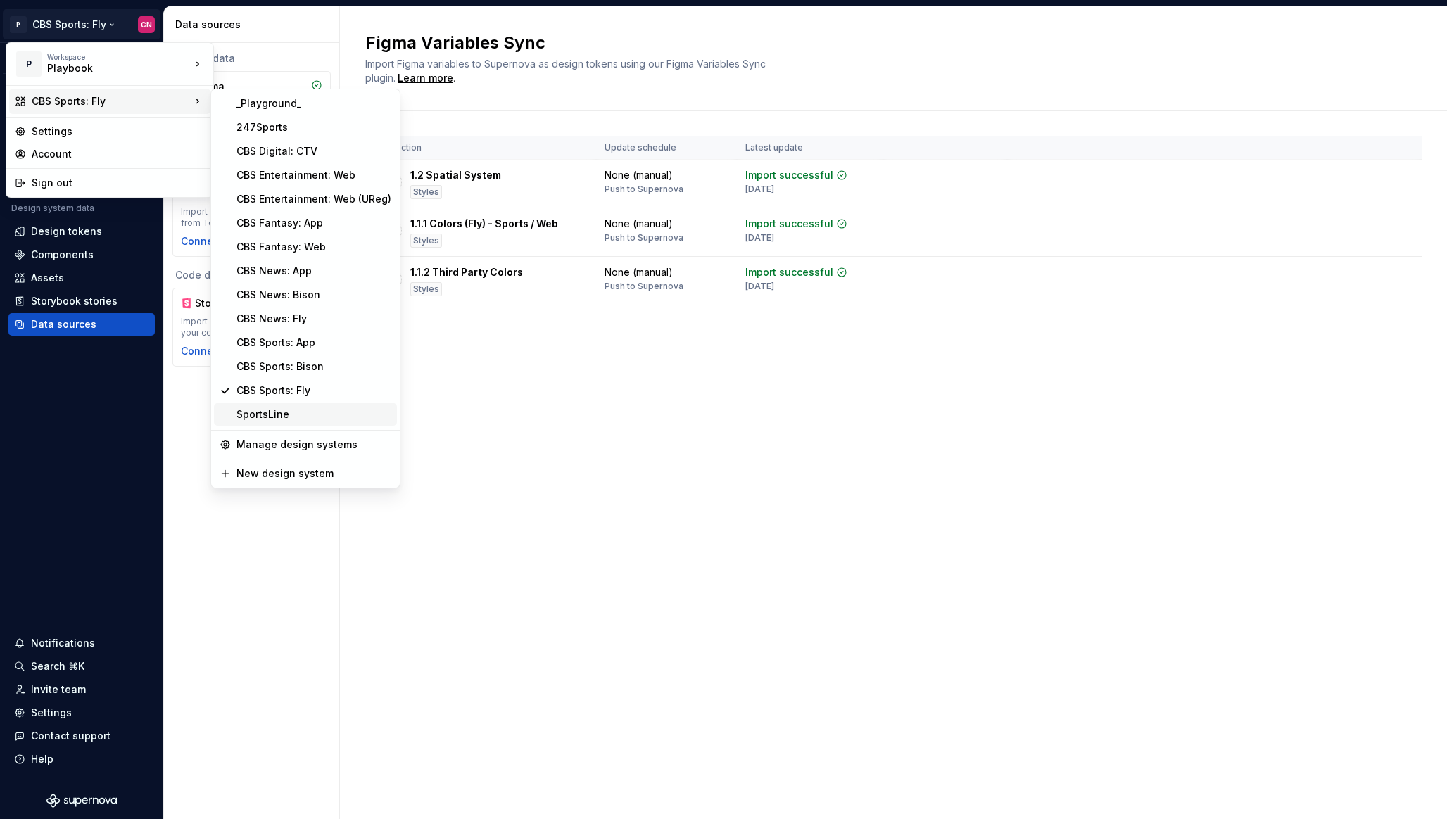
click at [316, 412] on div "SportsLine" at bounding box center [313, 414] width 155 height 14
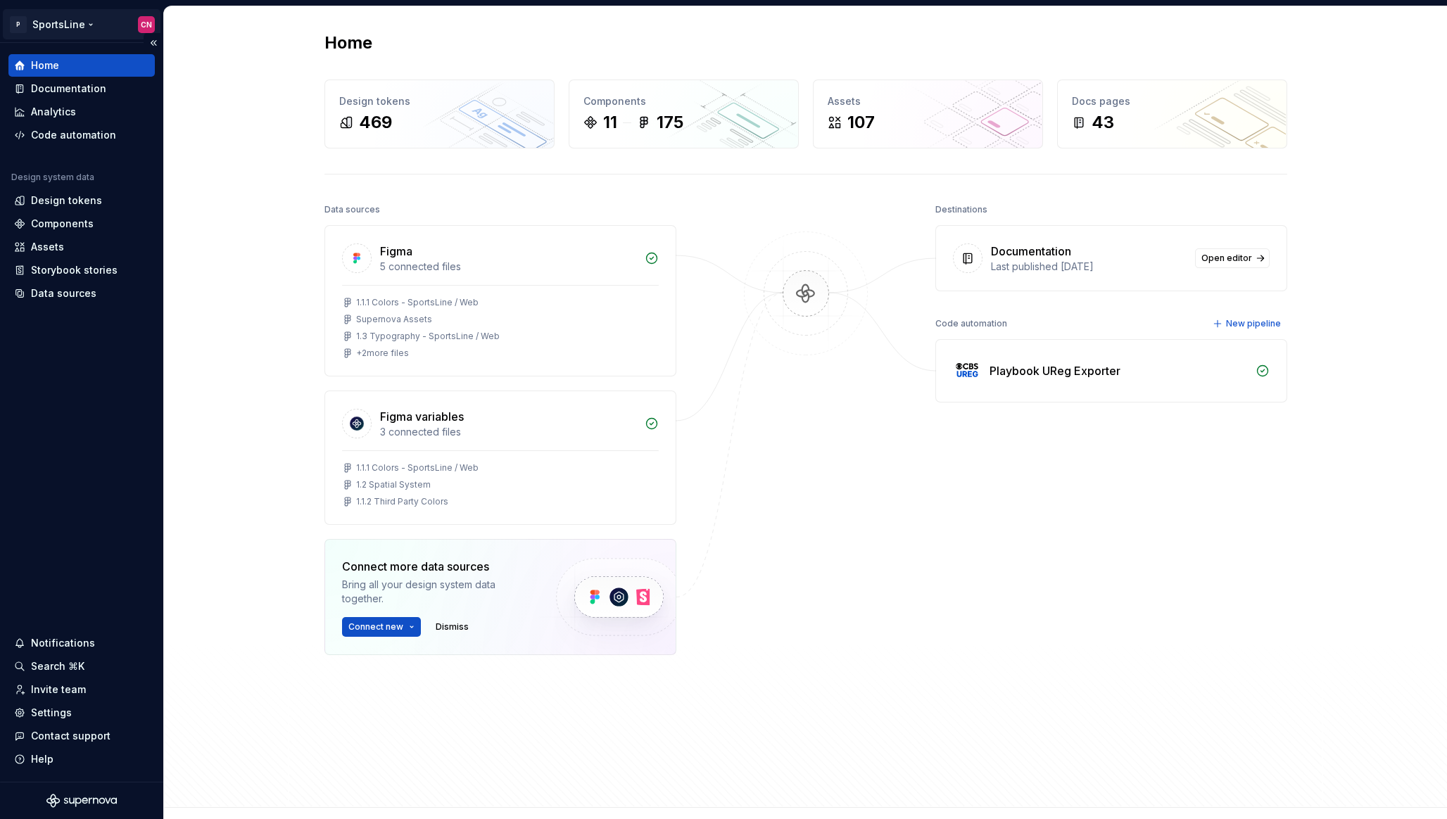
click at [90, 32] on html "P SportsLine CN Home Documentation Analytics Code automation Design system data…" at bounding box center [723, 409] width 1447 height 819
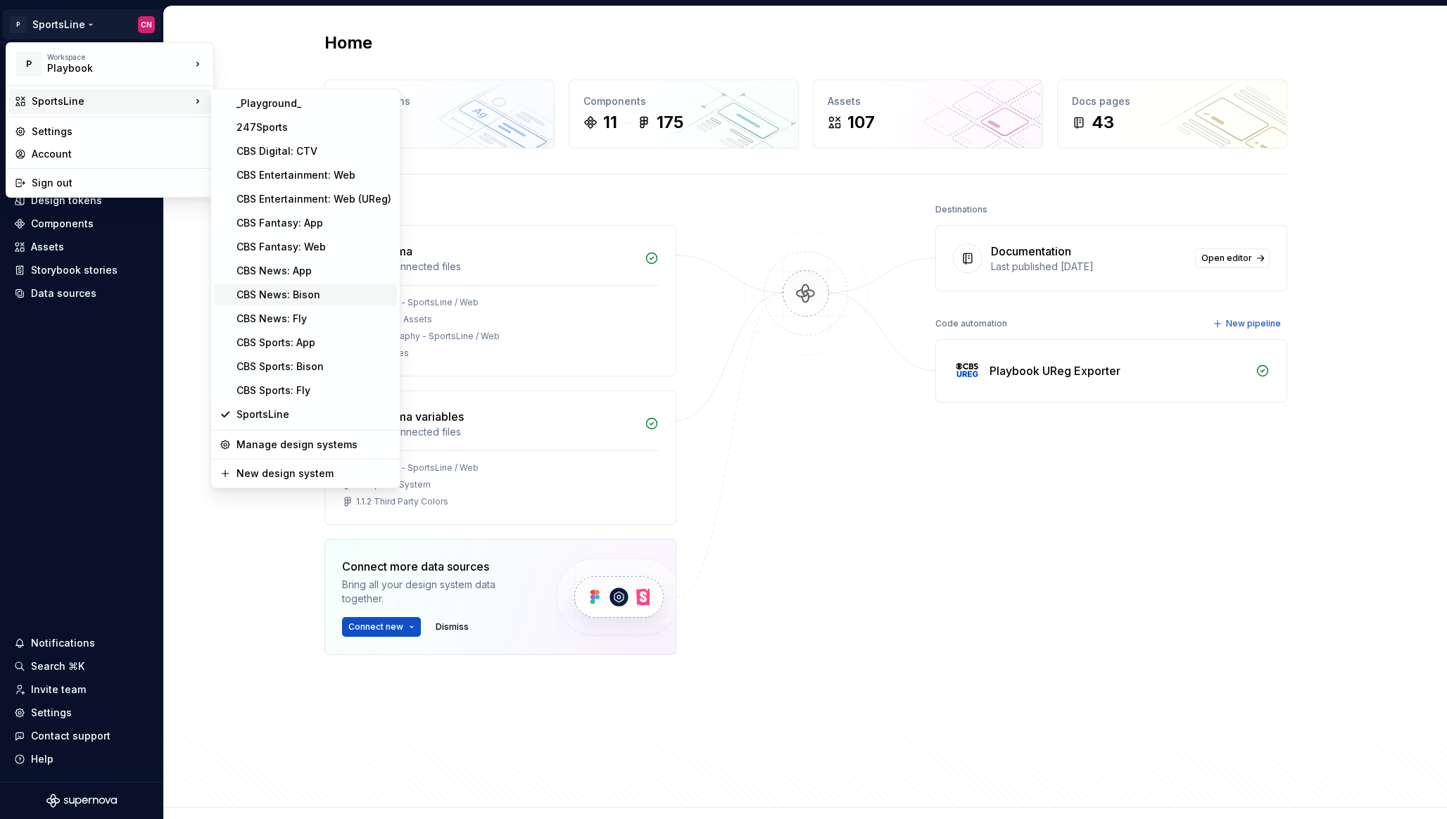
click at [304, 295] on div "CBS News: Bison" at bounding box center [313, 295] width 155 height 14
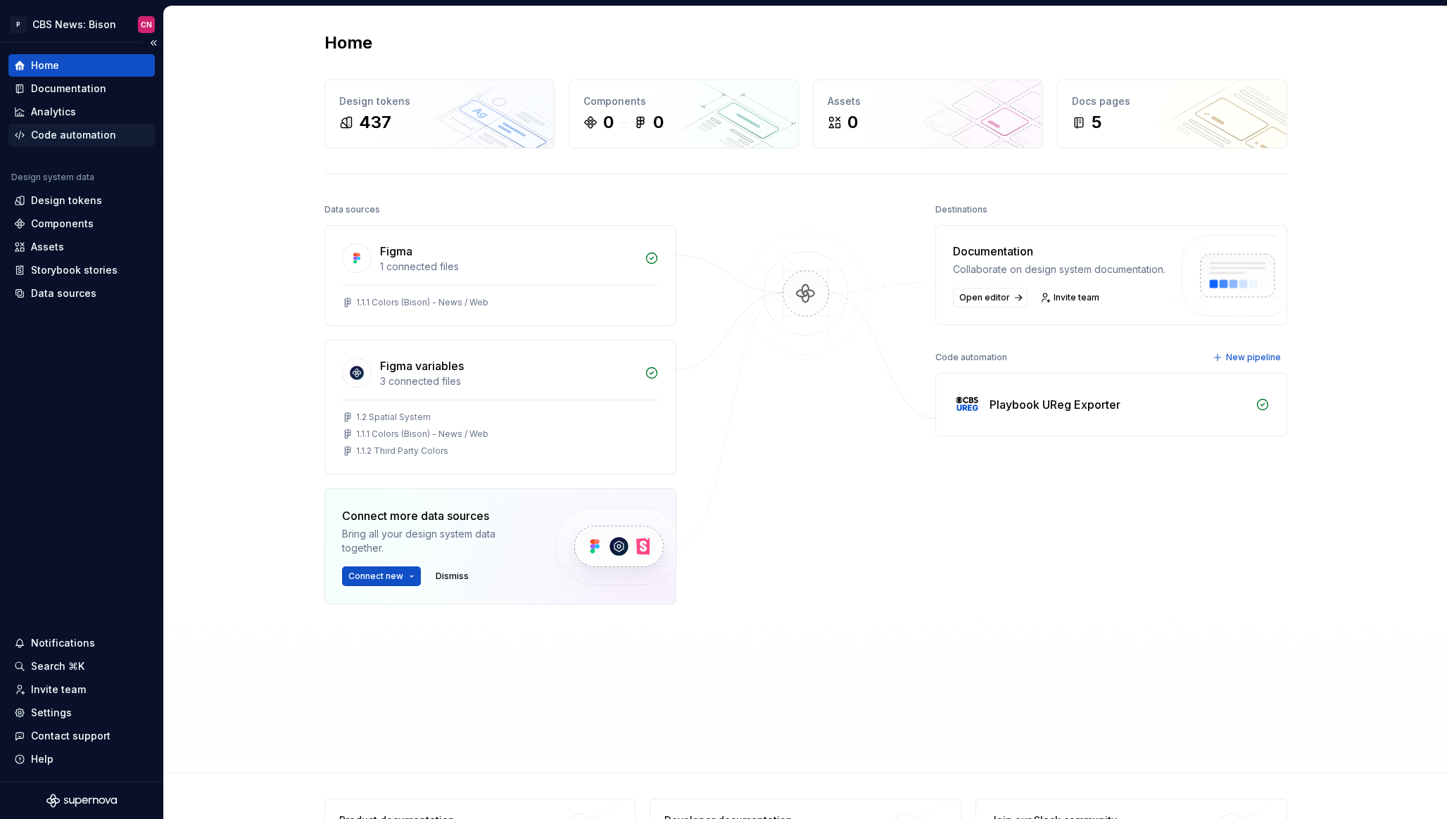
click at [65, 132] on div "Code automation" at bounding box center [73, 135] width 85 height 14
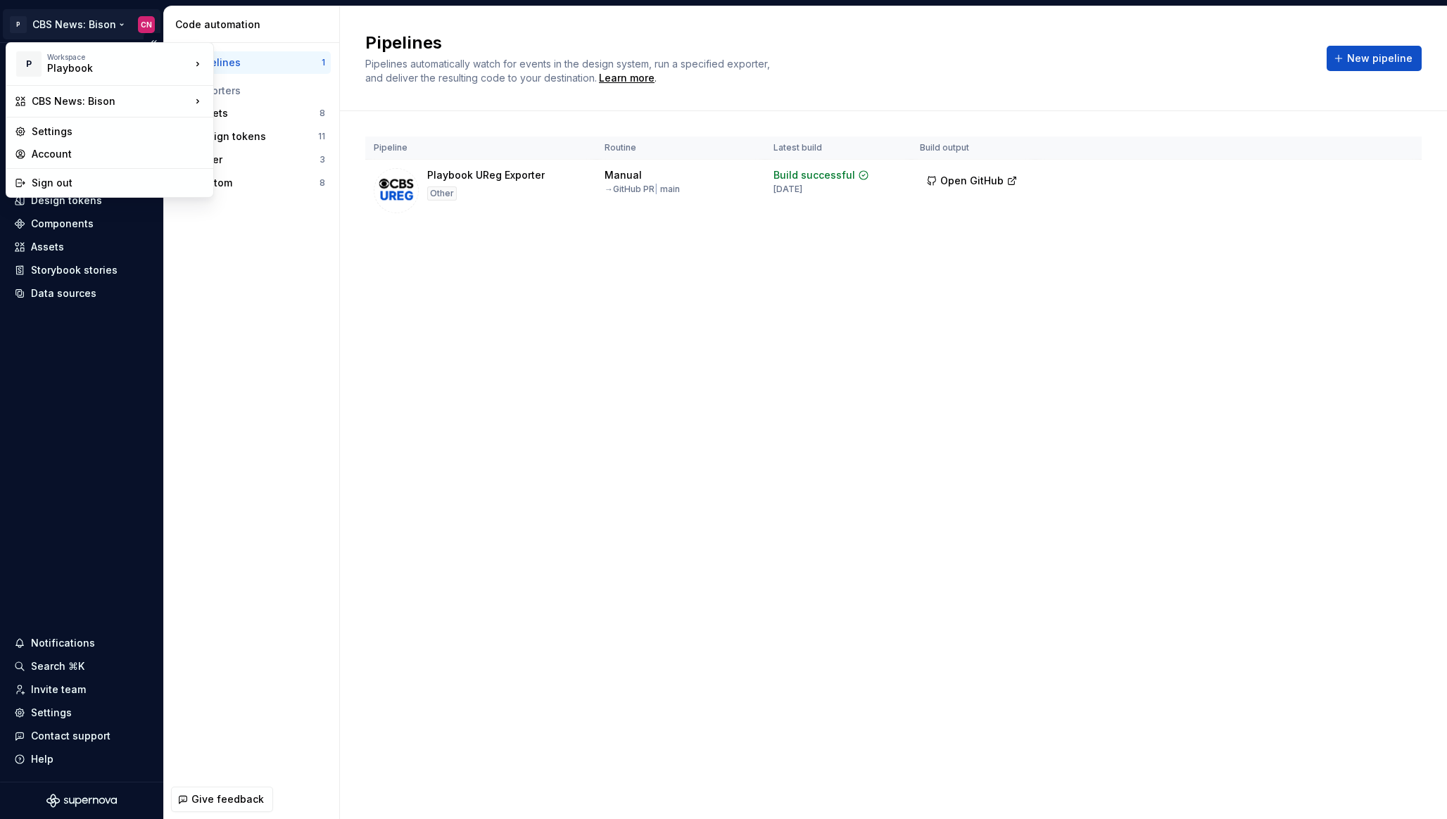
click at [101, 27] on html "P CBS News: Bison CN Home Documentation Analytics Code automation Design system…" at bounding box center [723, 409] width 1447 height 819
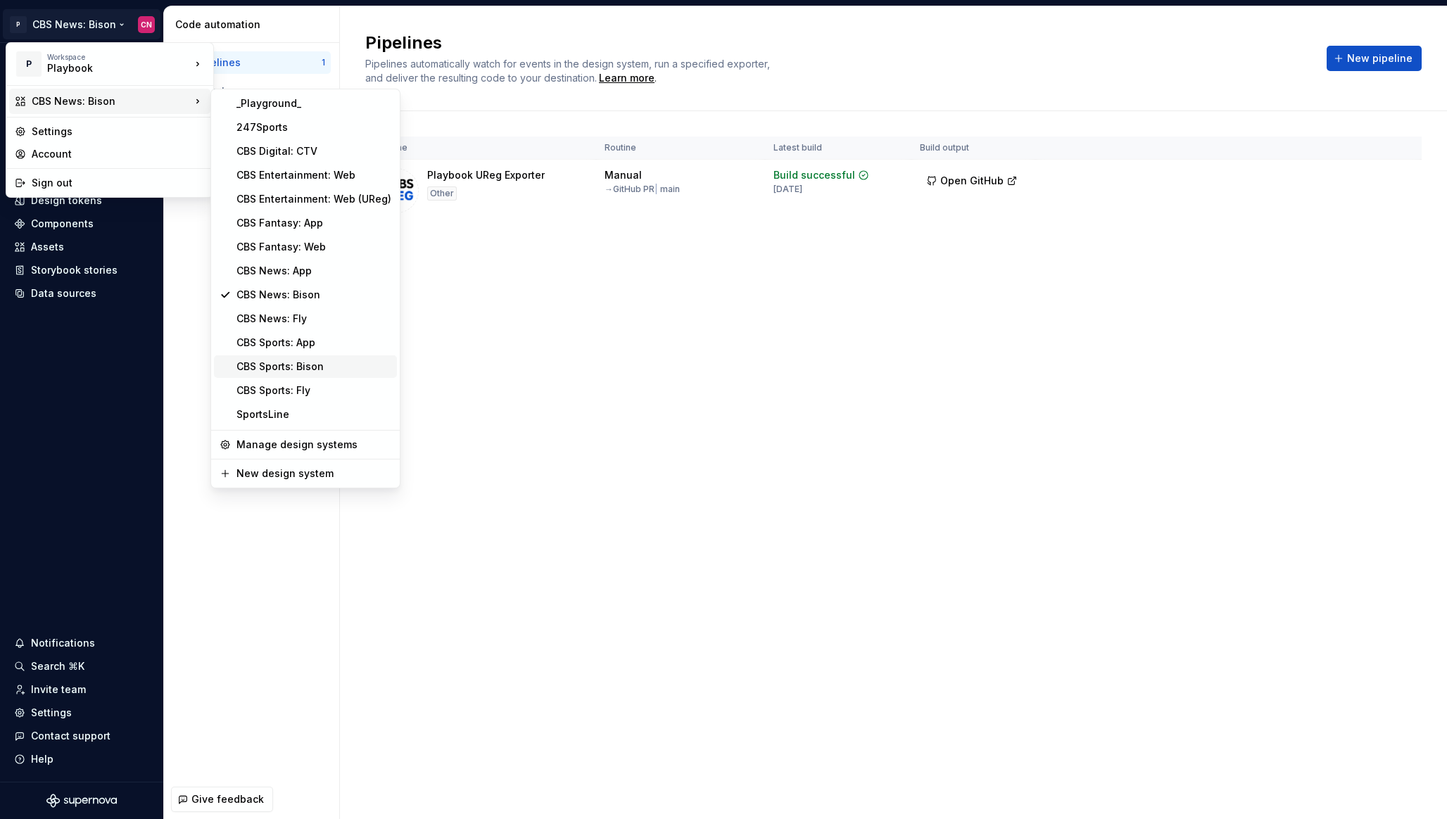
click at [267, 366] on div "CBS Sports: Bison" at bounding box center [313, 367] width 155 height 14
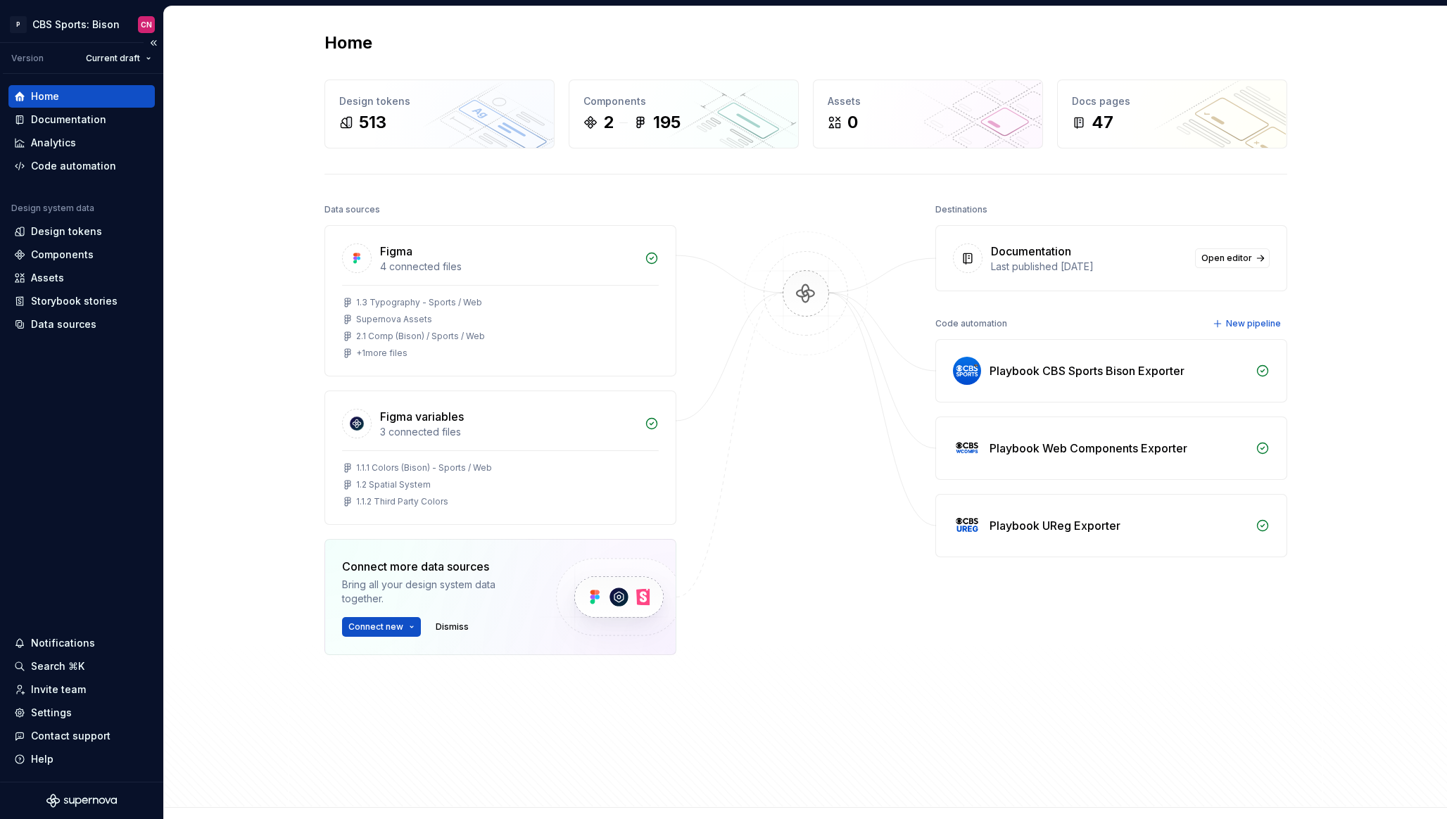
click at [88, 43] on div "Version Current draft" at bounding box center [83, 58] width 160 height 31
click at [87, 35] on html "P CBS Sports: Bison CN Version Current draft Home Documentation Analytics Code …" at bounding box center [723, 409] width 1447 height 819
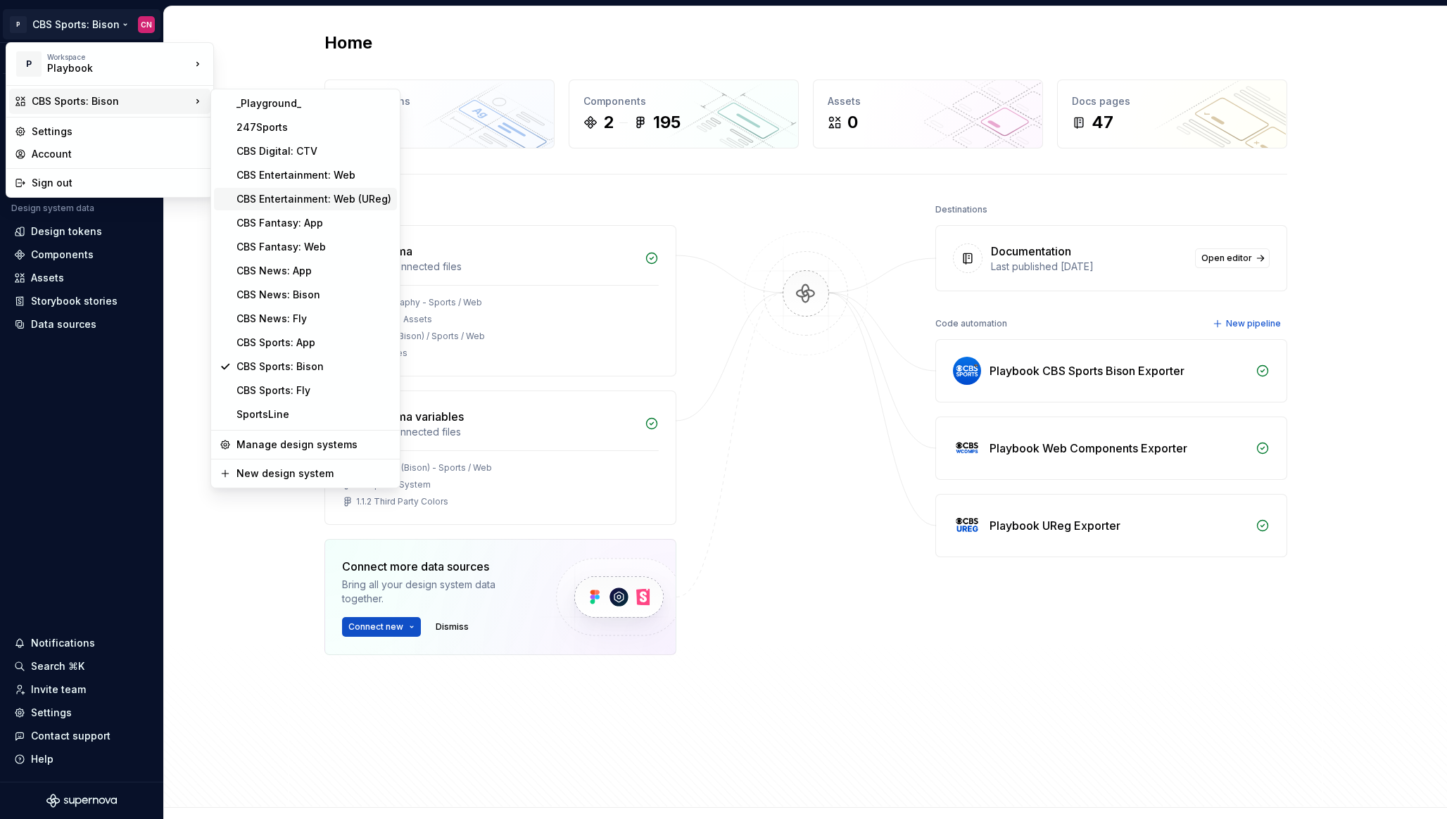
click at [291, 205] on div "CBS Entertainment: Web (UReg)" at bounding box center [313, 199] width 155 height 14
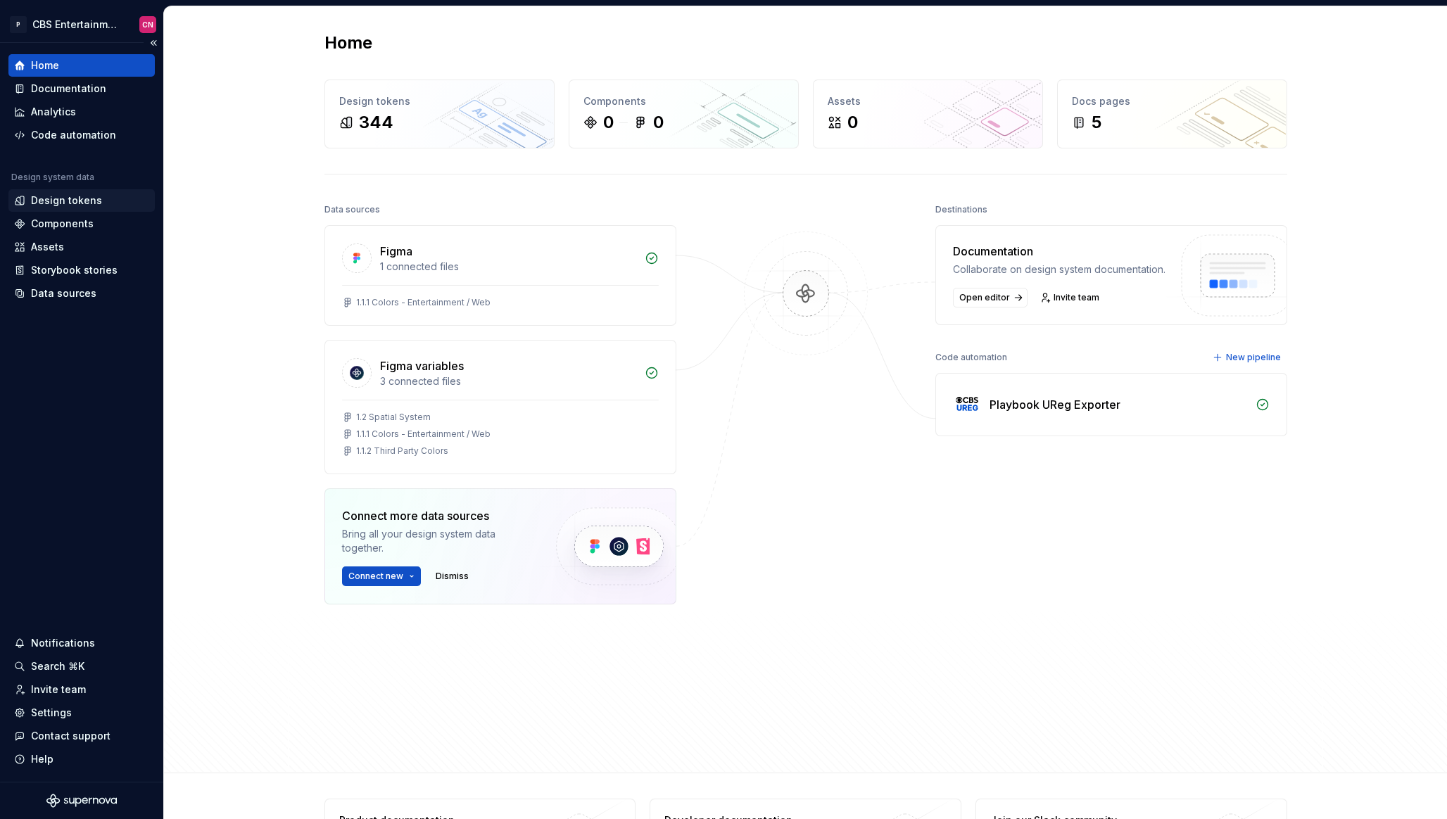
click at [94, 201] on div "Design tokens" at bounding box center [66, 201] width 71 height 14
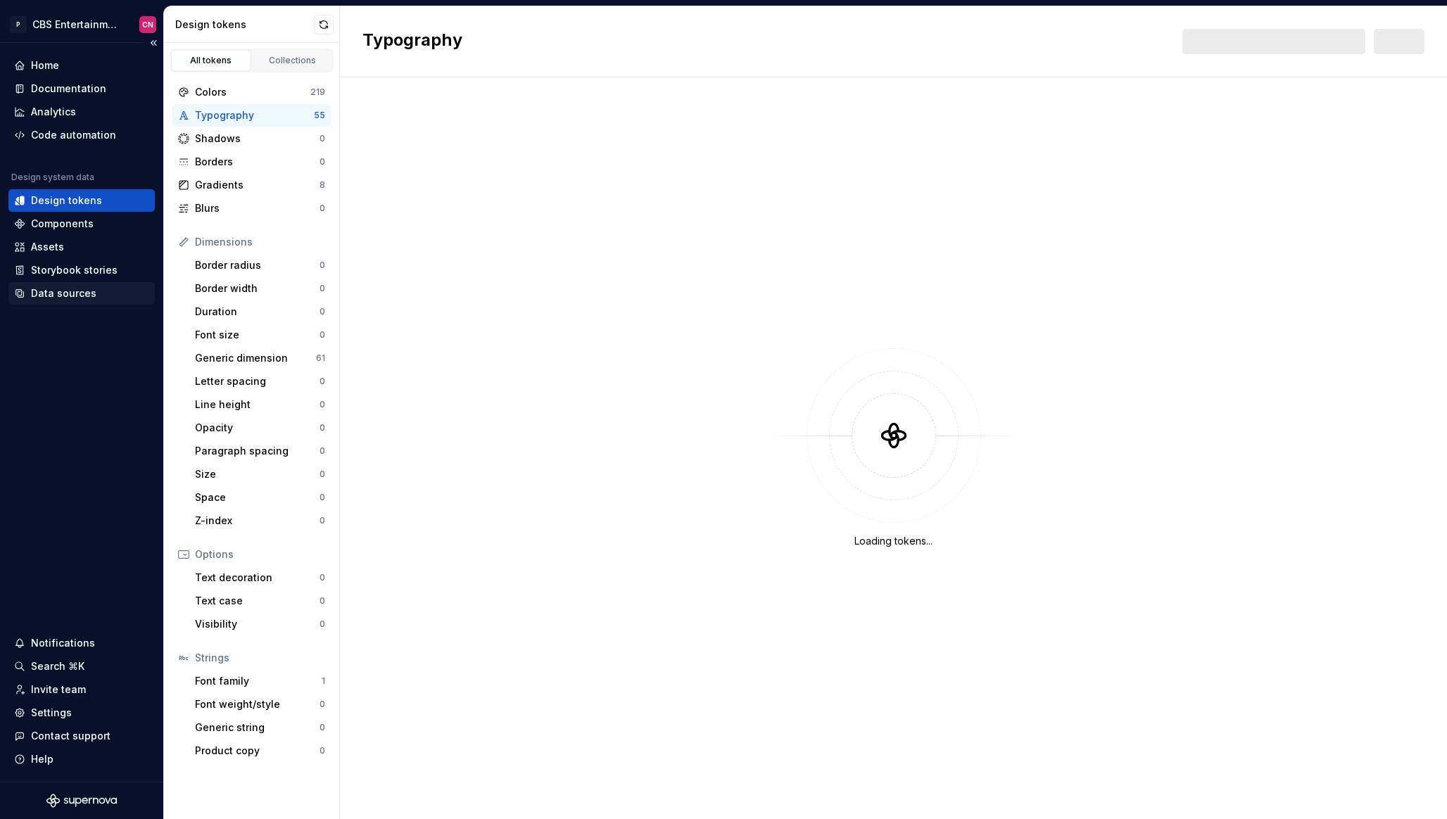
click at [81, 296] on div "Data sources" at bounding box center [63, 293] width 65 height 14
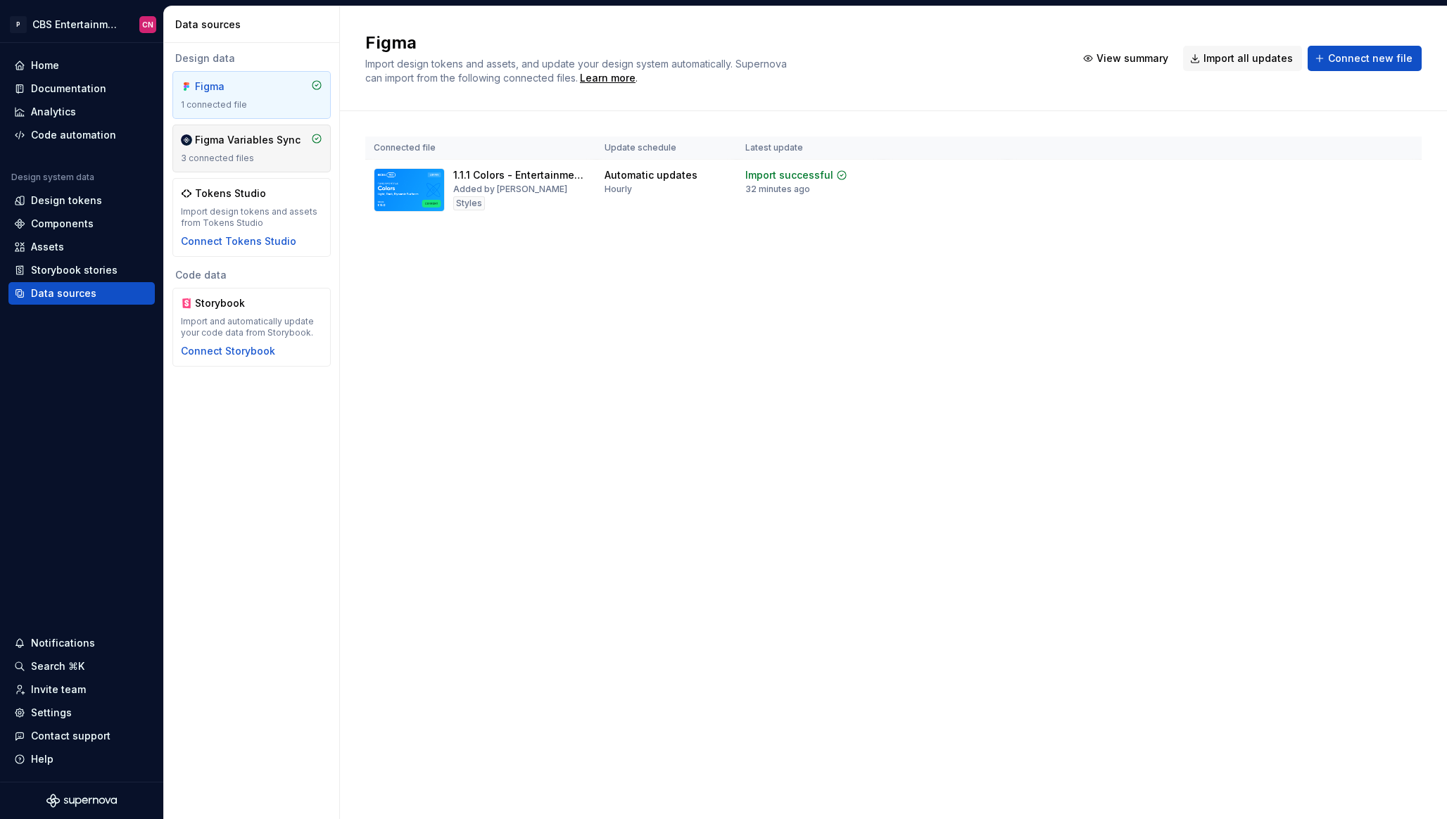
click at [194, 140] on div "Figma Variables Sync" at bounding box center [241, 140] width 120 height 14
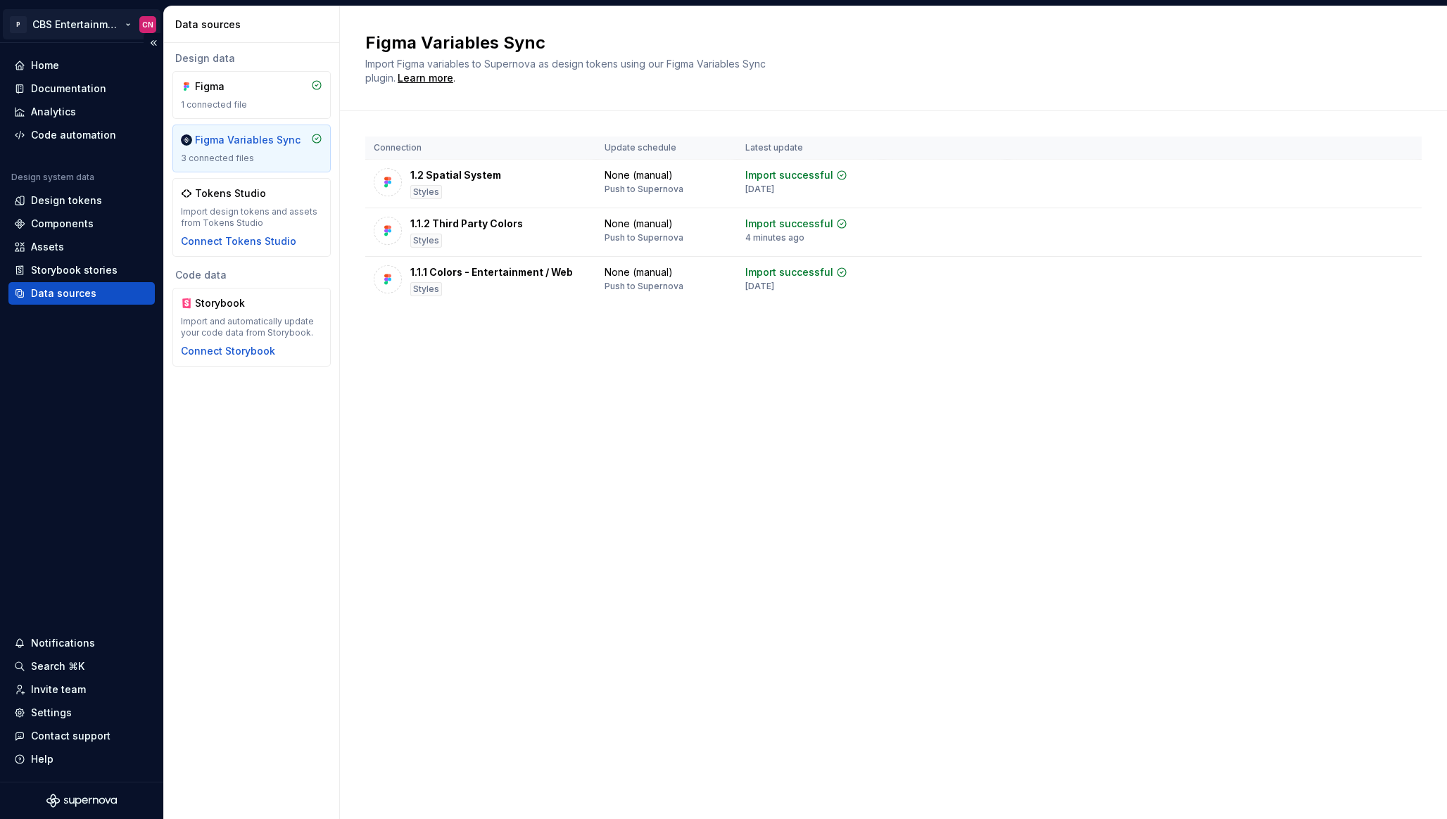
click at [82, 16] on html "P CBS Entertainment: Web (UReg) CN Home Documentation Analytics Code automation…" at bounding box center [723, 409] width 1447 height 819
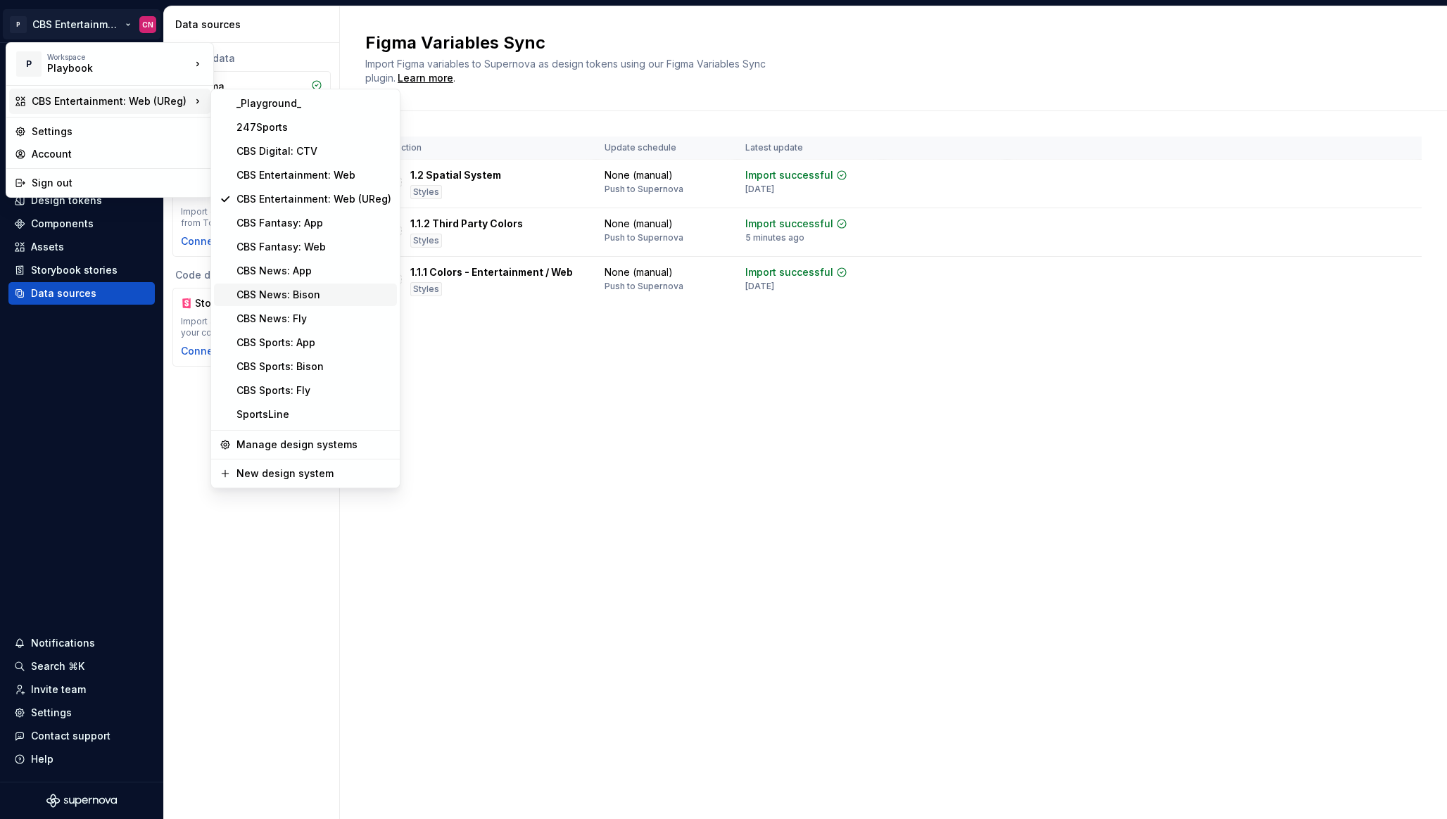
click at [311, 298] on div "CBS News: Bison" at bounding box center [313, 295] width 155 height 14
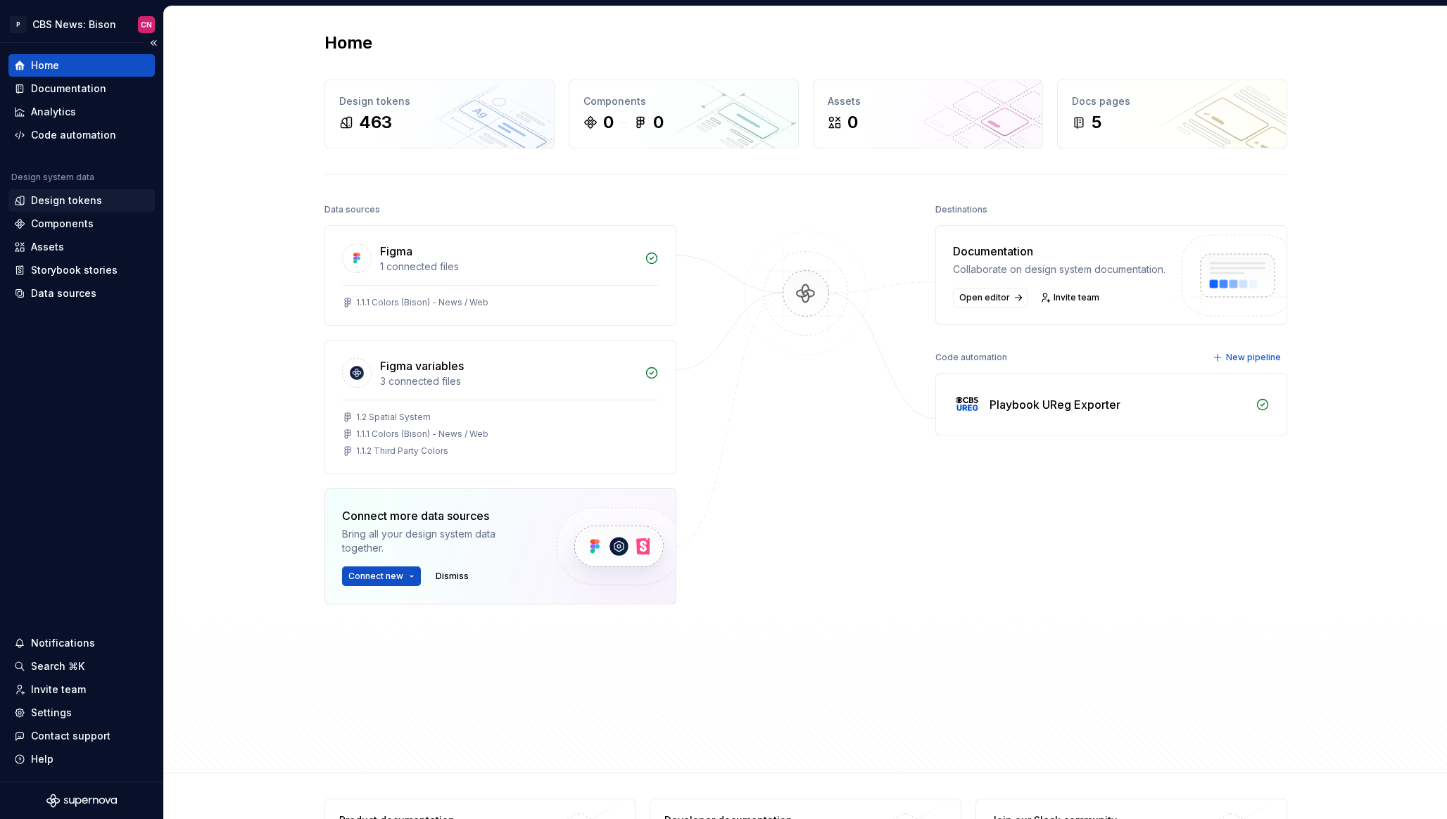
click at [96, 198] on div "Design tokens" at bounding box center [66, 201] width 71 height 14
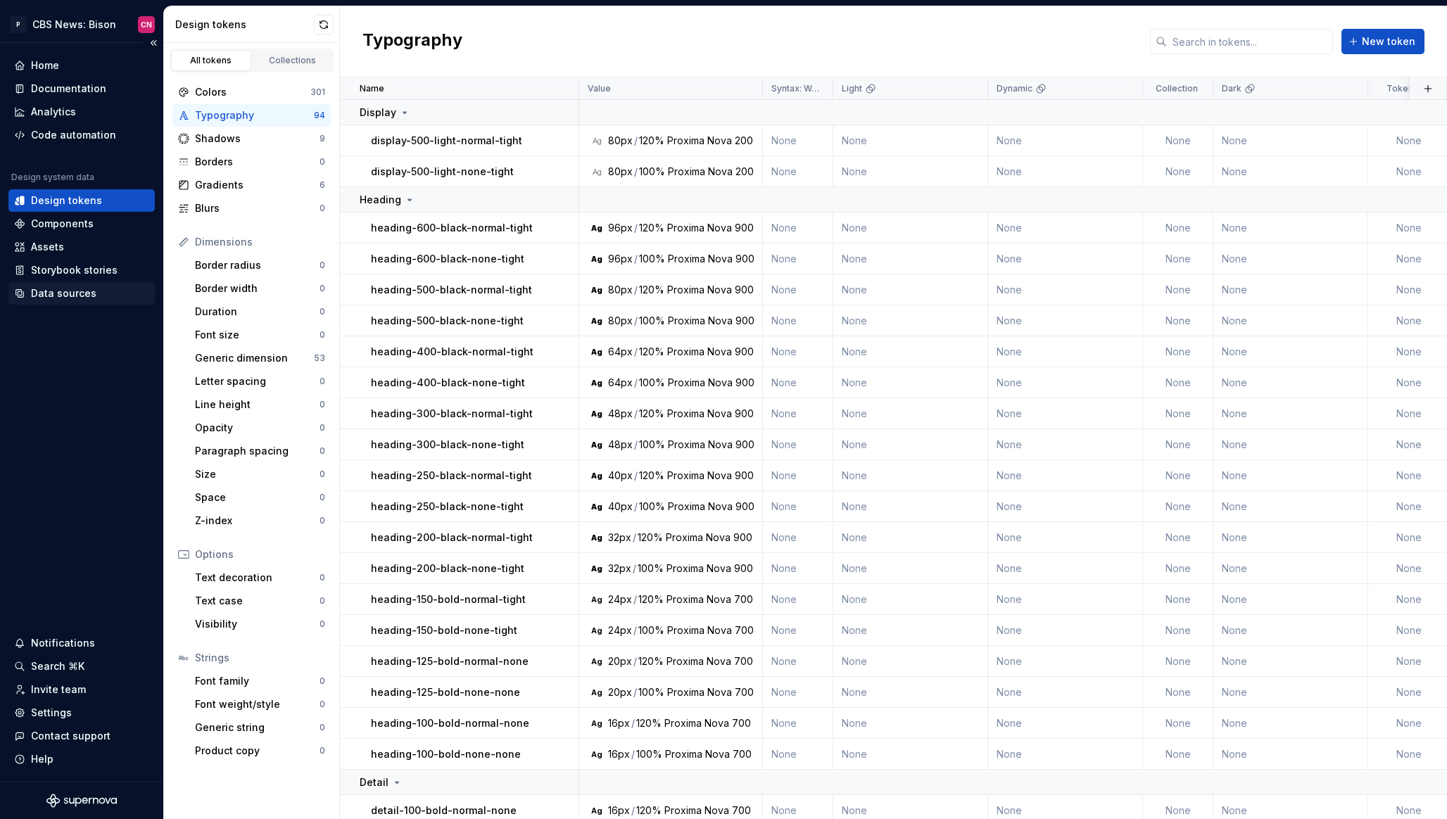
click at [80, 288] on div "Data sources" at bounding box center [63, 293] width 65 height 14
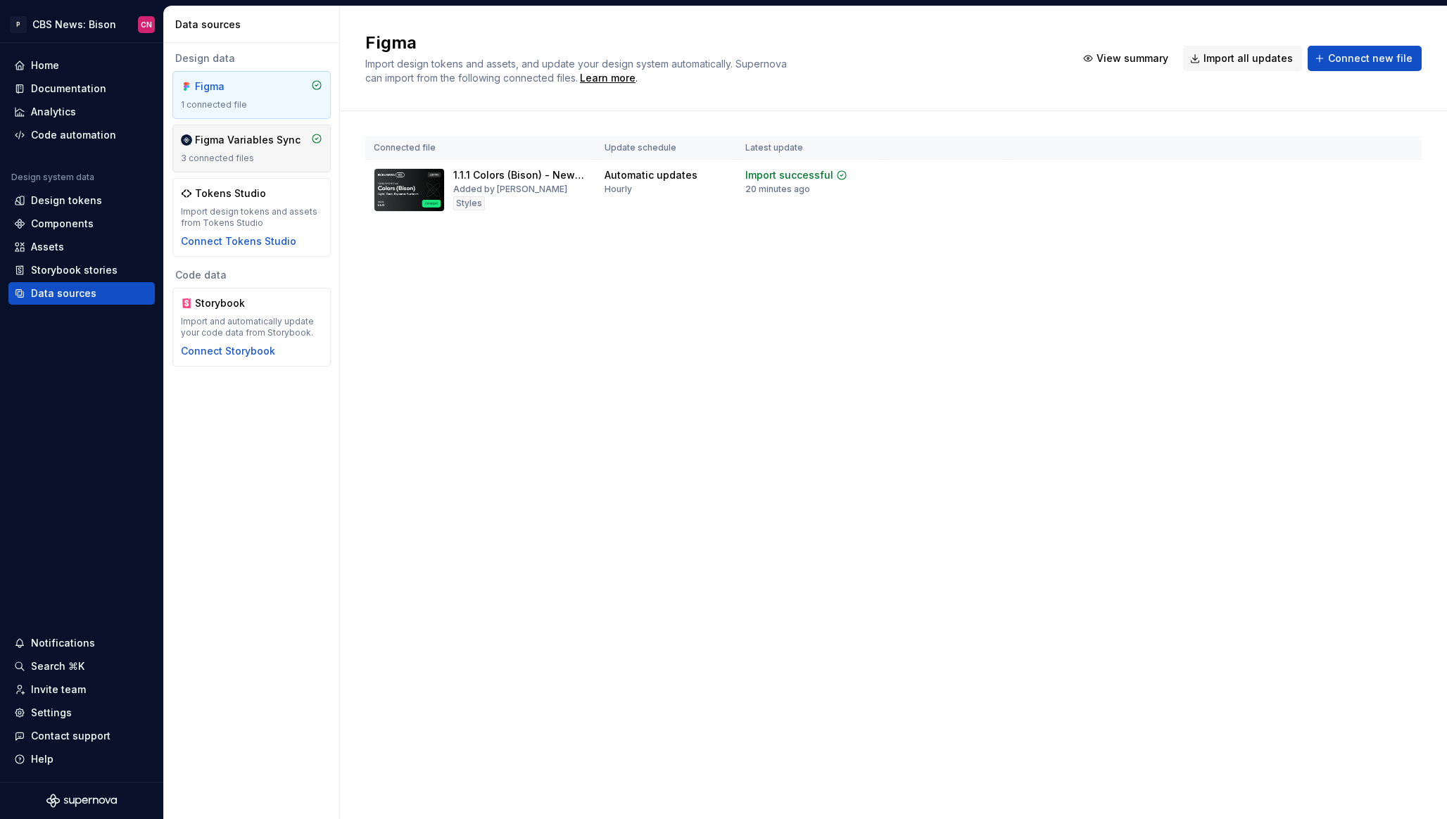
click at [261, 143] on div "Figma Variables Sync" at bounding box center [248, 140] width 106 height 14
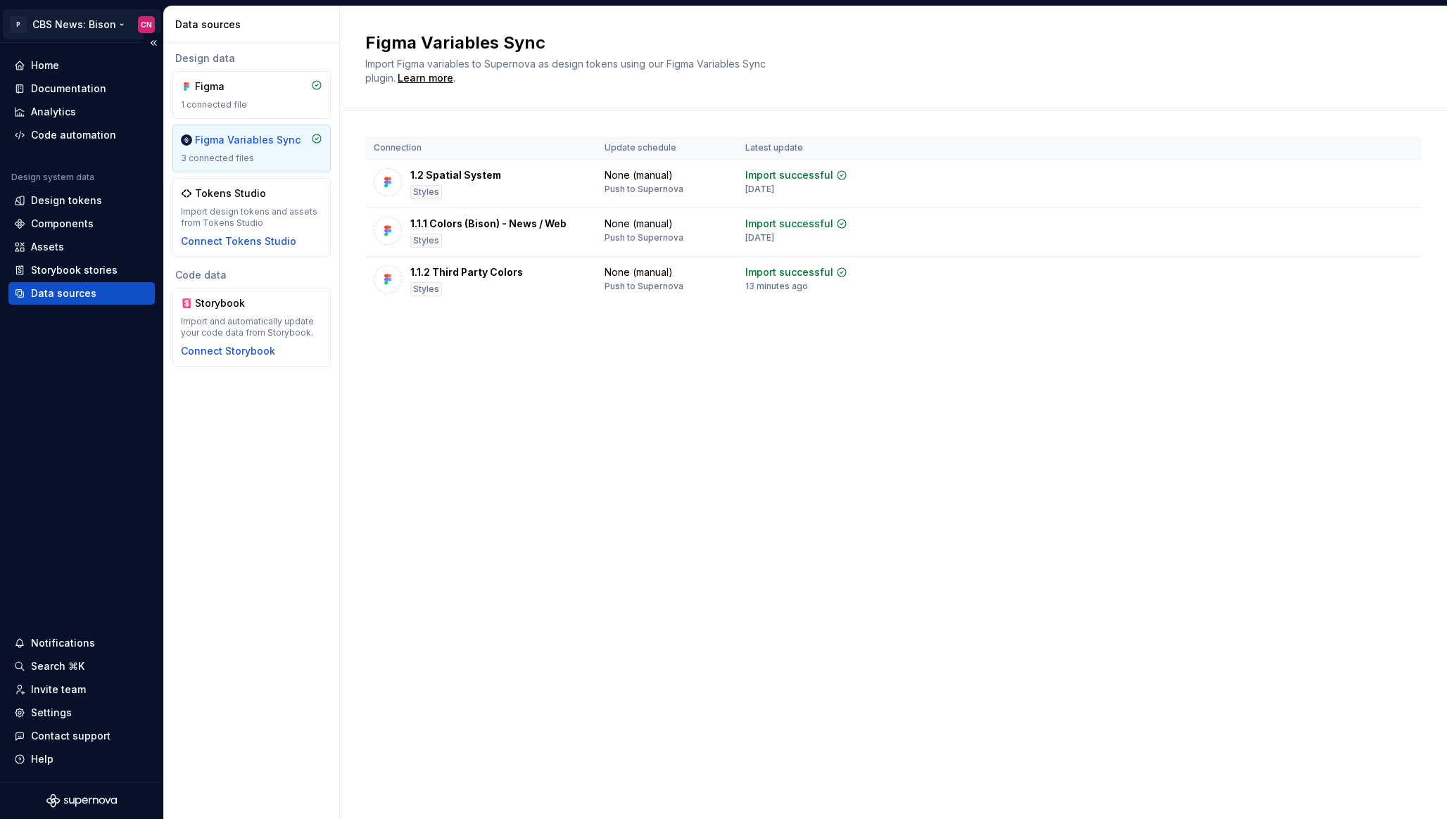
click at [80, 32] on html "P CBS News: Bison CN Home Documentation Analytics Code automation Design system…" at bounding box center [723, 409] width 1447 height 819
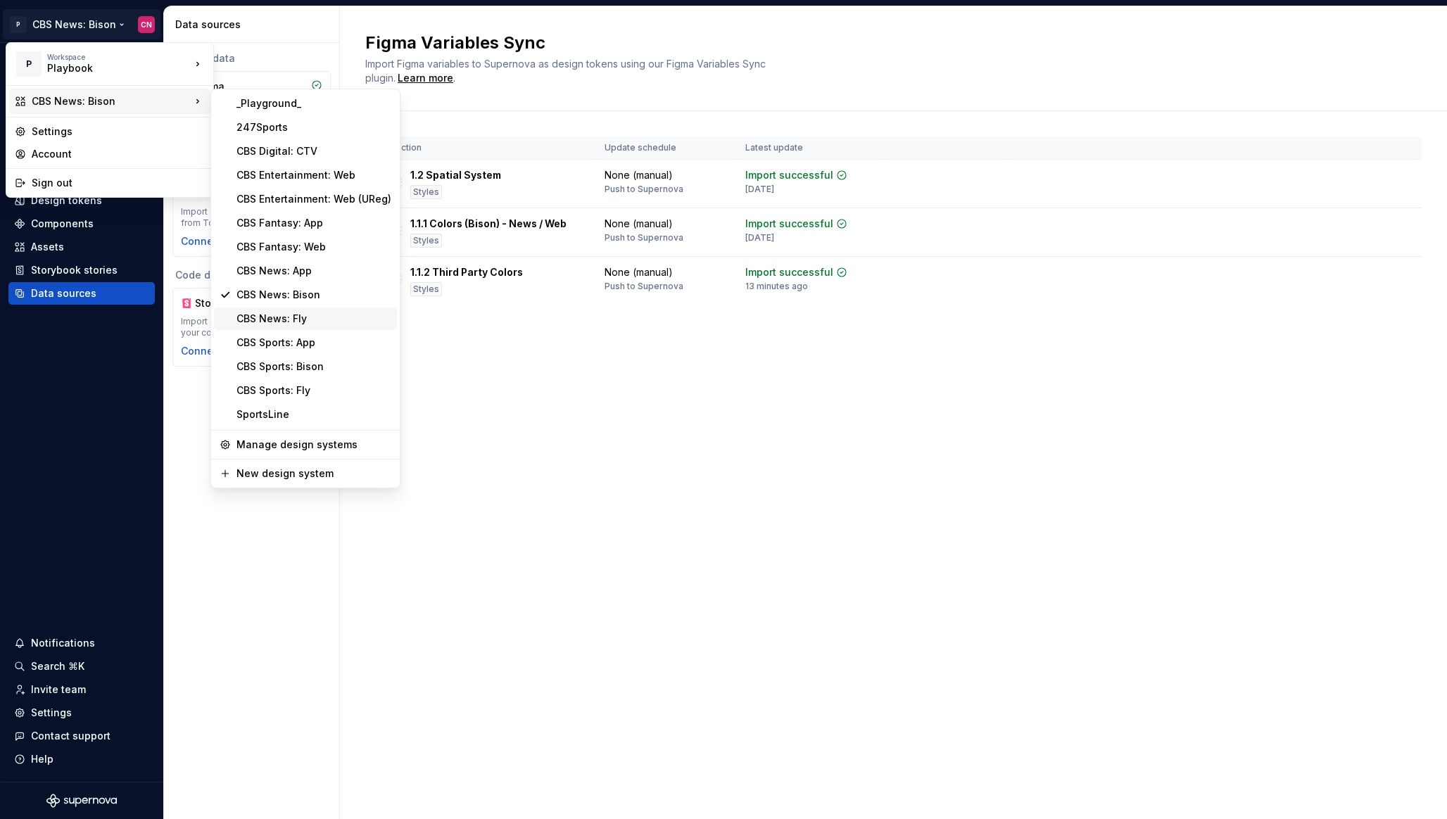
click at [286, 324] on div "CBS News: Fly" at bounding box center [313, 319] width 155 height 14
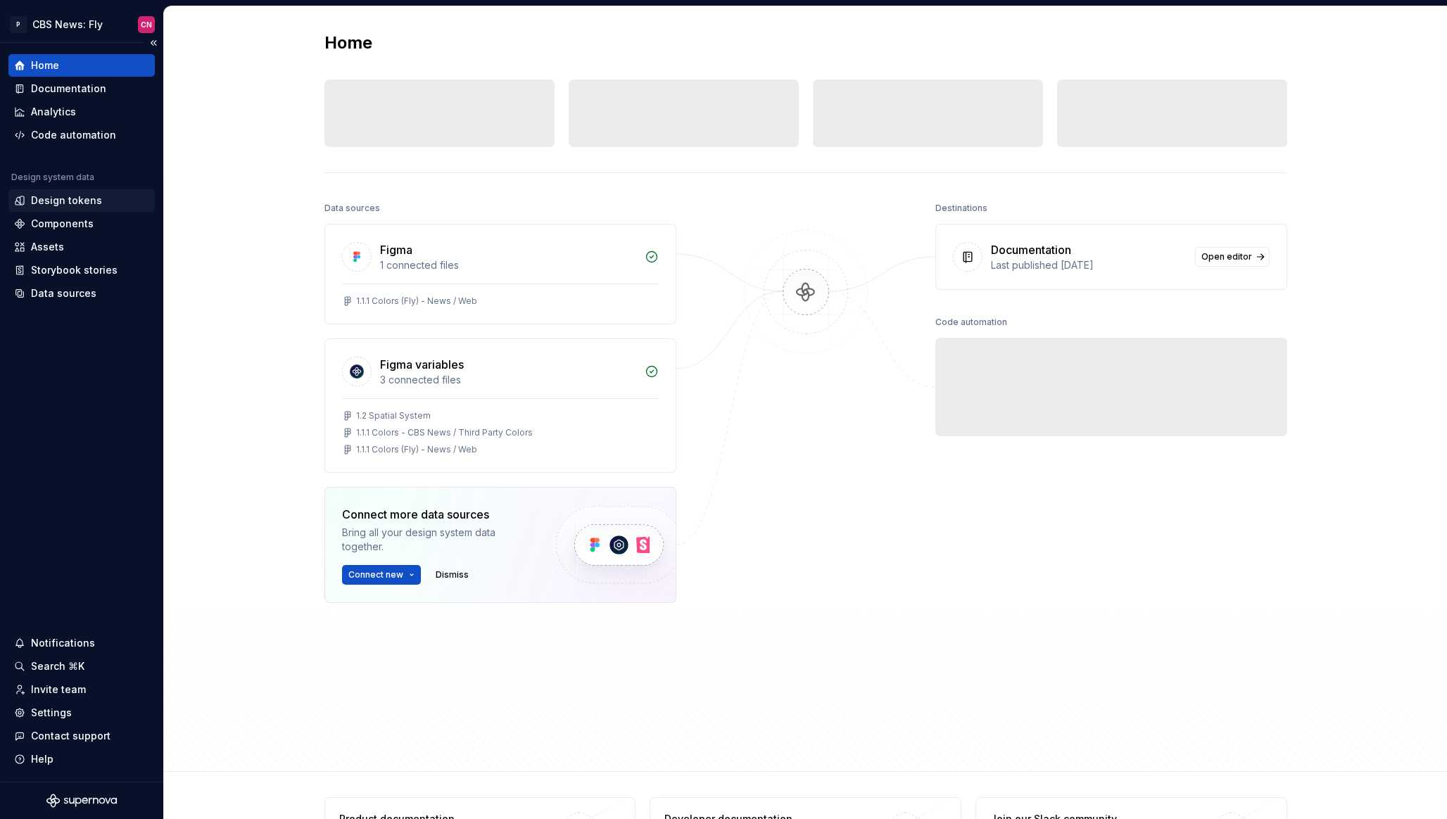
click at [71, 205] on div "Design tokens" at bounding box center [66, 201] width 71 height 14
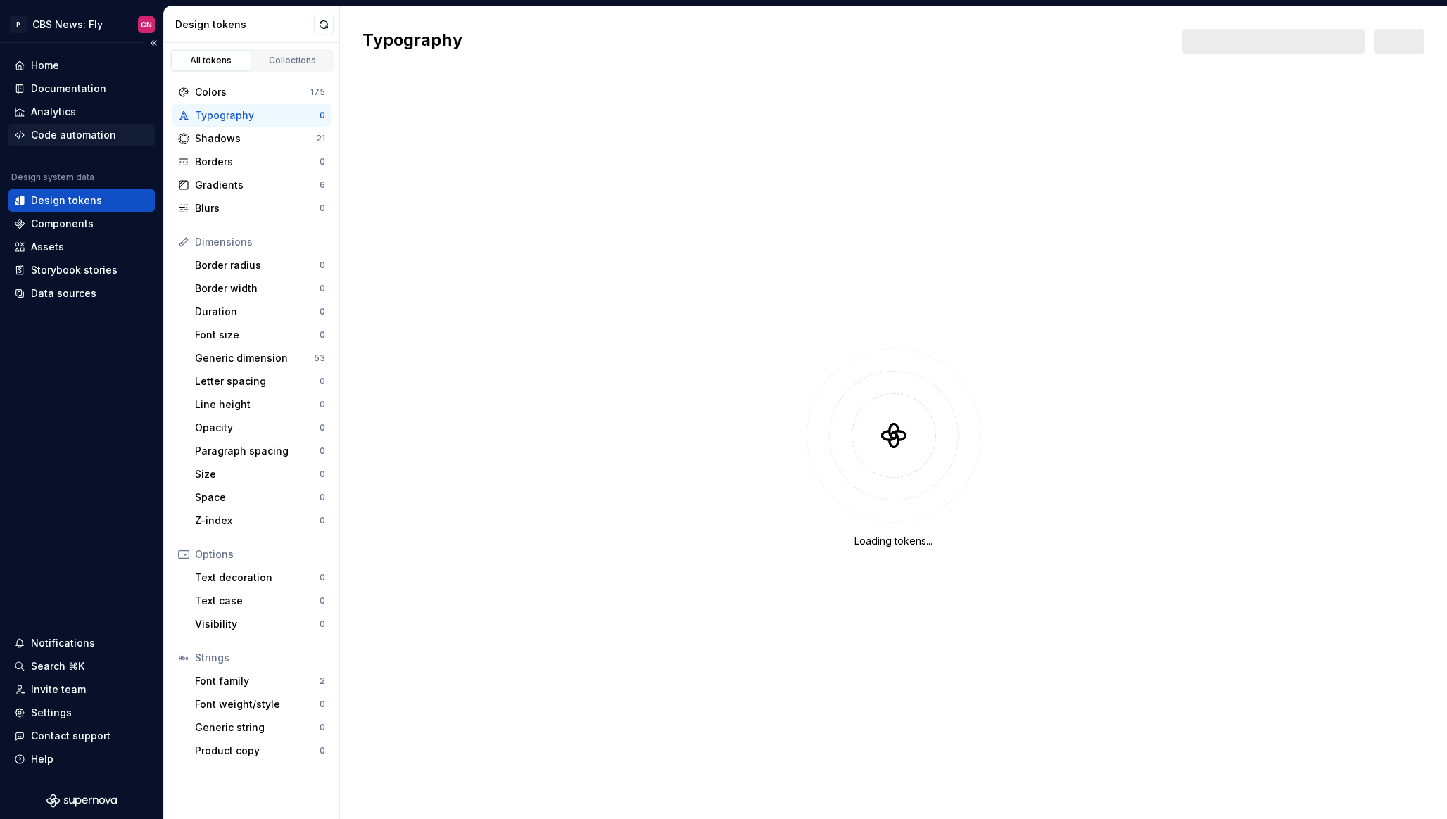
click at [75, 139] on div "Code automation" at bounding box center [73, 135] width 85 height 14
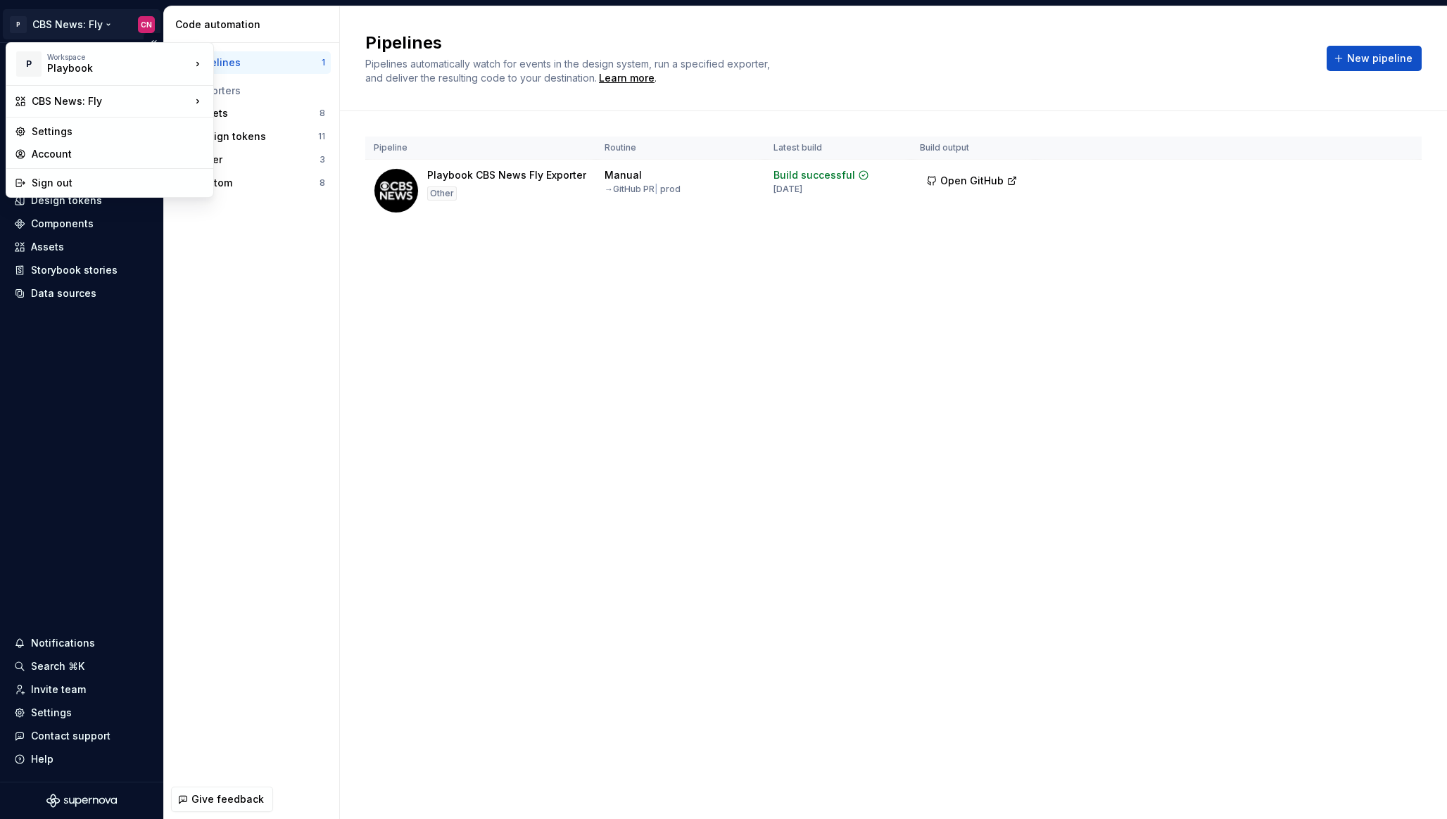
click at [70, 19] on html "P CBS News: Fly CN Home Documentation Analytics Code automation Design system d…" at bounding box center [723, 409] width 1447 height 819
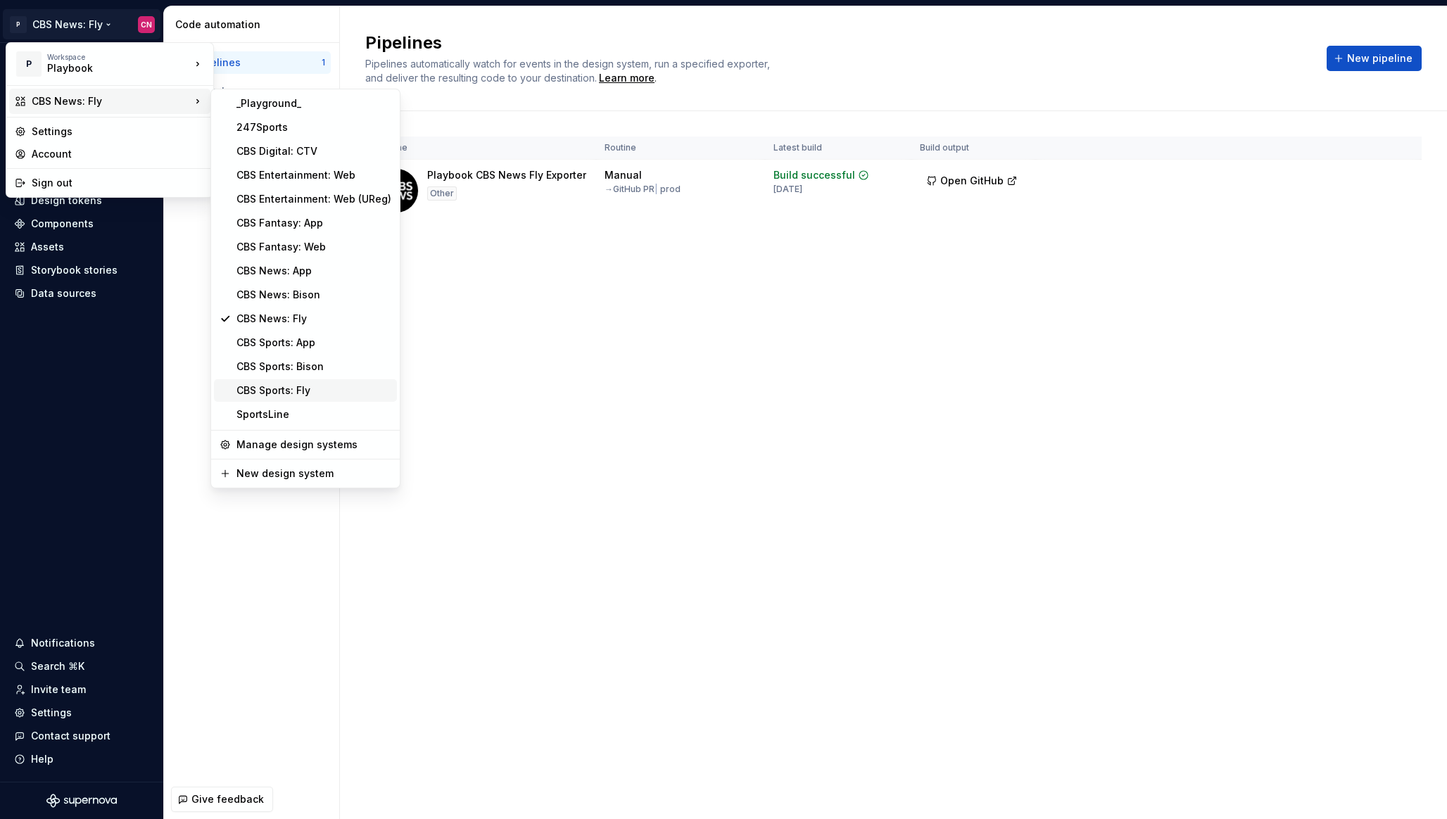
click at [287, 386] on div "CBS Sports: Fly" at bounding box center [313, 391] width 155 height 14
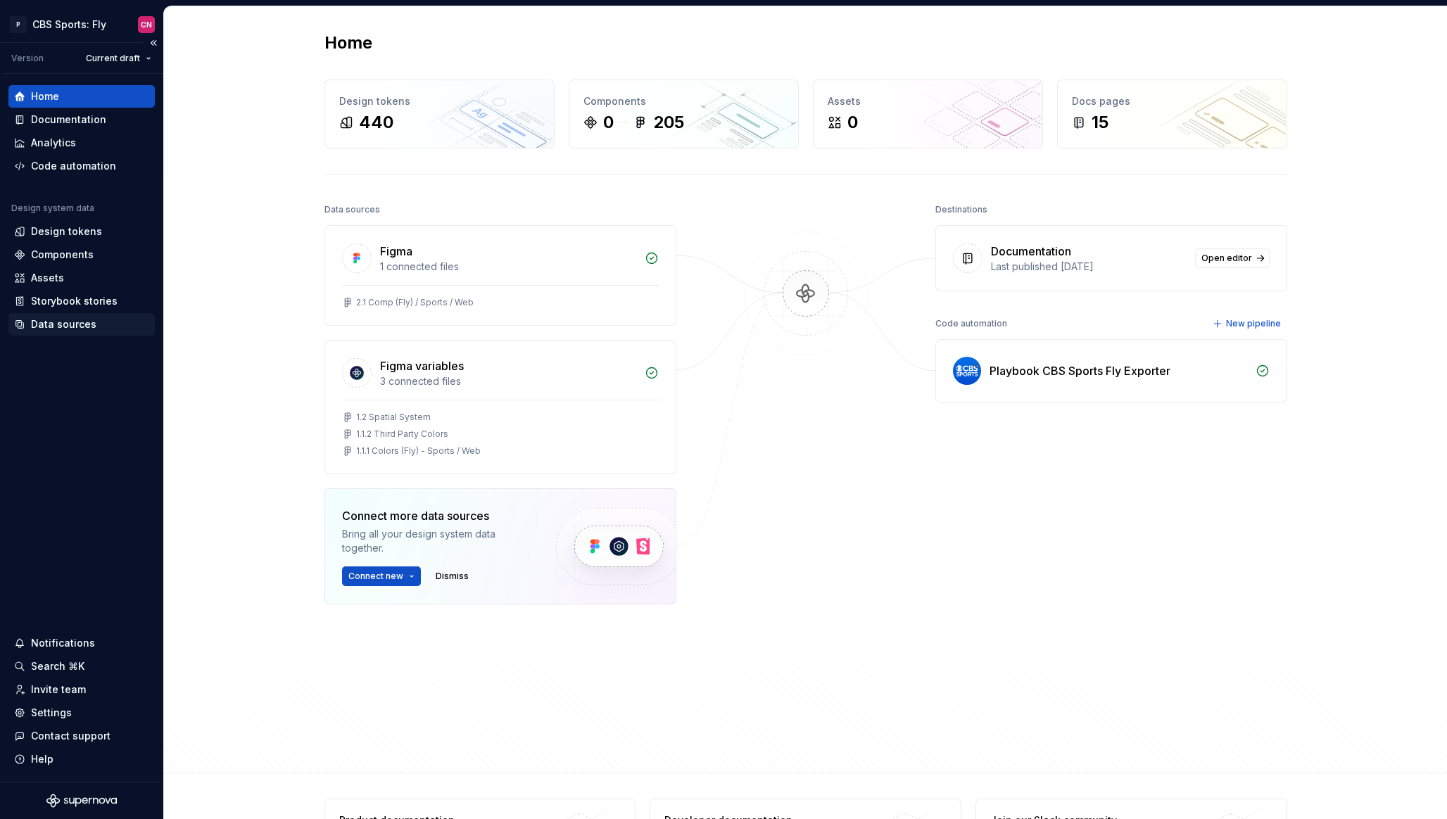
click at [66, 331] on div "Data sources" at bounding box center [63, 324] width 65 height 14
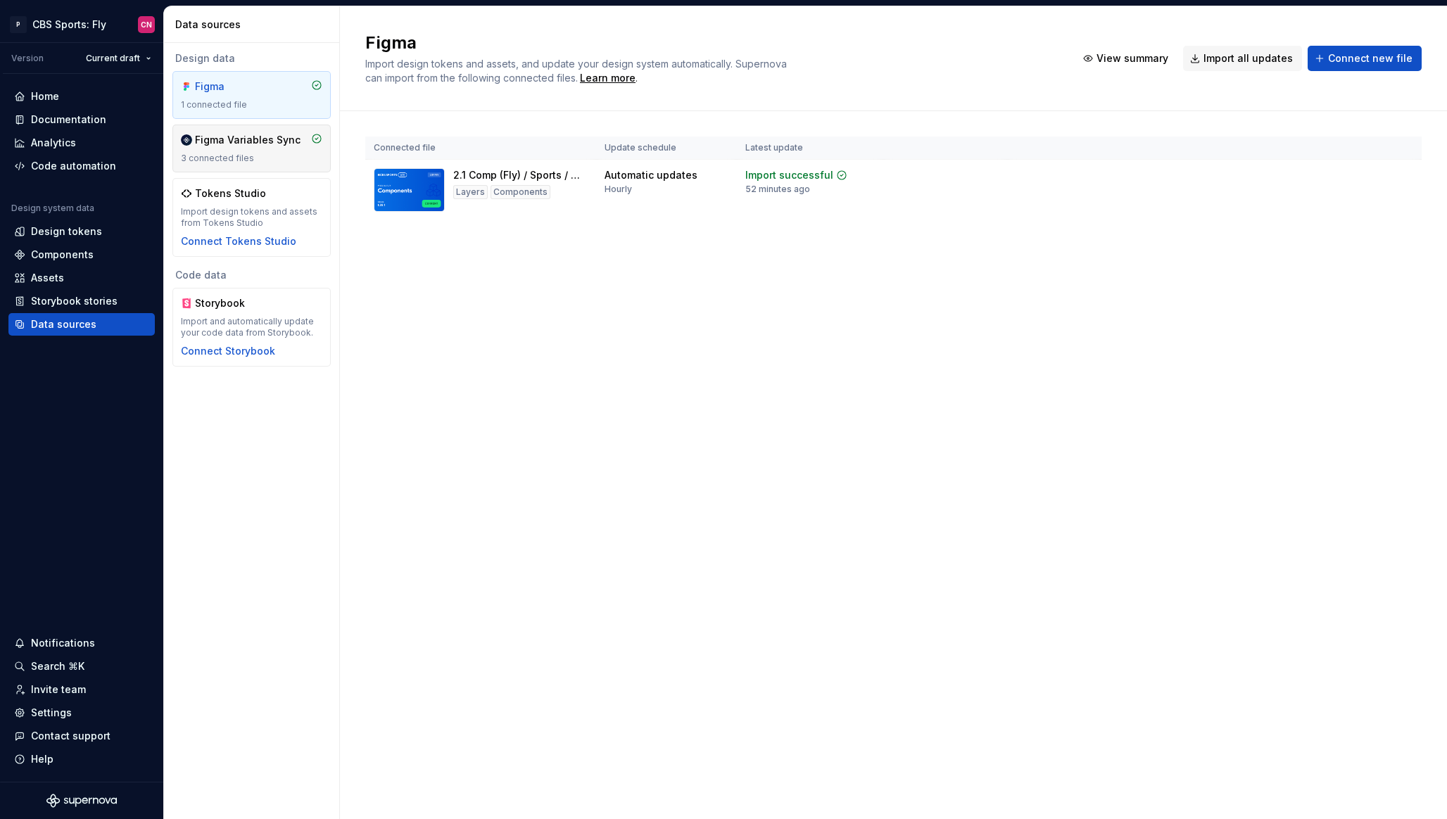
click at [235, 167] on div "Figma Variables Sync 3 connected files" at bounding box center [251, 149] width 158 height 48
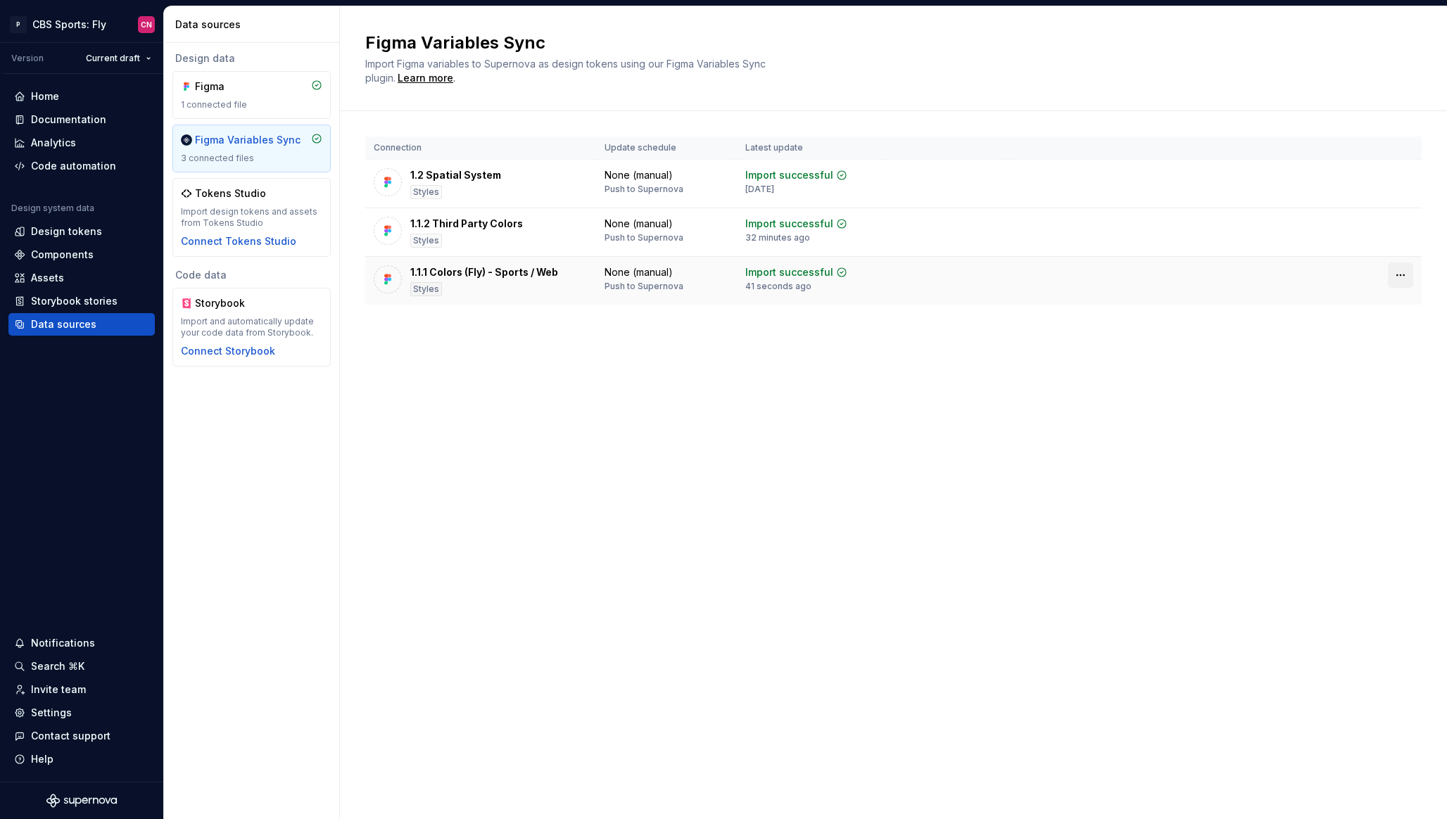
click at [1407, 277] on html "P CBS Sports: Fly CN Version Current draft Home Documentation Analytics Code au…" at bounding box center [723, 409] width 1447 height 819
click at [795, 272] on html "P CBS Sports: Fly CN Version Current draft Home Documentation Analytics Code au…" at bounding box center [723, 409] width 1447 height 819
click at [617, 278] on div "None (manual)" at bounding box center [639, 272] width 68 height 14
click at [516, 275] on div "1.1.1 Colors (Fly) - Sports / Web" at bounding box center [484, 272] width 148 height 14
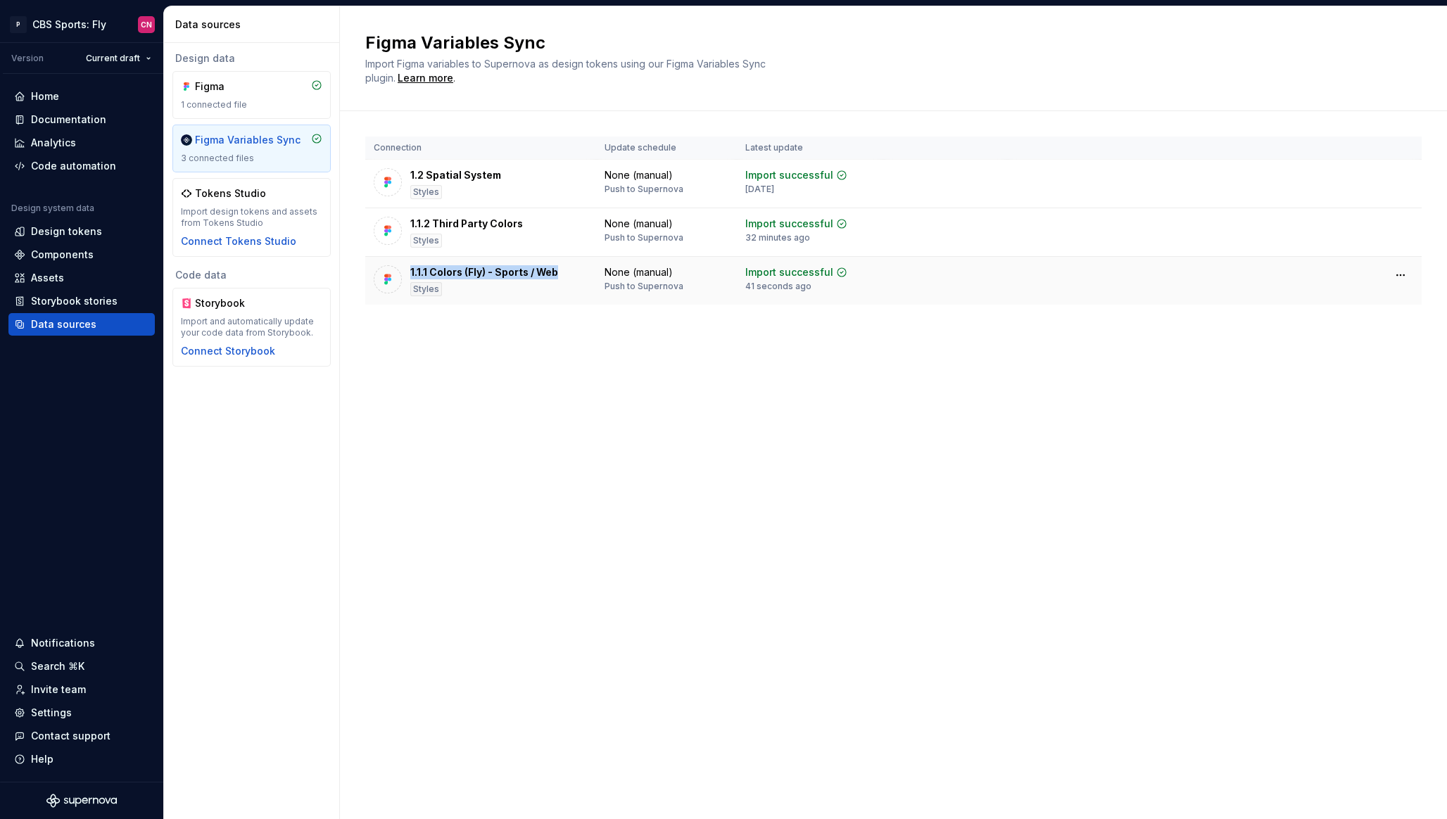
click at [516, 275] on div "1.1.1 Colors (Fly) - Sports / Web" at bounding box center [484, 272] width 148 height 14
click at [631, 614] on div "Figma Variables Sync Import Figma variables to Supernova as design tokens using…" at bounding box center [893, 412] width 1107 height 813
